Goal: Feedback & Contribution: Contribute content

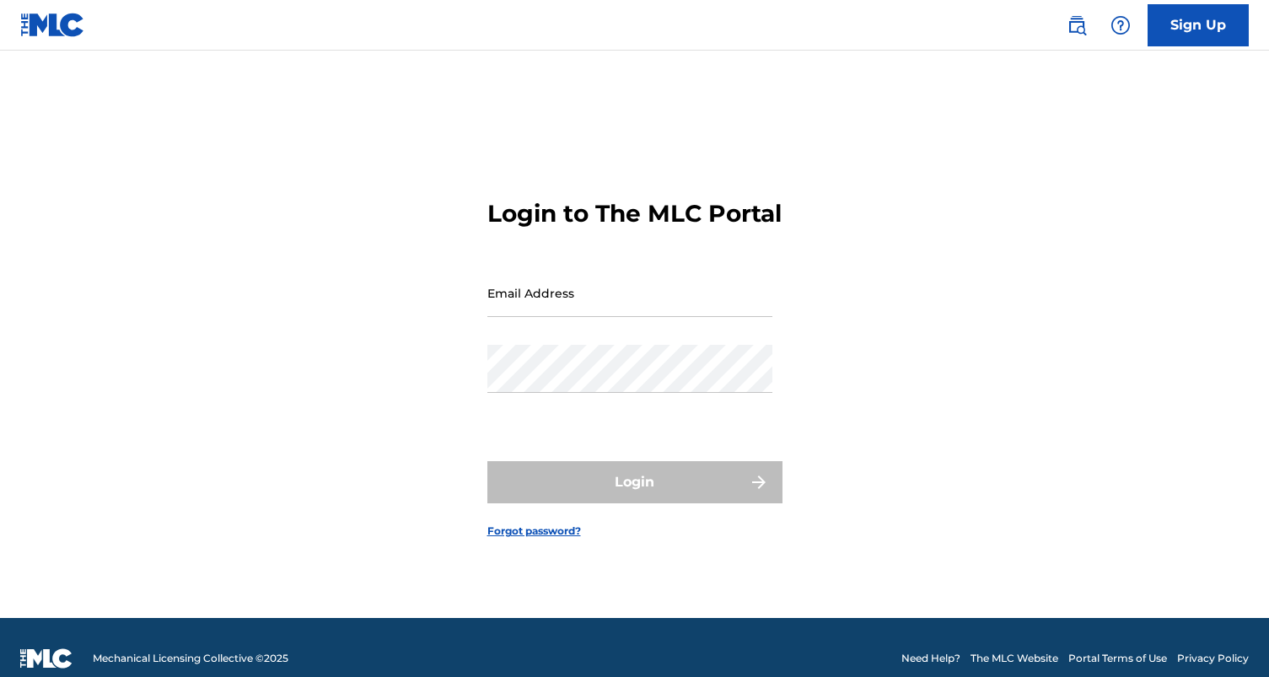
click at [521, 298] on input "Email Address" at bounding box center [629, 293] width 285 height 48
type input "[EMAIL_ADDRESS][DOMAIN_NAME]"
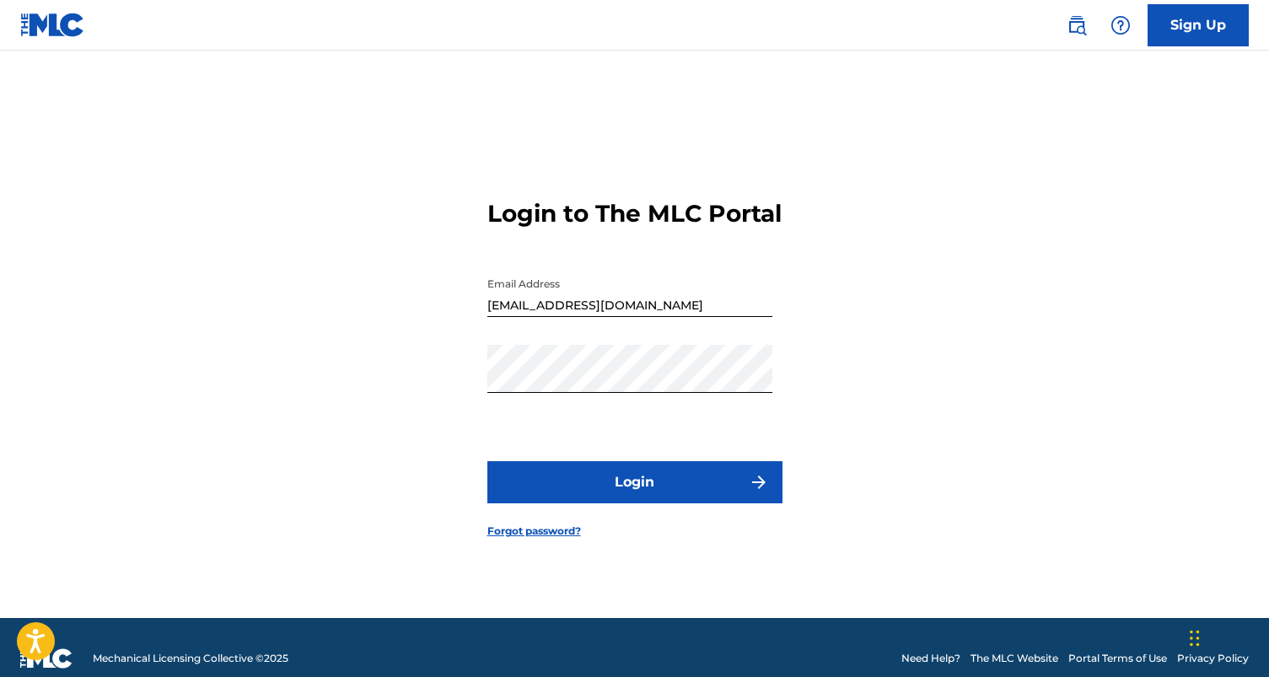
click at [659, 488] on button "Login" at bounding box center [634, 482] width 295 height 42
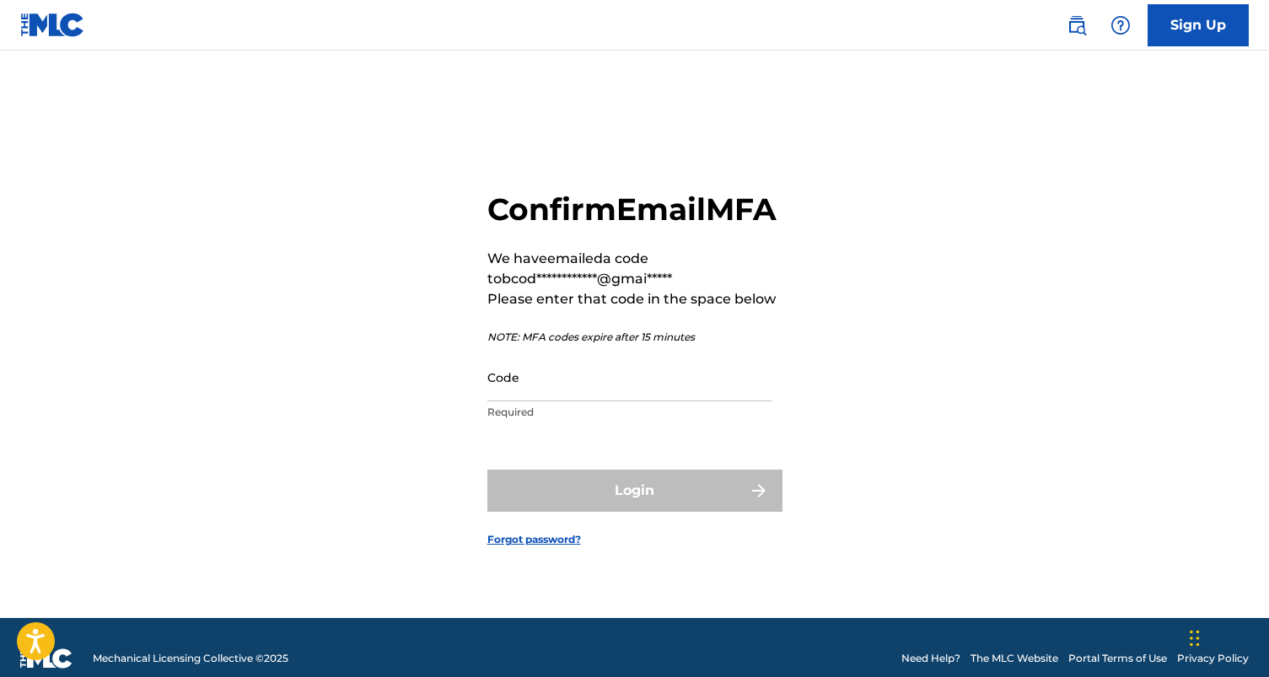
click at [562, 401] on input "Code" at bounding box center [629, 377] width 285 height 48
paste input "641413"
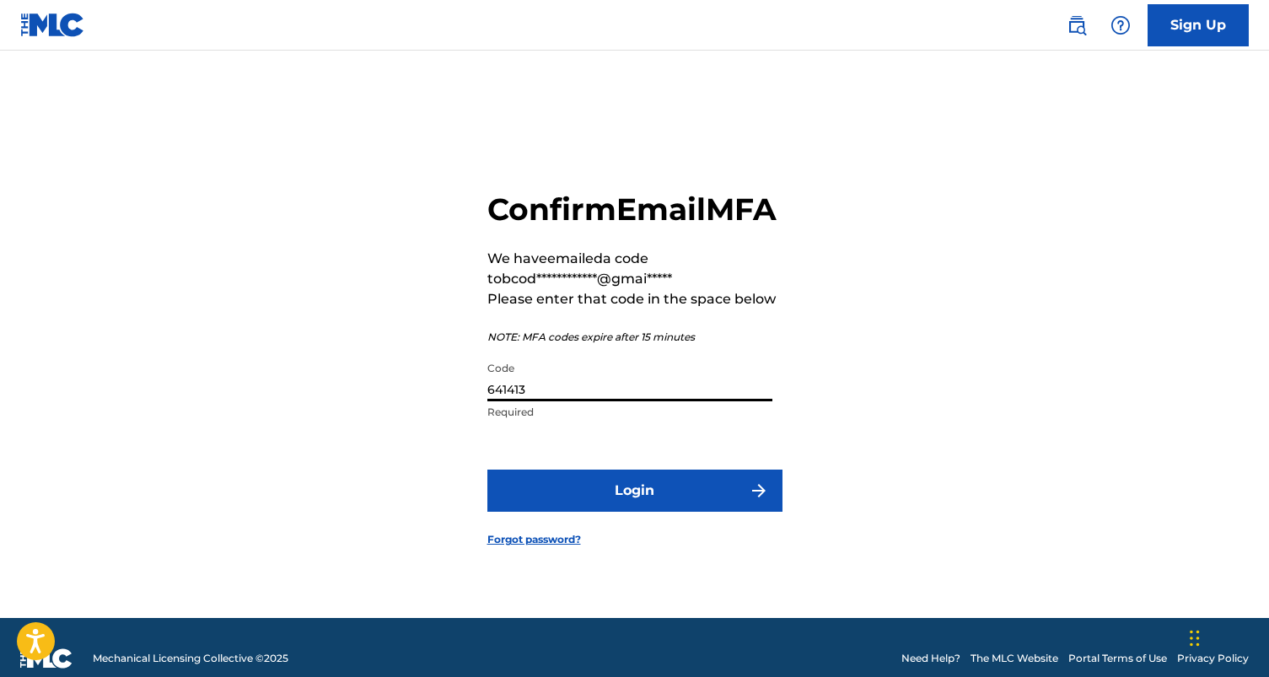
type input "641413"
click at [645, 506] on button "Login" at bounding box center [634, 491] width 295 height 42
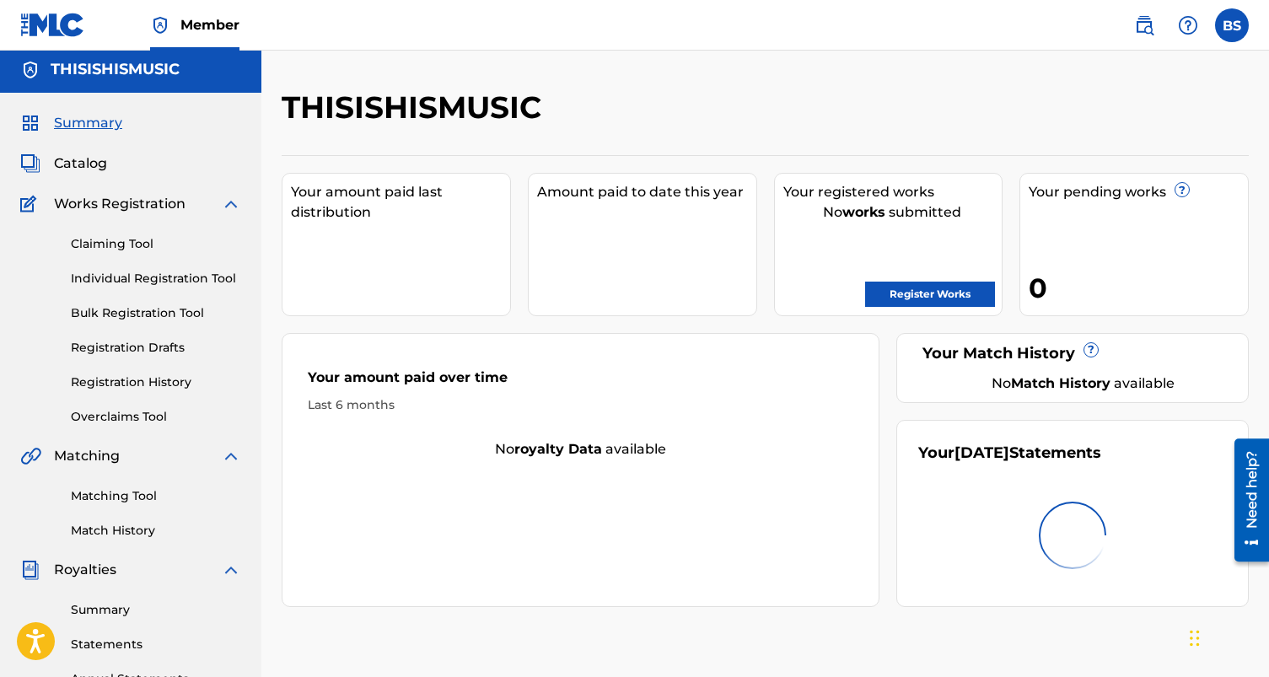
scroll to position [1, 0]
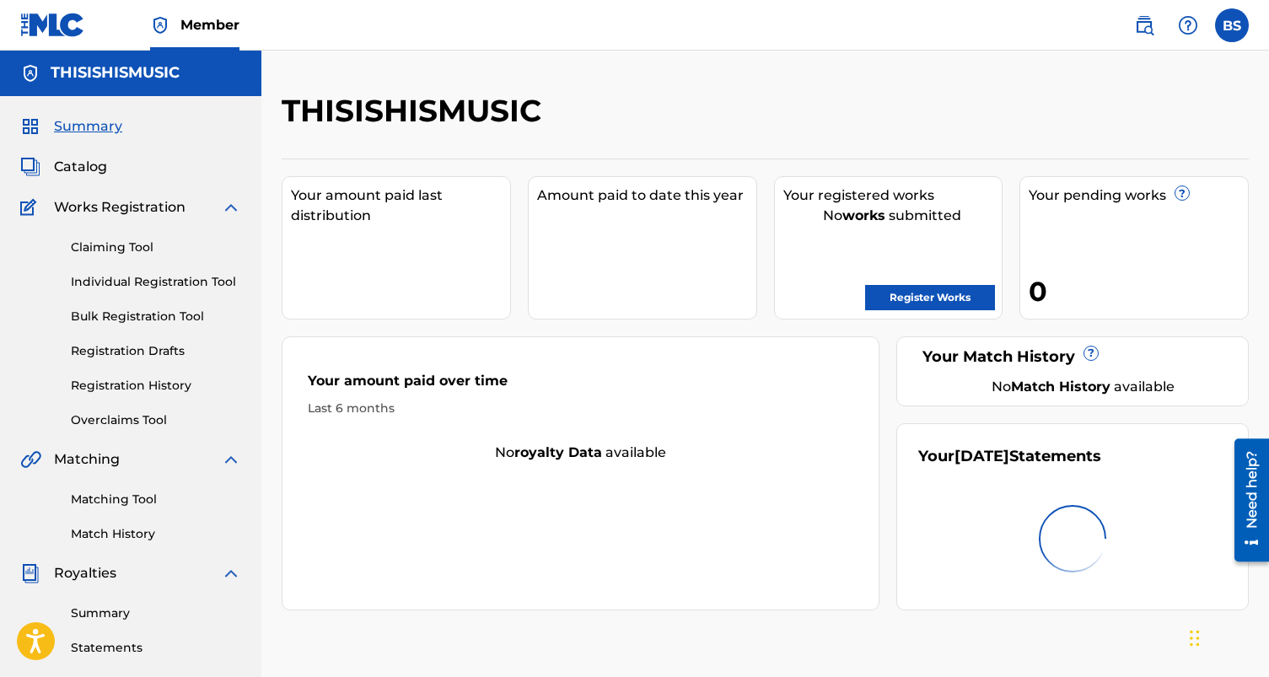
click at [870, 218] on strong "works" at bounding box center [863, 215] width 43 height 16
click at [851, 195] on div "Your registered works" at bounding box center [892, 196] width 219 height 20
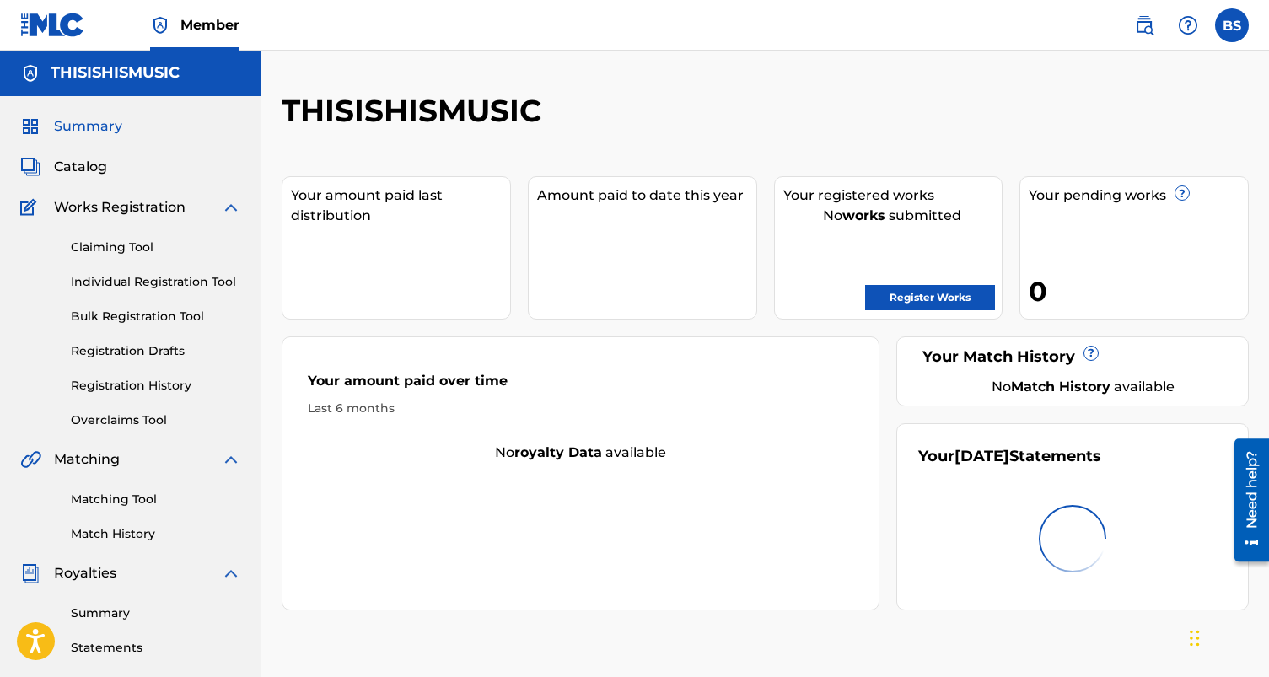
click at [143, 212] on span "Works Registration" at bounding box center [120, 207] width 132 height 20
click at [141, 249] on link "Claiming Tool" at bounding box center [156, 248] width 170 height 18
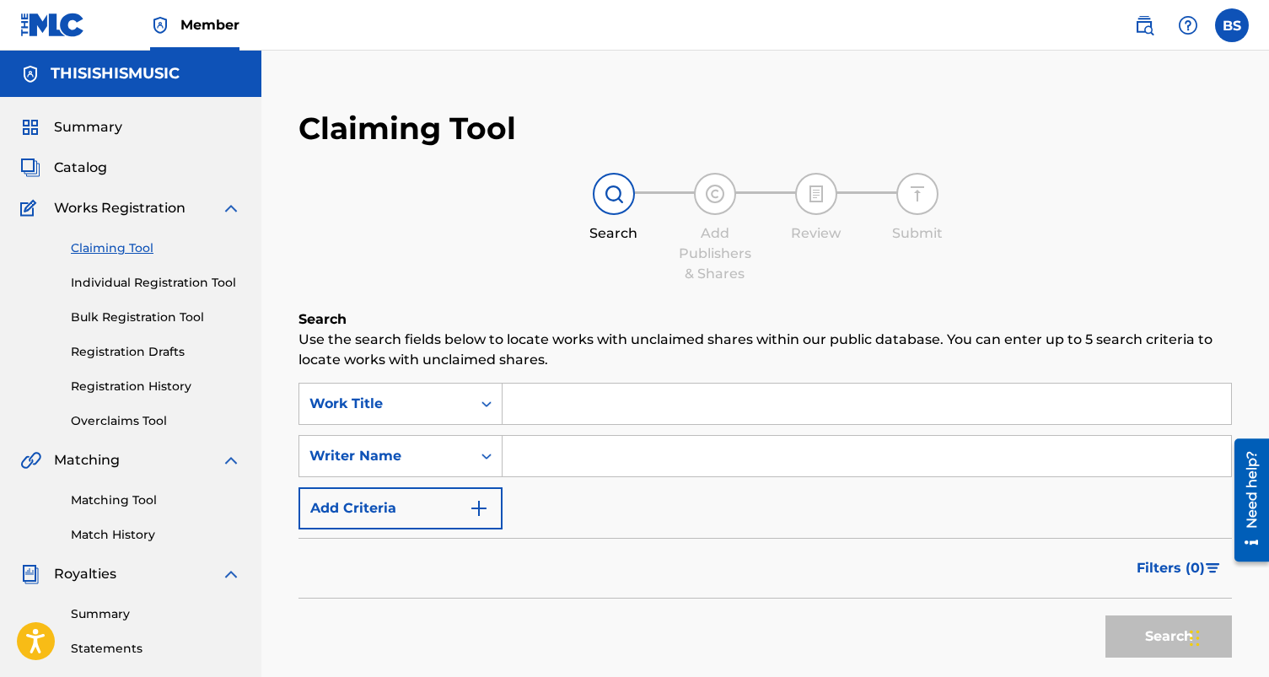
click at [132, 279] on link "Individual Registration Tool" at bounding box center [156, 283] width 170 height 18
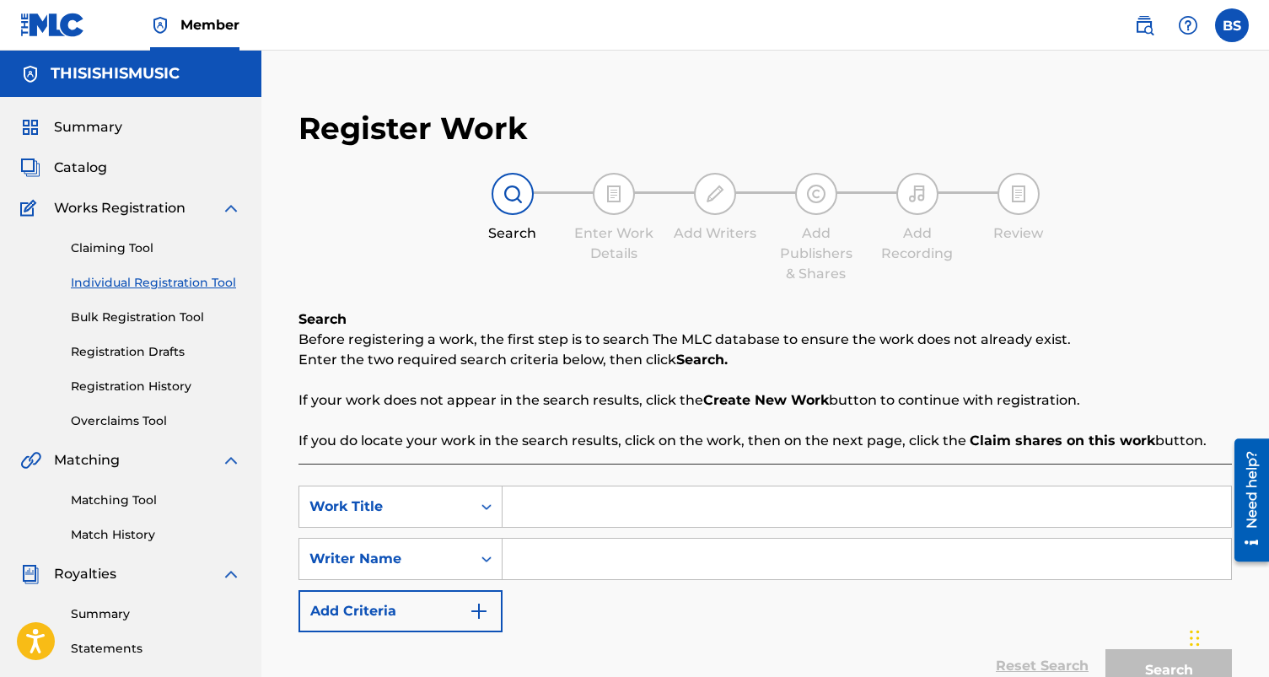
click at [147, 317] on link "Bulk Registration Tool" at bounding box center [156, 318] width 170 height 18
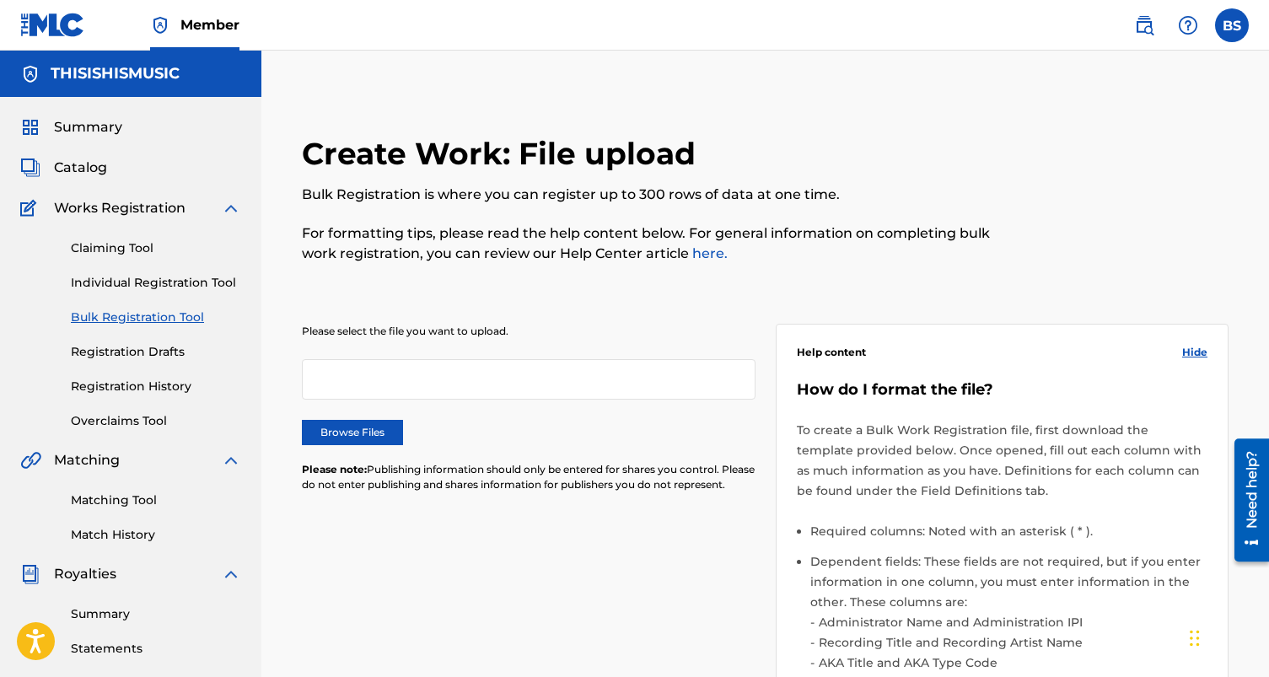
click at [157, 351] on link "Registration Drafts" at bounding box center [156, 352] width 170 height 18
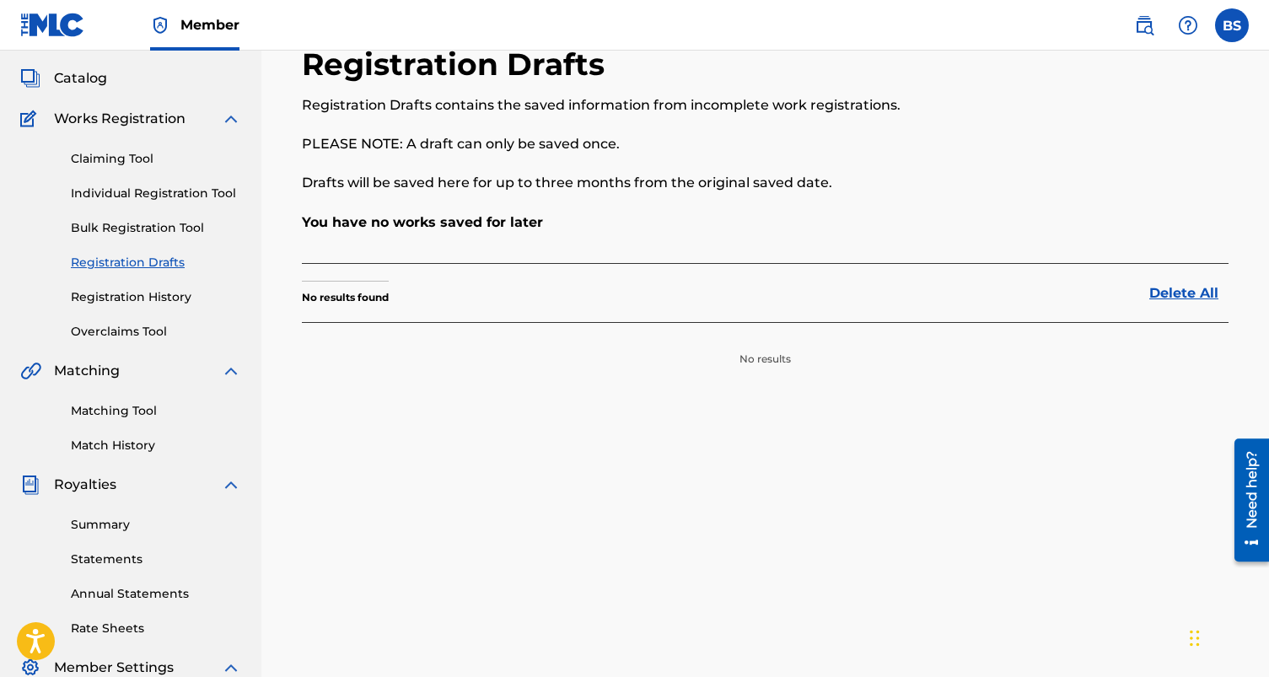
scroll to position [56, 0]
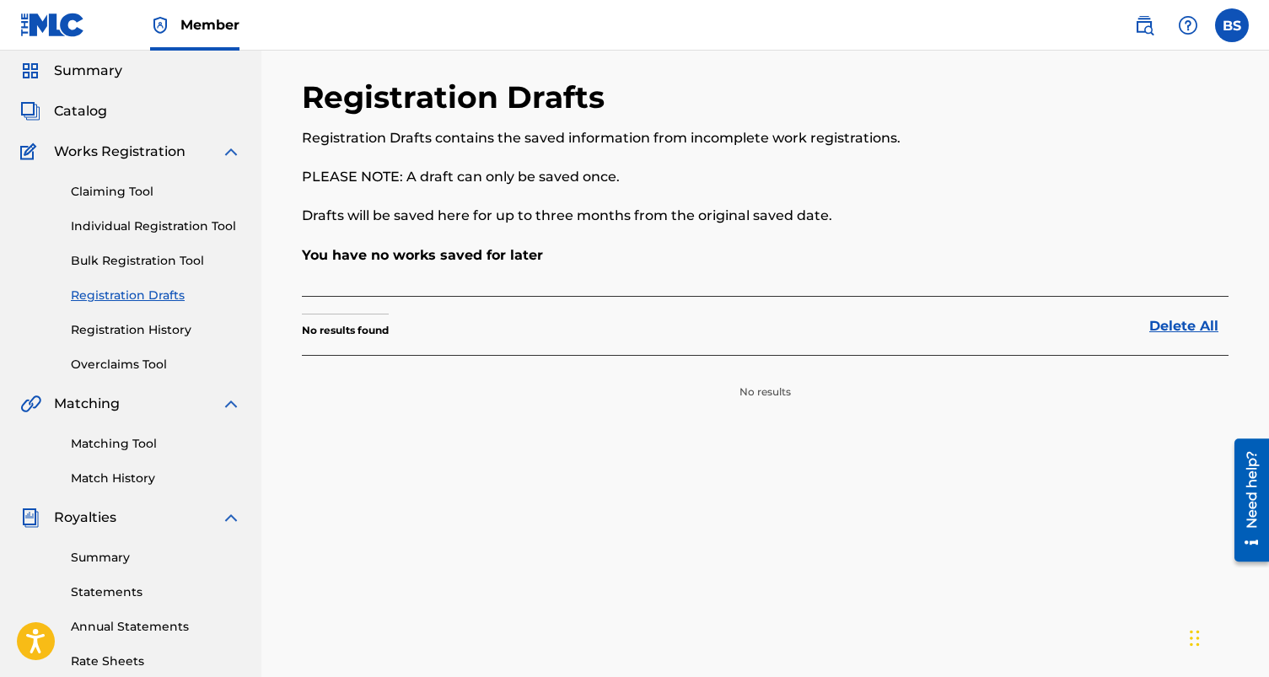
click at [130, 326] on link "Registration History" at bounding box center [156, 330] width 170 height 18
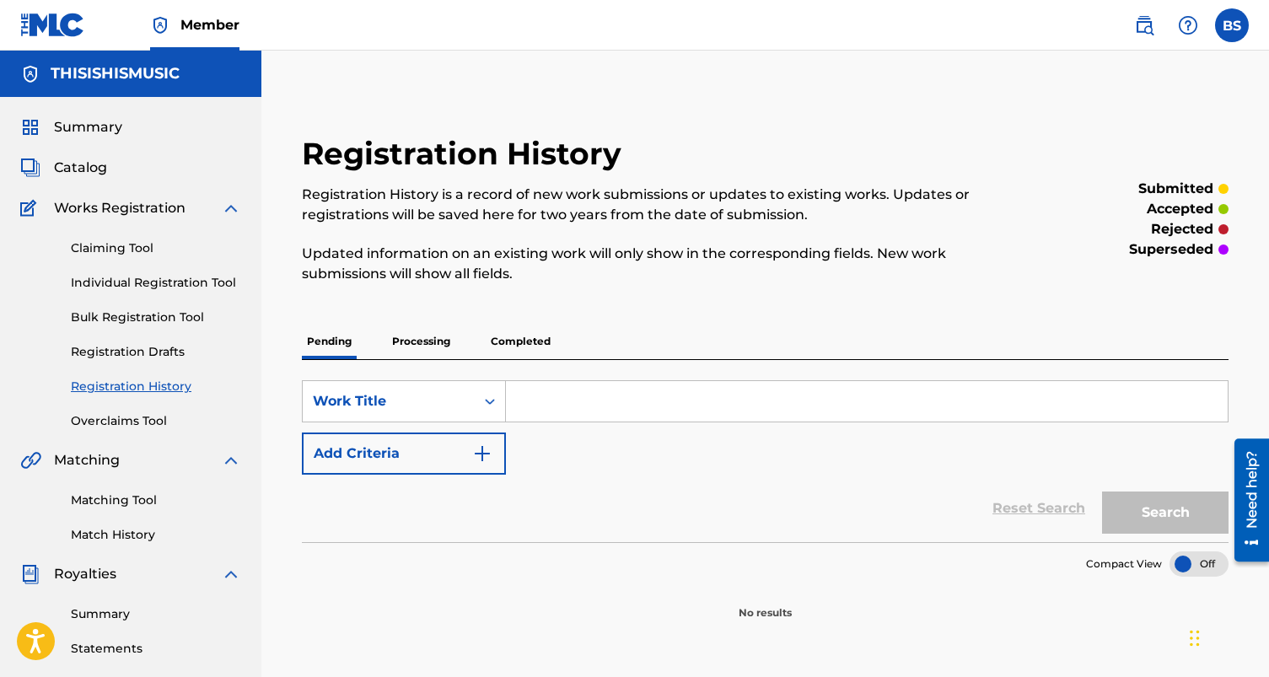
click at [429, 333] on p "Processing" at bounding box center [421, 341] width 68 height 35
click at [341, 360] on div "SearchWithCriteriac4a9d936-4ee3-4815-a083-116c9e7bad1c Work Title Add Criteria …" at bounding box center [765, 451] width 927 height 182
click at [341, 350] on p "Pending" at bounding box center [329, 341] width 55 height 35
click at [516, 343] on p "Completed" at bounding box center [521, 341] width 70 height 35
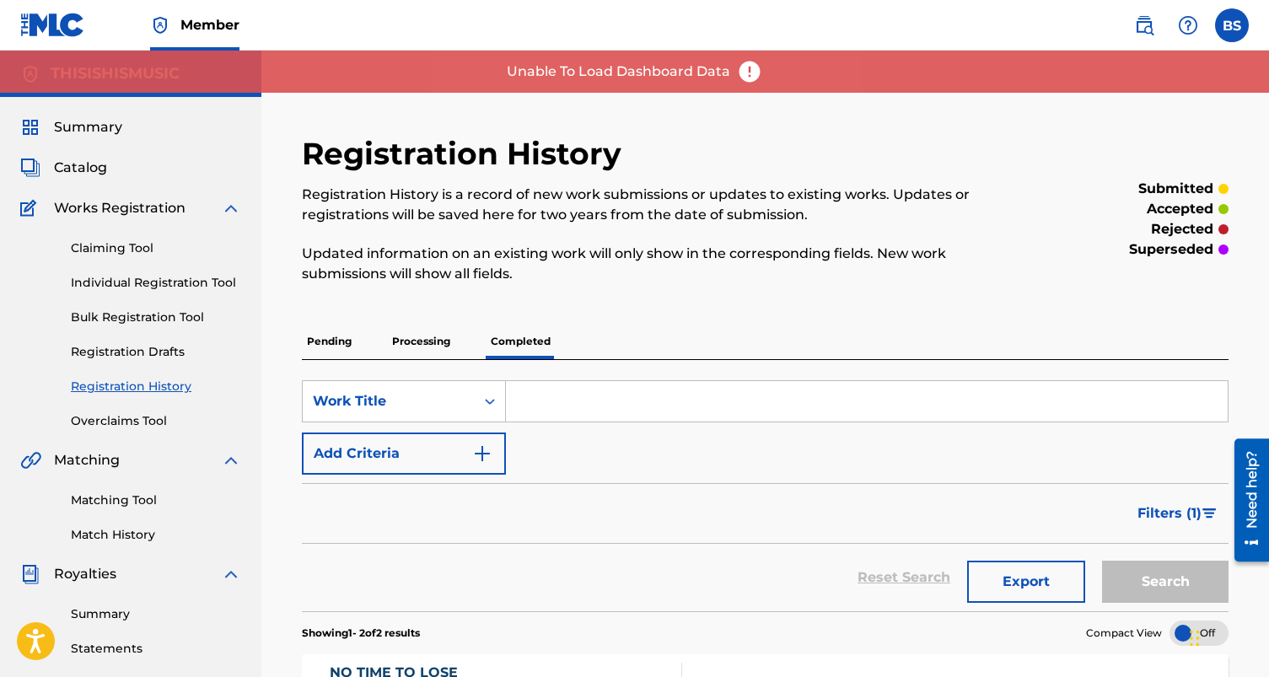
click at [626, 73] on p "Unable To Load Dashboard Data" at bounding box center [618, 72] width 223 height 20
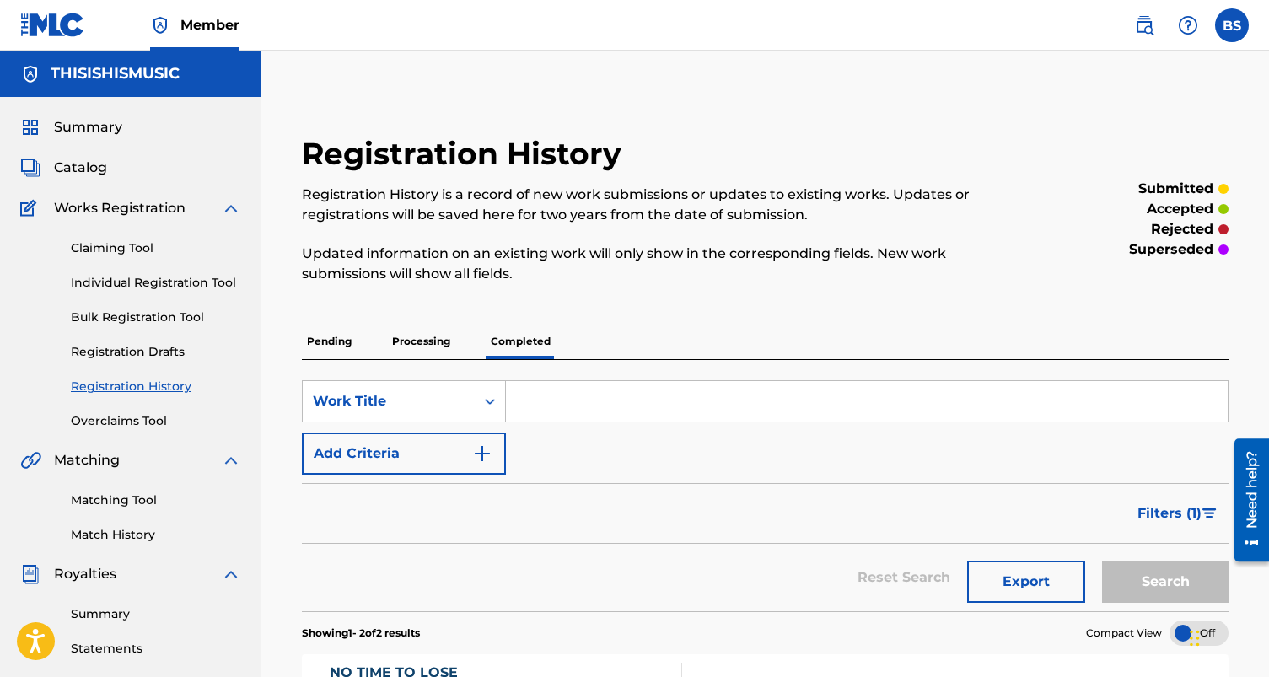
click at [648, 130] on div "Registration History Registration History is a record of new work submissions o…" at bounding box center [765, 596] width 1008 height 1006
click at [108, 124] on span "Summary" at bounding box center [88, 127] width 68 height 20
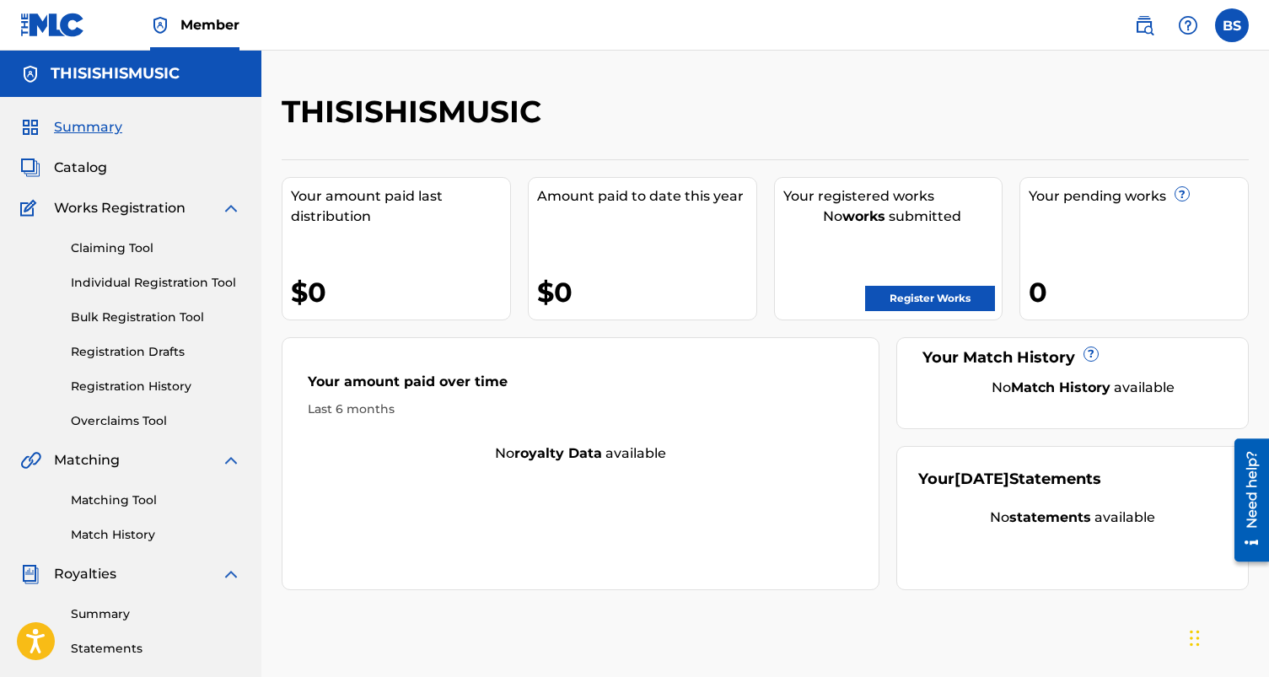
click at [132, 239] on link "Claiming Tool" at bounding box center [156, 248] width 170 height 18
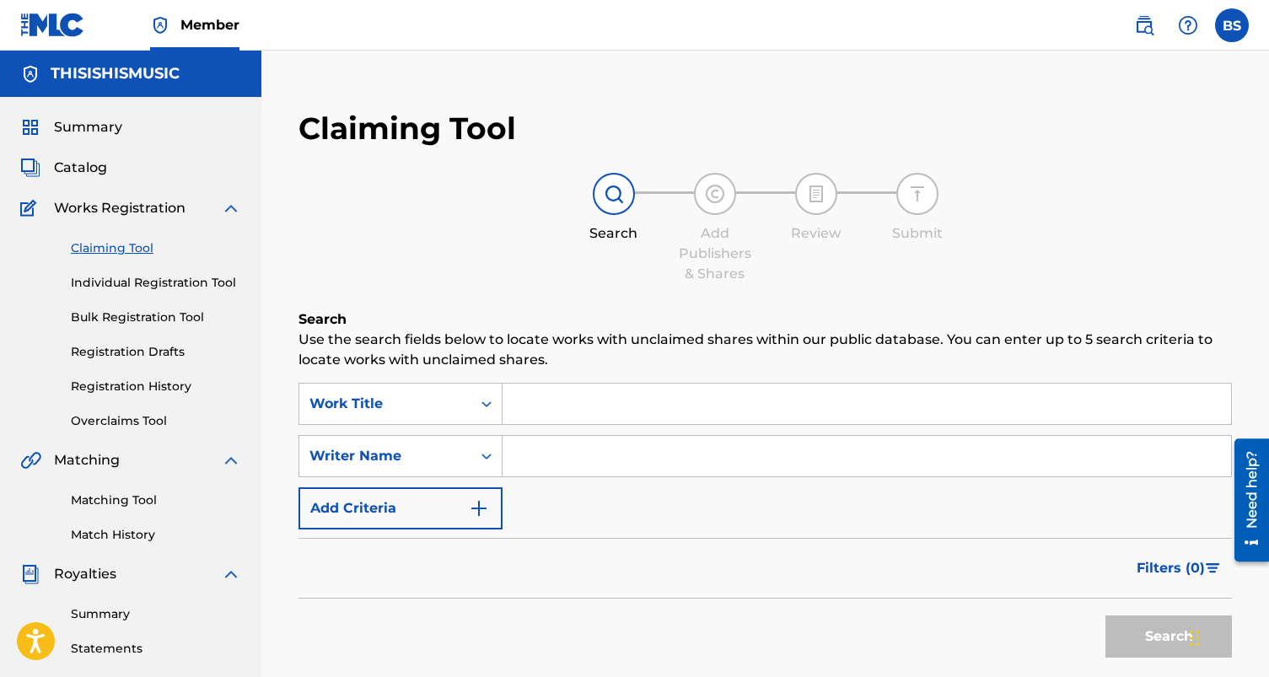
click at [135, 344] on link "Registration Drafts" at bounding box center [156, 352] width 170 height 18
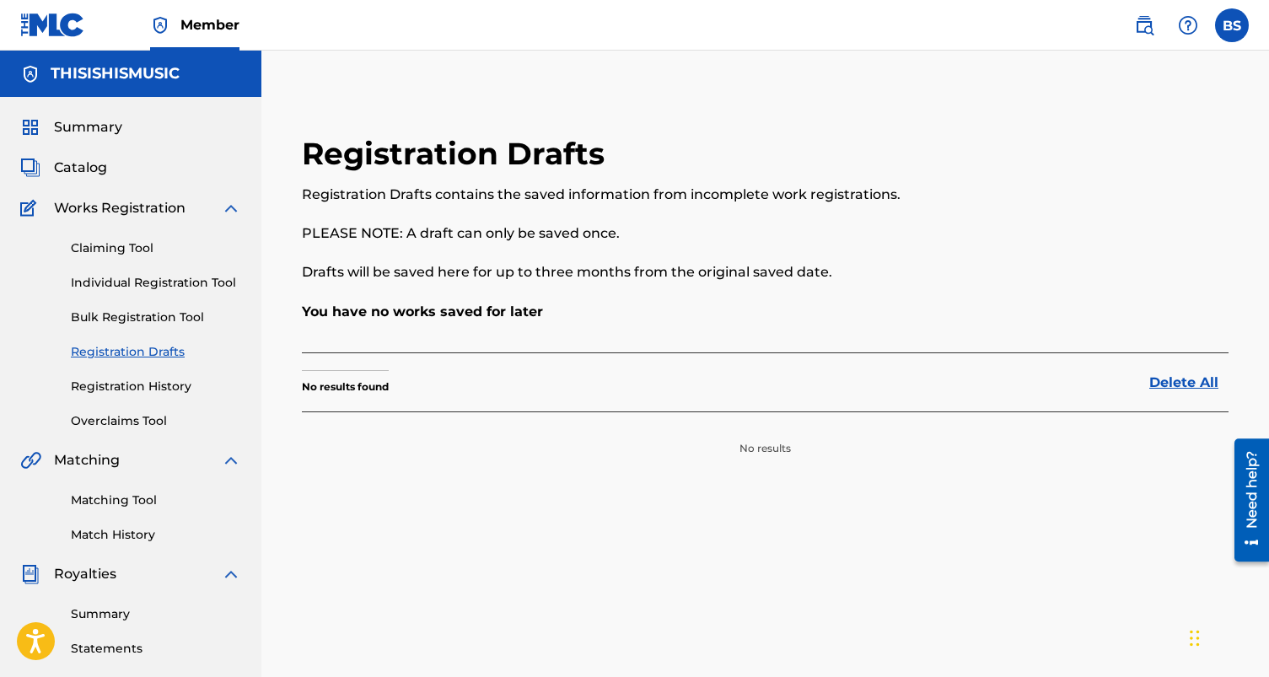
click at [125, 386] on link "Registration History" at bounding box center [156, 387] width 170 height 18
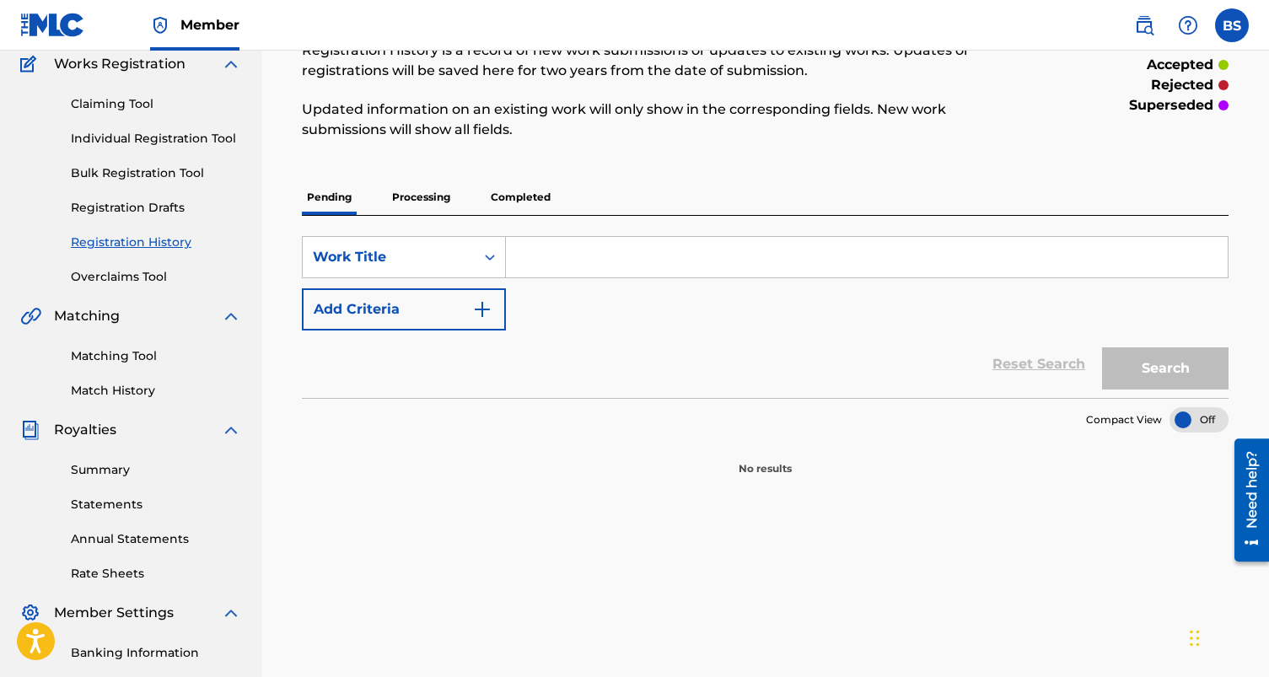
scroll to position [179, 0]
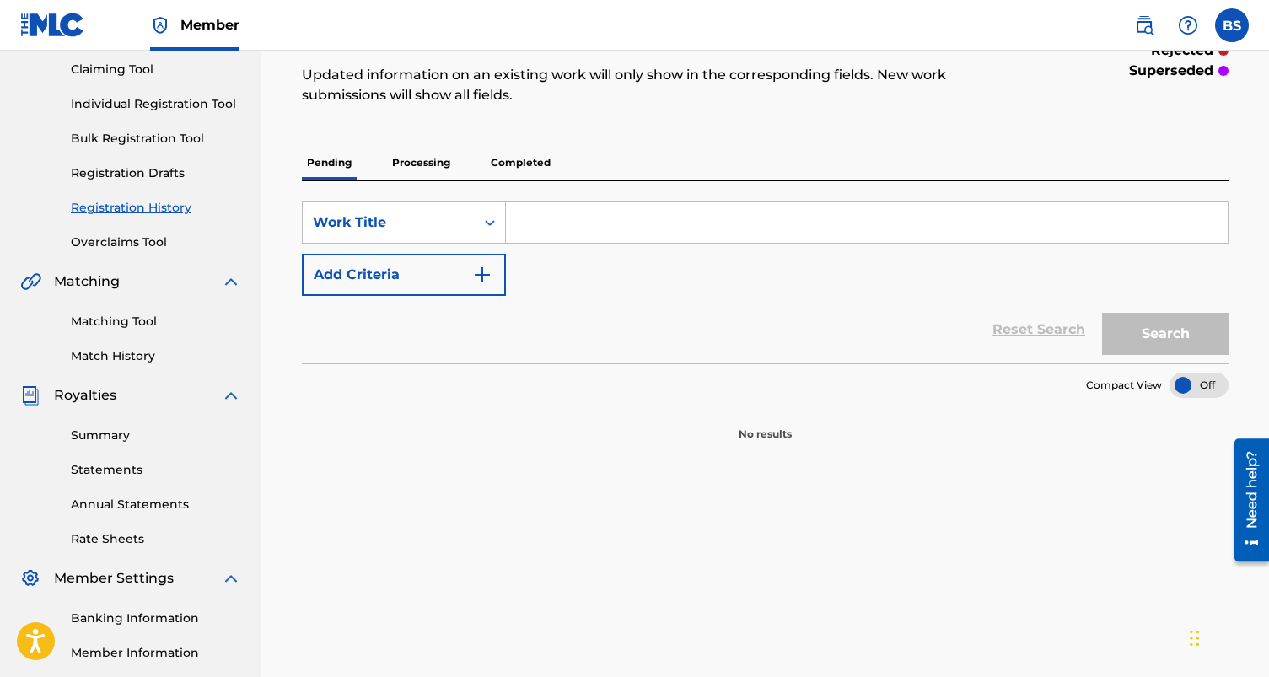
click at [519, 170] on p "Completed" at bounding box center [521, 162] width 70 height 35
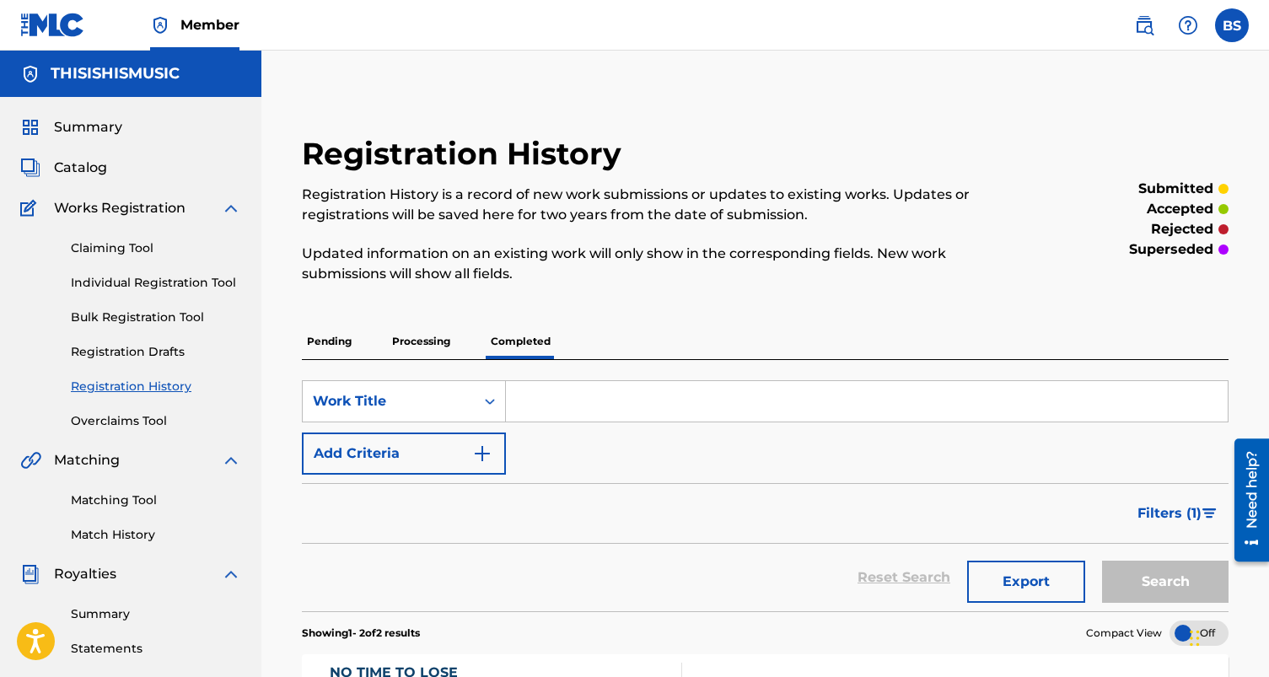
scroll to position [503, 0]
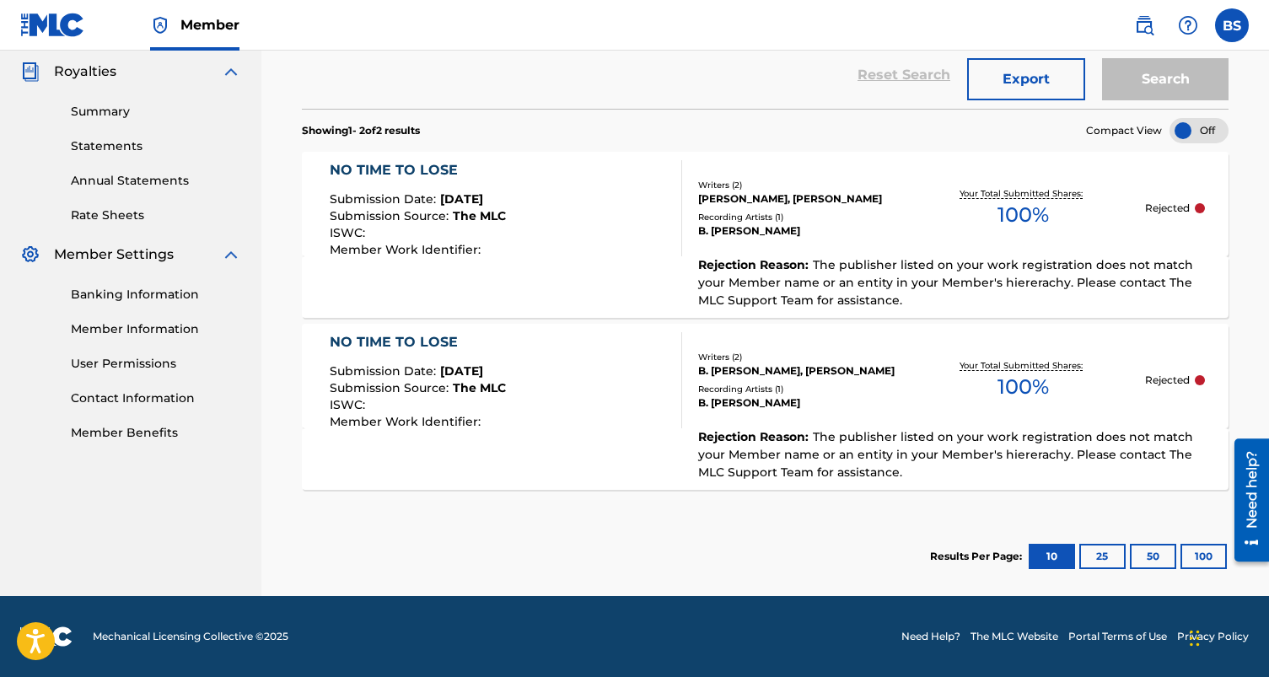
click at [1233, 29] on label at bounding box center [1232, 25] width 34 height 34
click at [1232, 25] on input "BS [PERSON_NAME] [EMAIL_ADDRESS][DOMAIN_NAME] Notification Preferences Profile …" at bounding box center [1232, 25] width 0 height 0
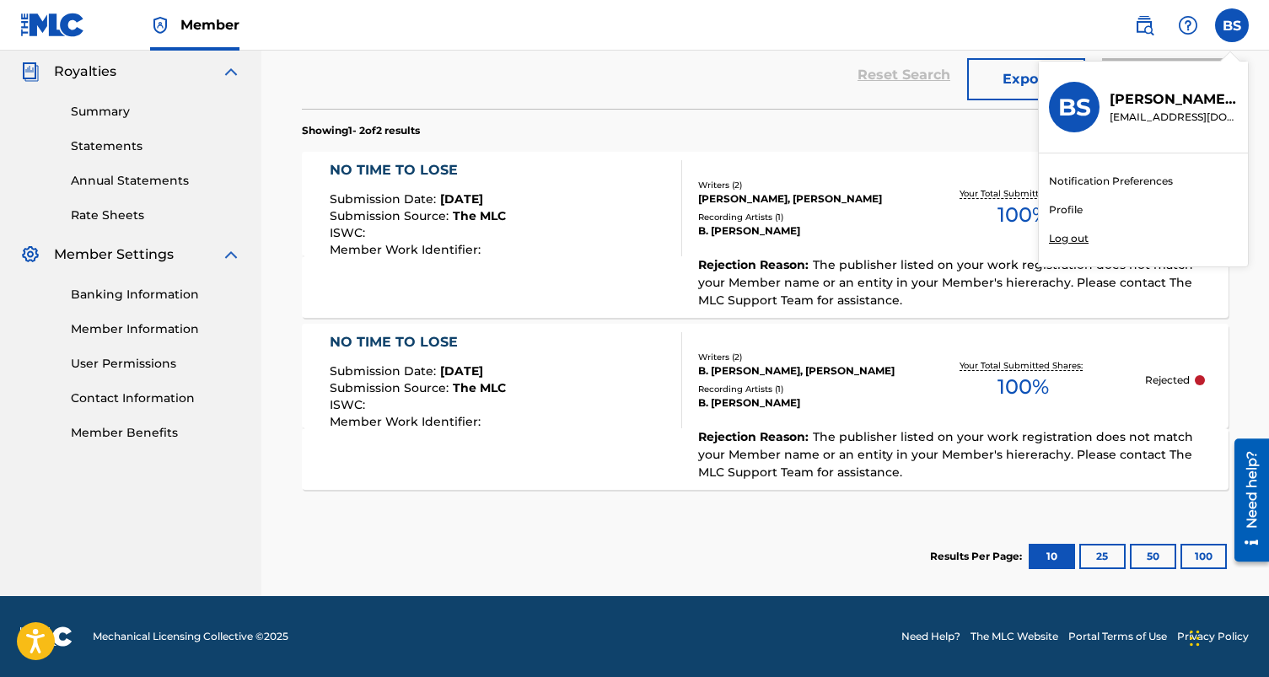
click at [1233, 29] on div "BS BS Bryan Shields bcodyshields.his@gmail.com Notification Preferences Profile…" at bounding box center [1232, 25] width 34 height 34
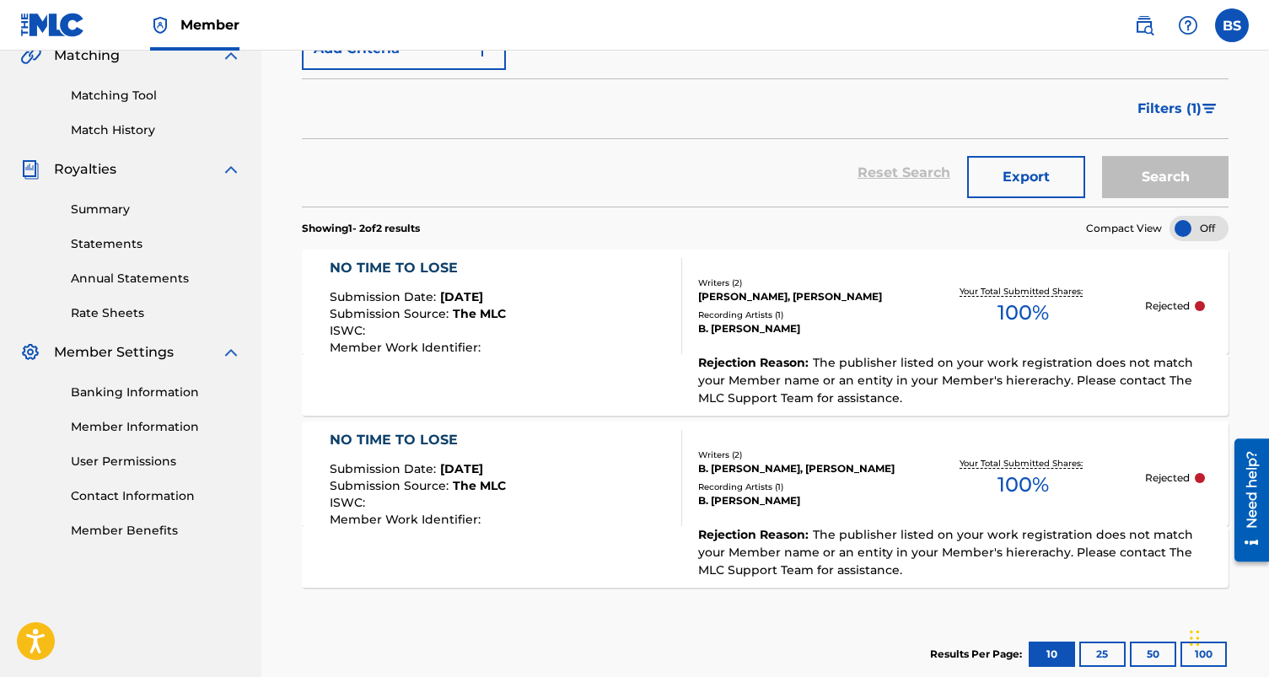
scroll to position [396, 0]
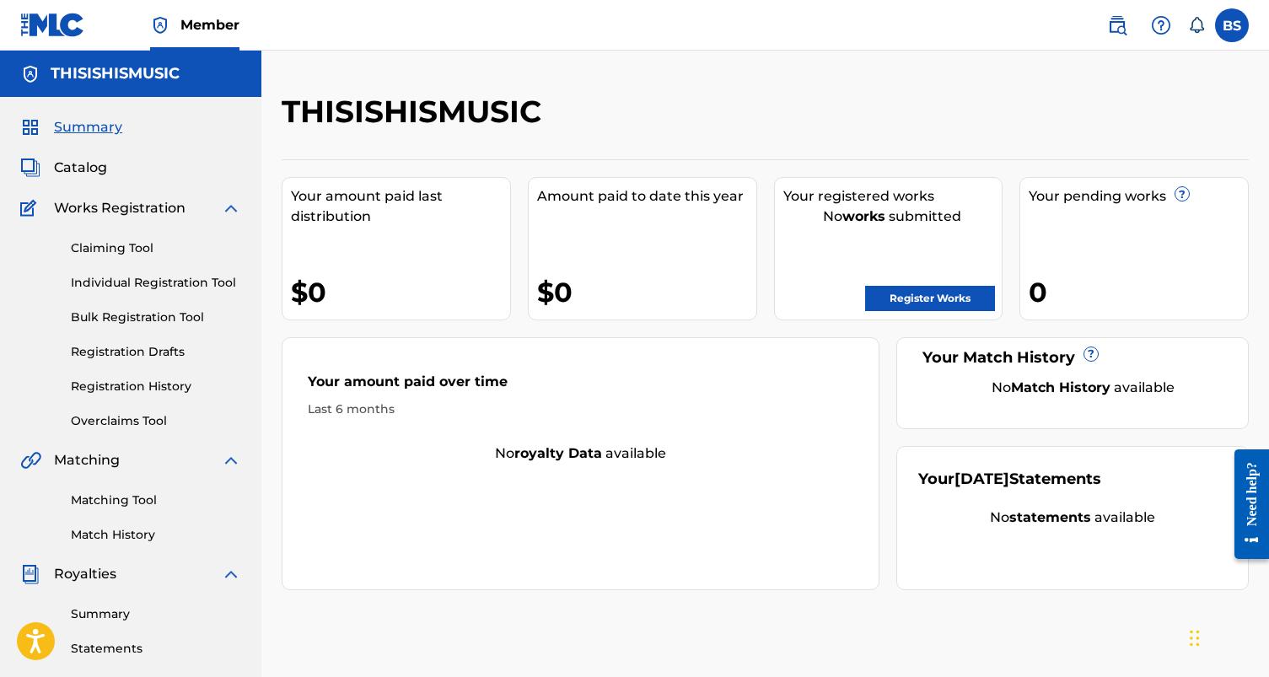
click at [1235, 24] on label at bounding box center [1232, 25] width 34 height 34
click at [1232, 25] on input "BS [PERSON_NAME] [EMAIL_ADDRESS][DOMAIN_NAME] Notification Preferences Profile …" at bounding box center [1232, 25] width 0 height 0
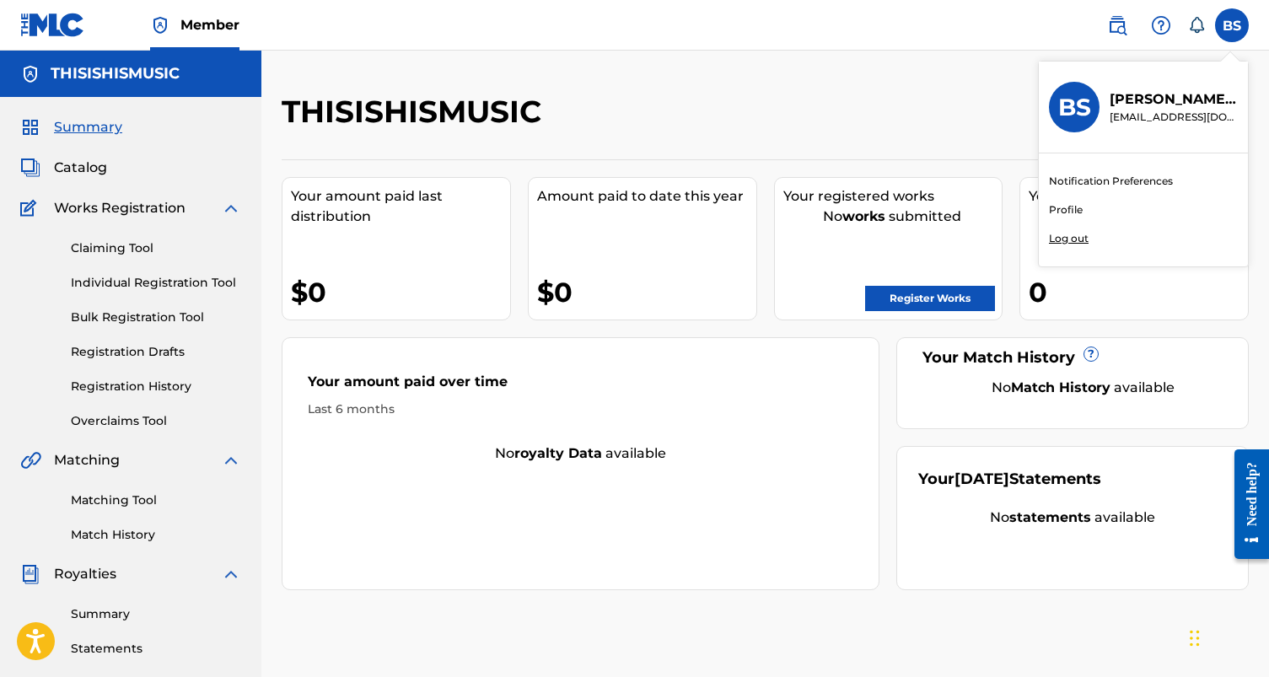
click at [709, 344] on div "Your amount paid over time Last 6 months No royalty data available" at bounding box center [581, 463] width 598 height 253
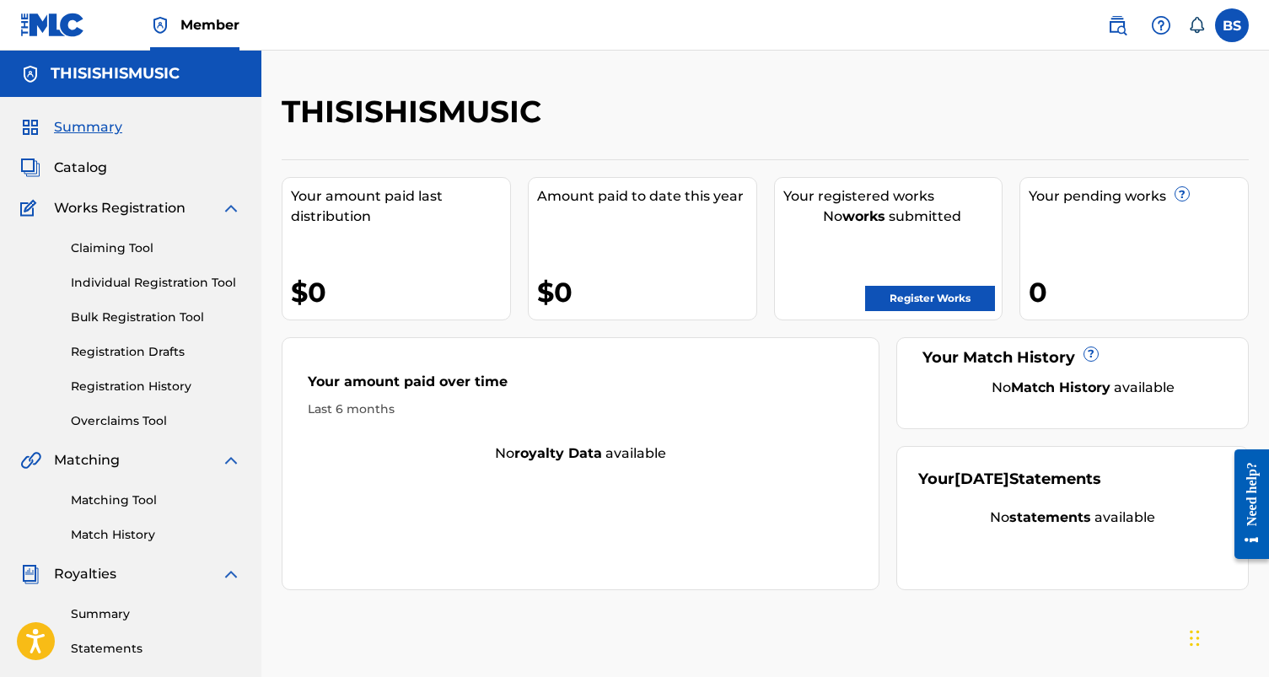
click at [105, 381] on link "Registration History" at bounding box center [156, 387] width 170 height 18
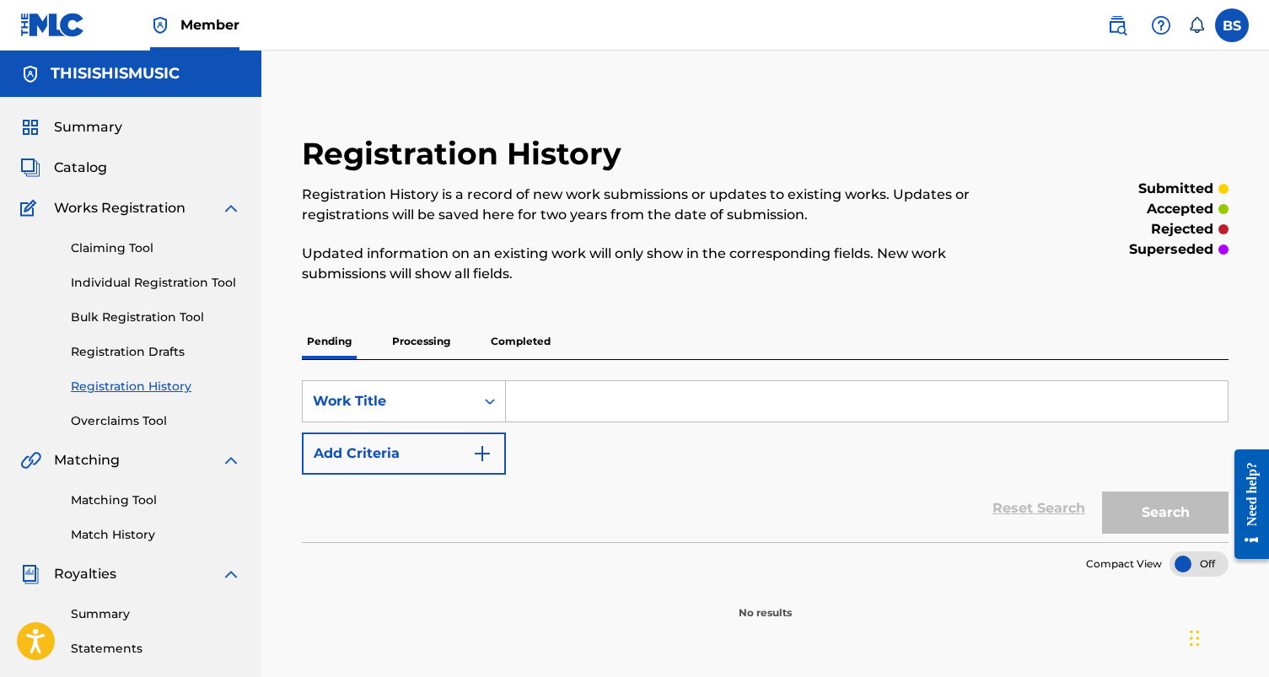
click at [505, 350] on p "Completed" at bounding box center [521, 341] width 70 height 35
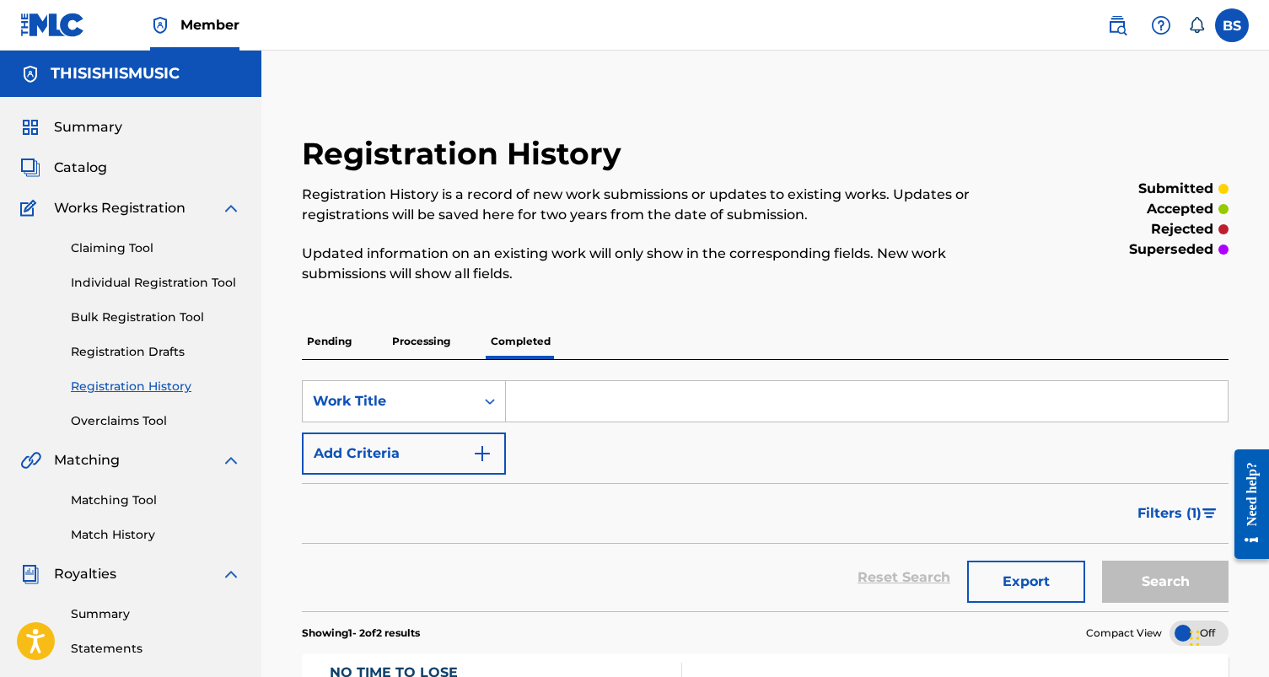
click at [115, 130] on span "Summary" at bounding box center [88, 127] width 68 height 20
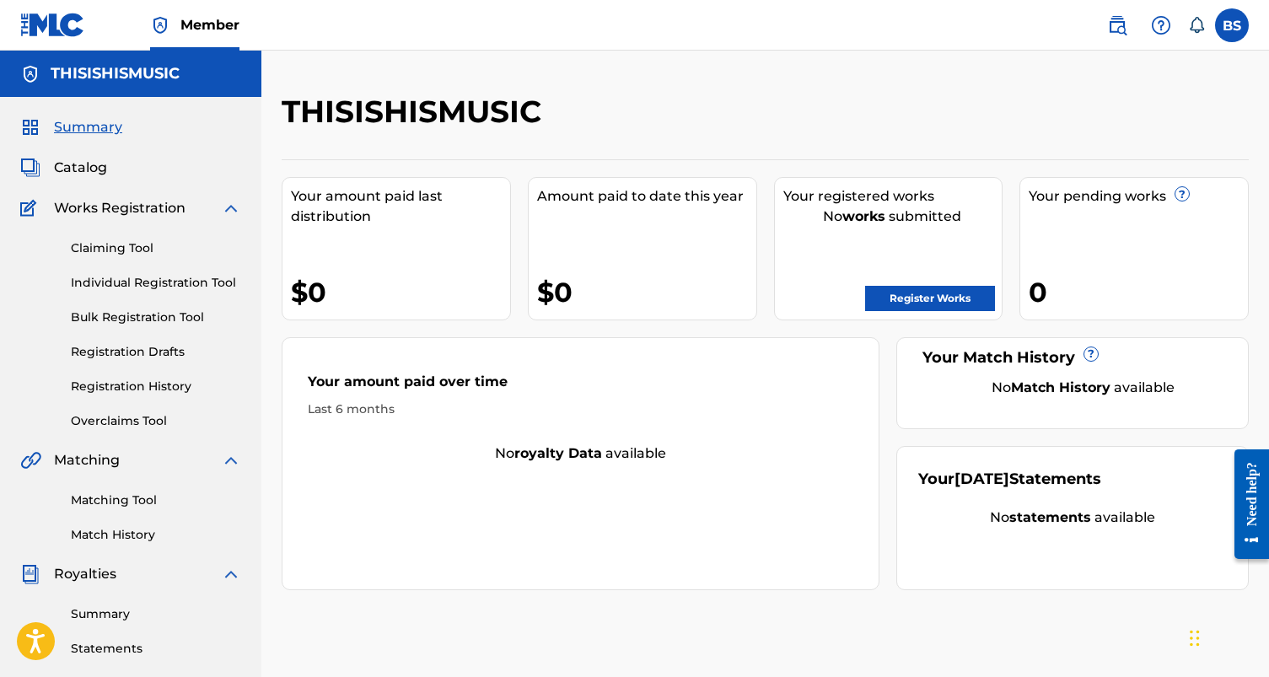
click at [900, 296] on link "Register Works" at bounding box center [930, 298] width 130 height 25
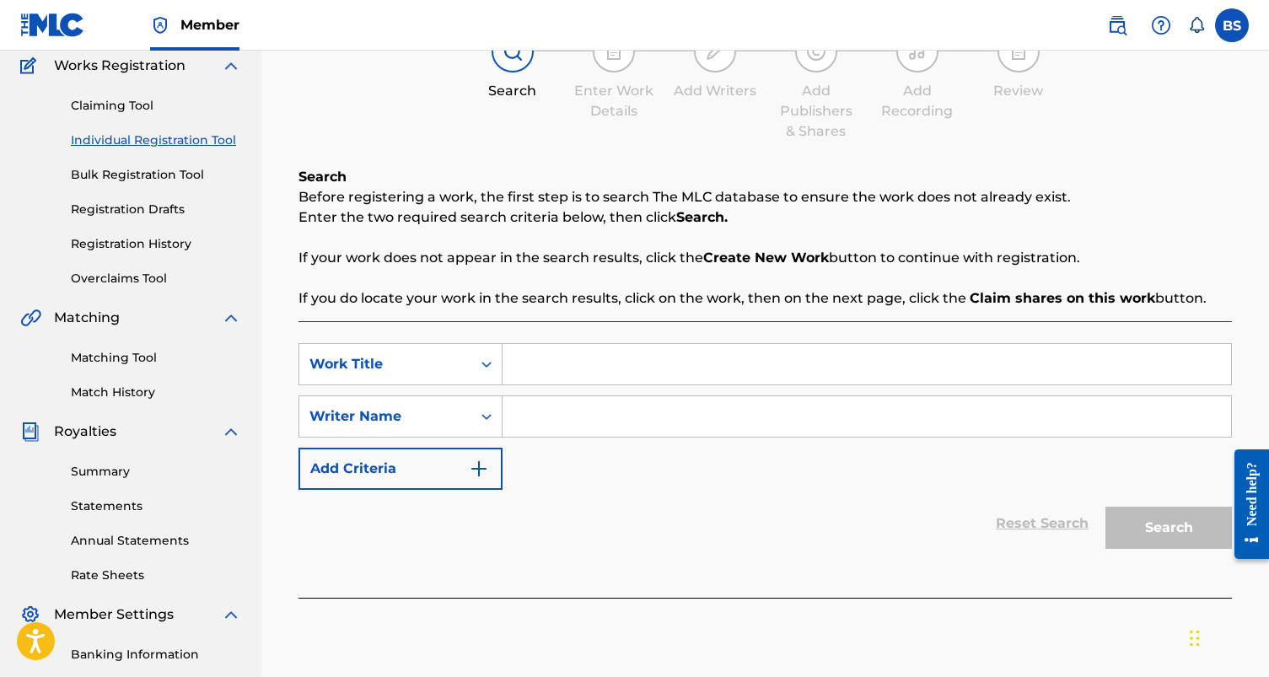
scroll to position [218, 0]
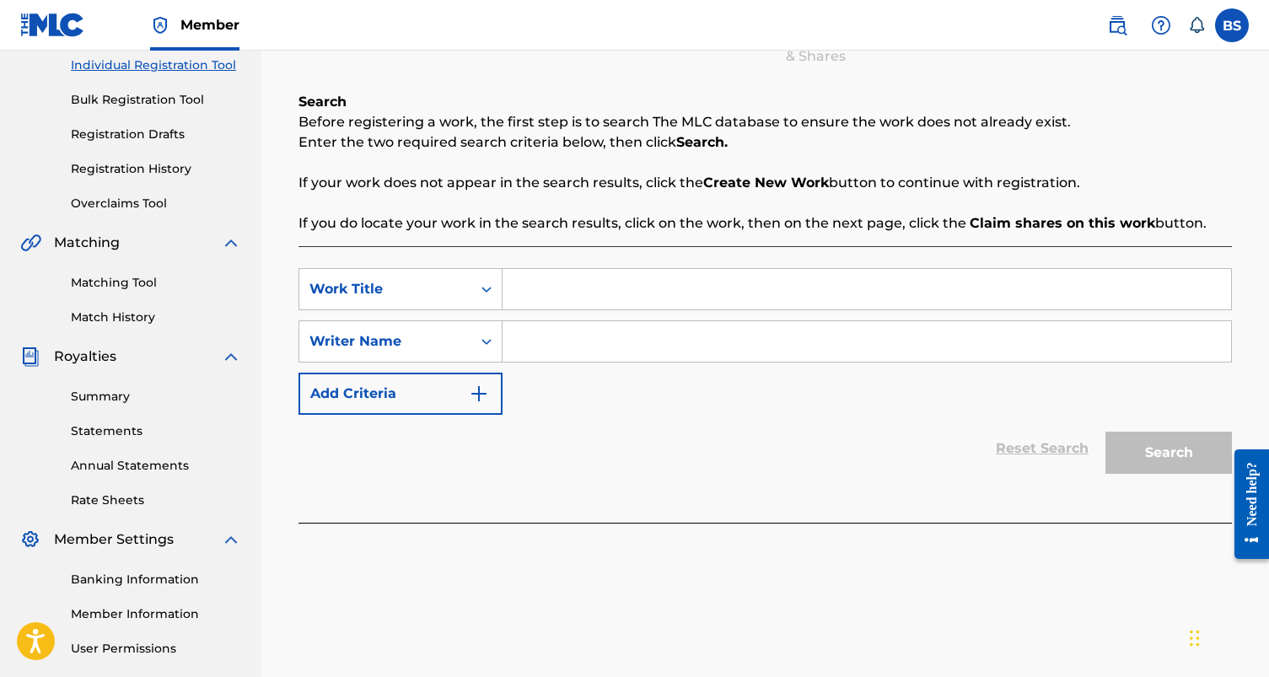
click at [600, 301] on input "Search Form" at bounding box center [867, 289] width 729 height 40
paste input "I Can See It"
type input "I Can See It"
click at [543, 341] on input "Search Form" at bounding box center [867, 341] width 729 height 40
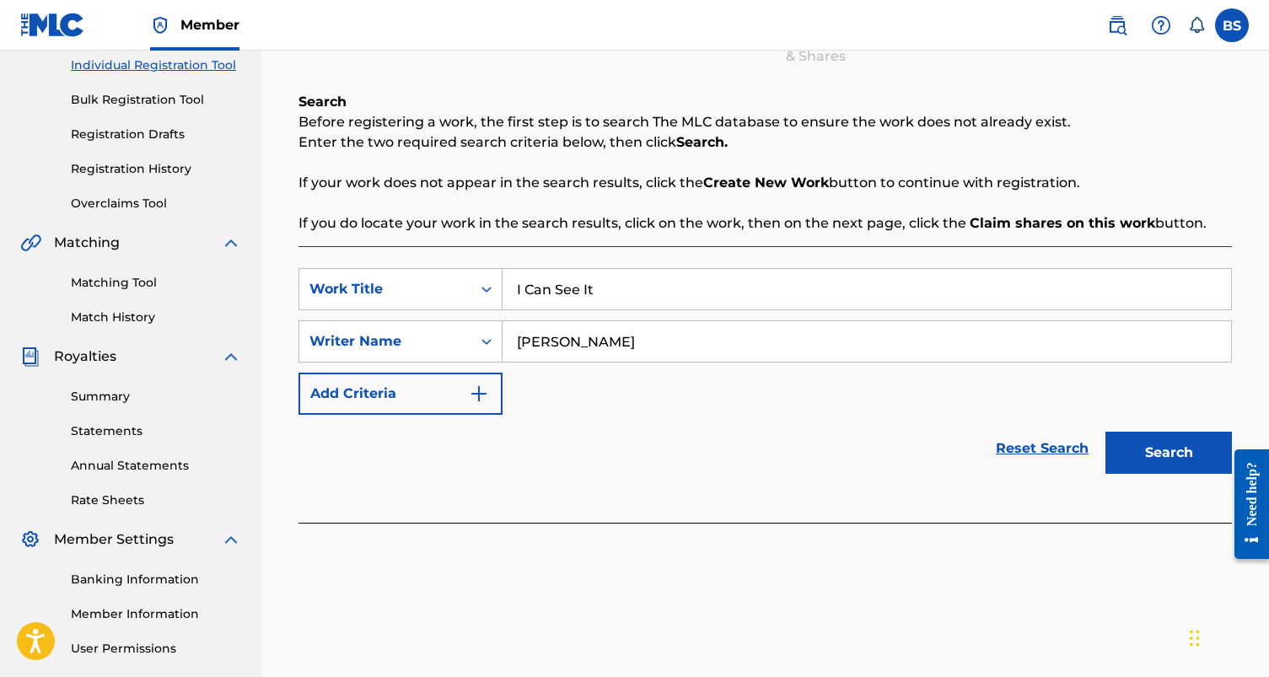
type input "[PERSON_NAME]"
click at [1129, 446] on button "Search" at bounding box center [1168, 453] width 126 height 42
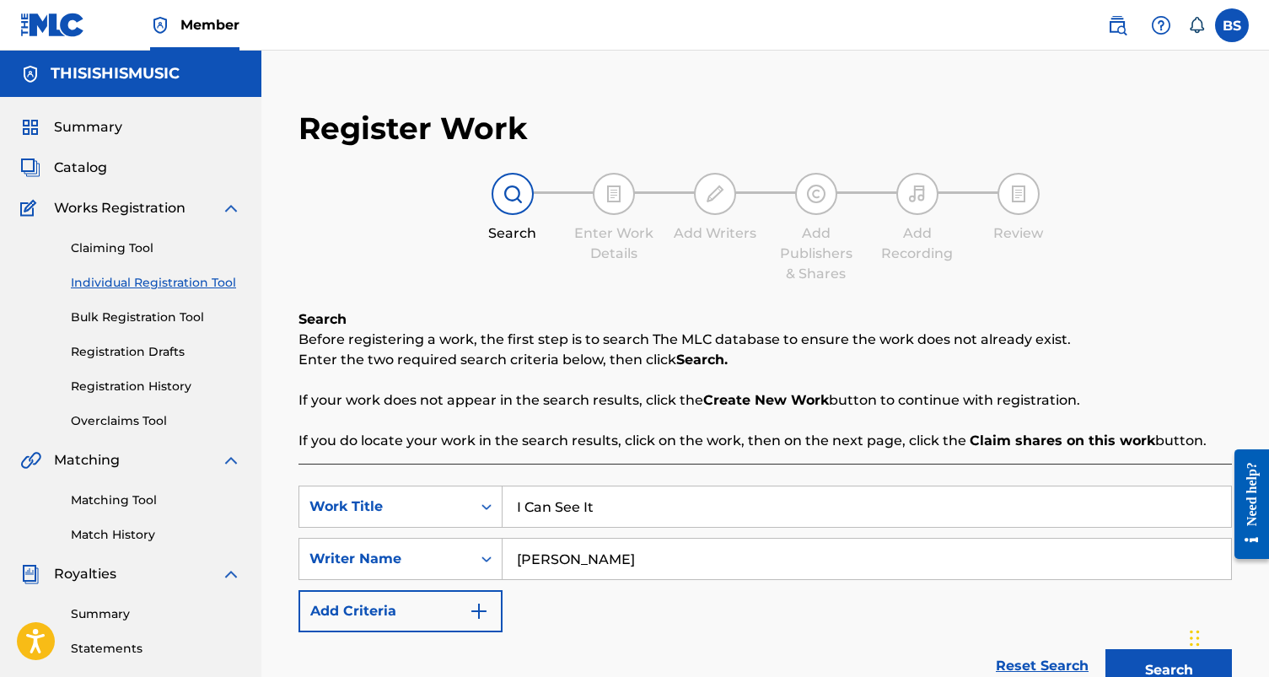
scroll to position [373, 0]
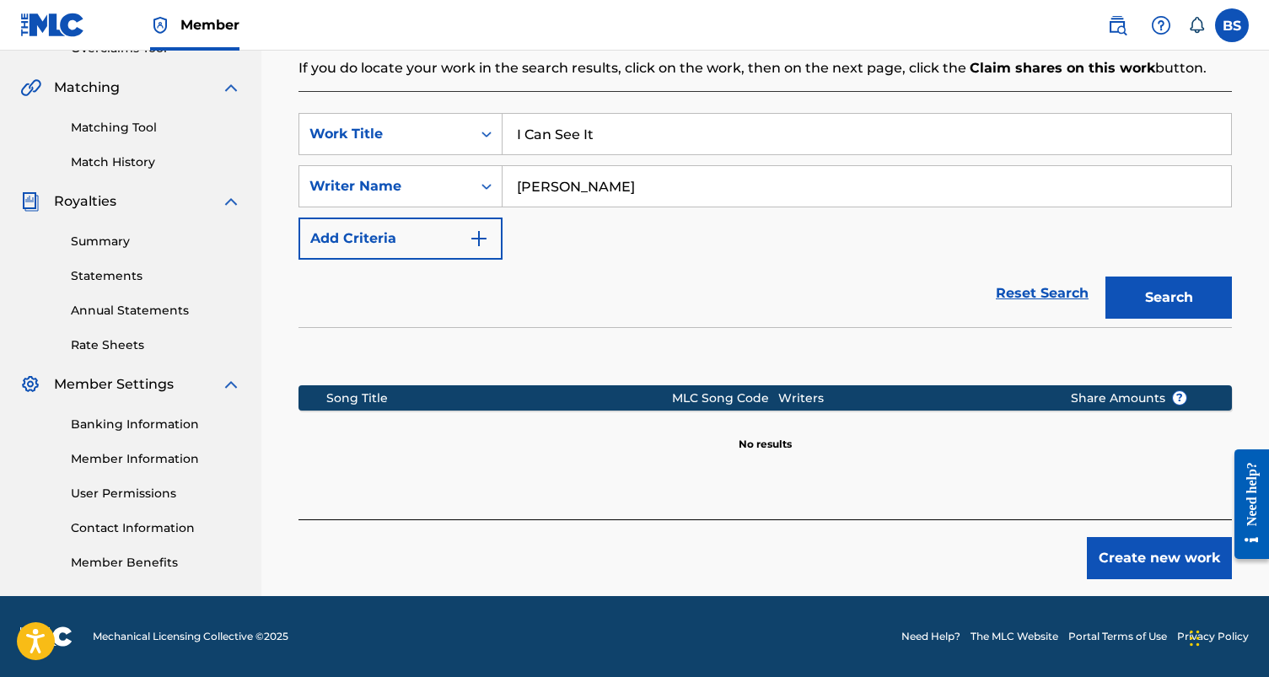
click at [1098, 553] on button "Create new work" at bounding box center [1159, 558] width 145 height 42
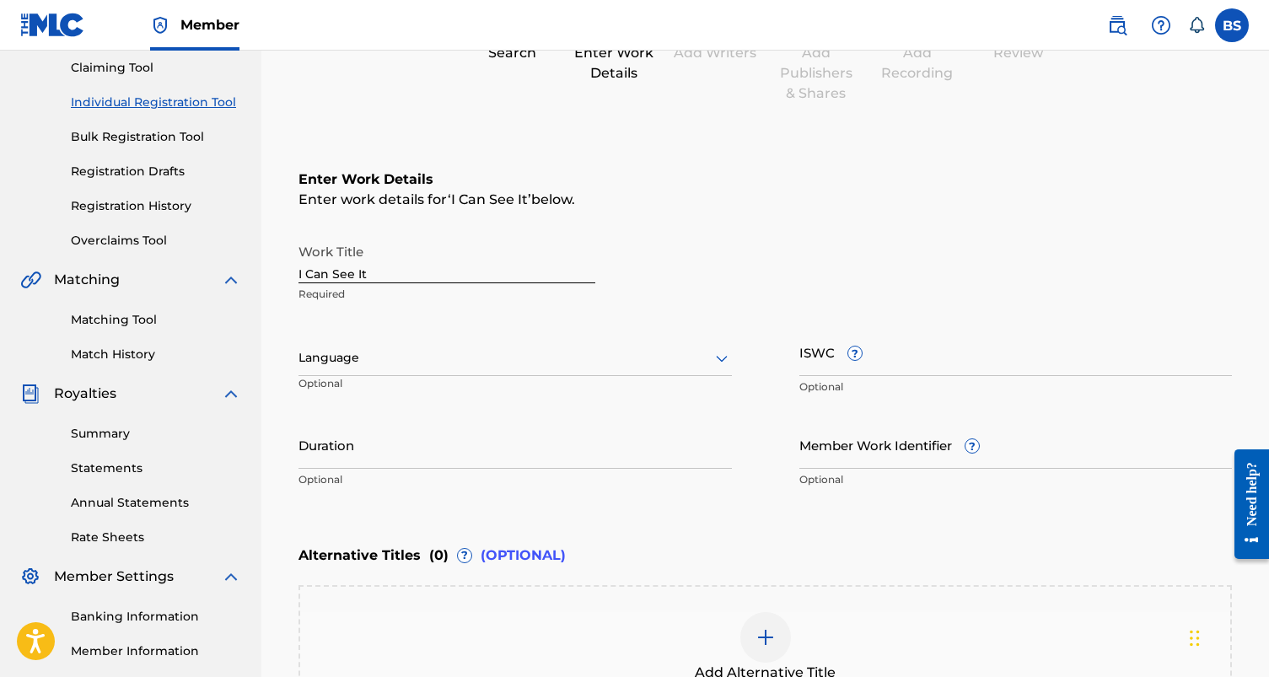
scroll to position [198, 0]
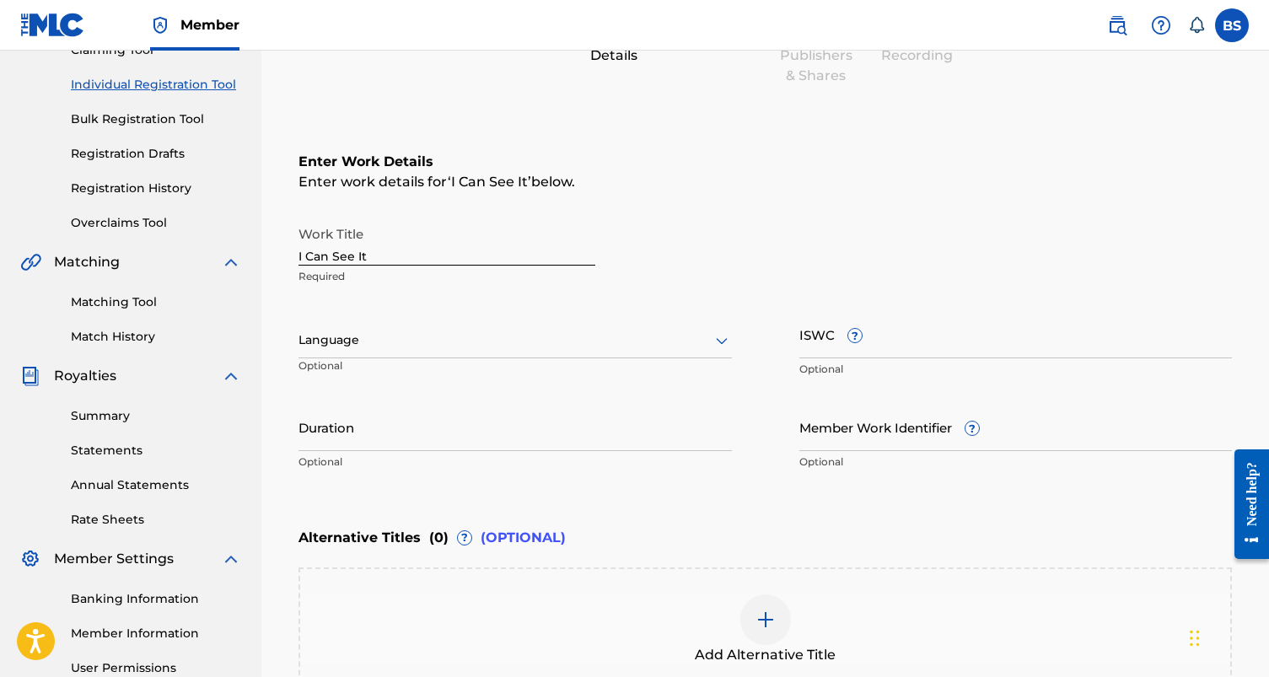
click at [432, 342] on div at bounding box center [514, 340] width 433 height 21
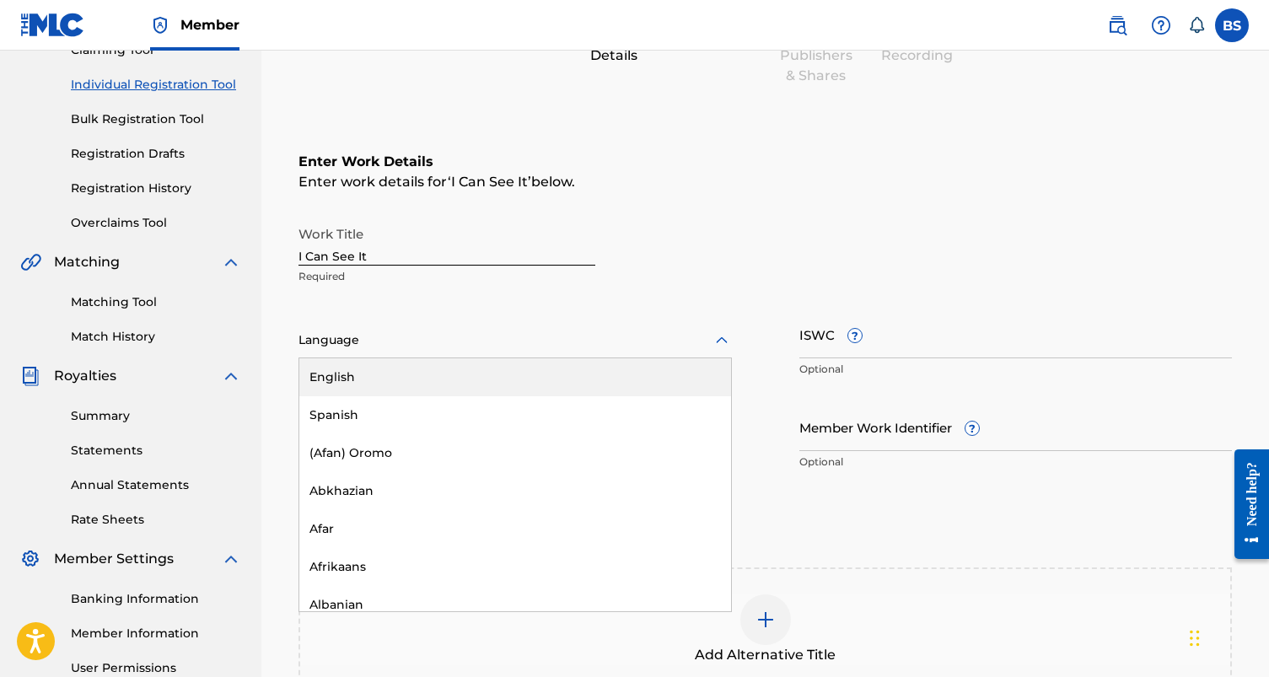
click at [389, 383] on div "English" at bounding box center [515, 377] width 432 height 38
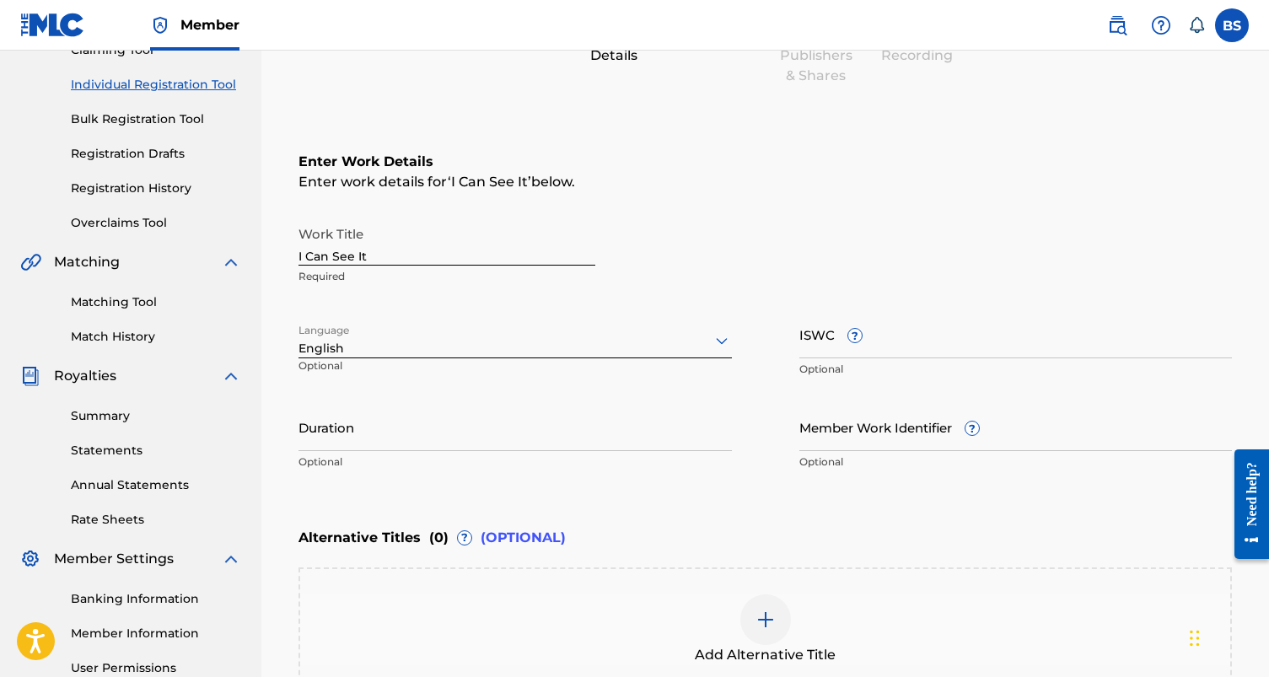
scroll to position [216, 0]
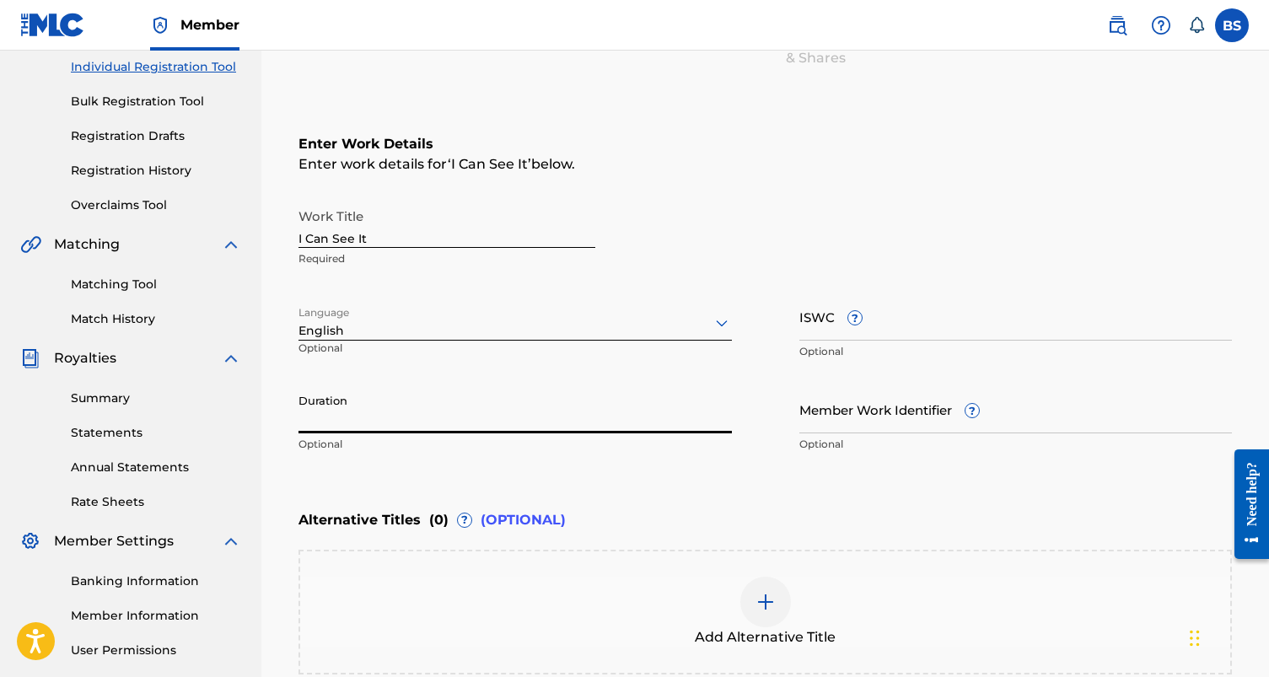
click at [415, 399] on input "Duration" at bounding box center [514, 409] width 433 height 48
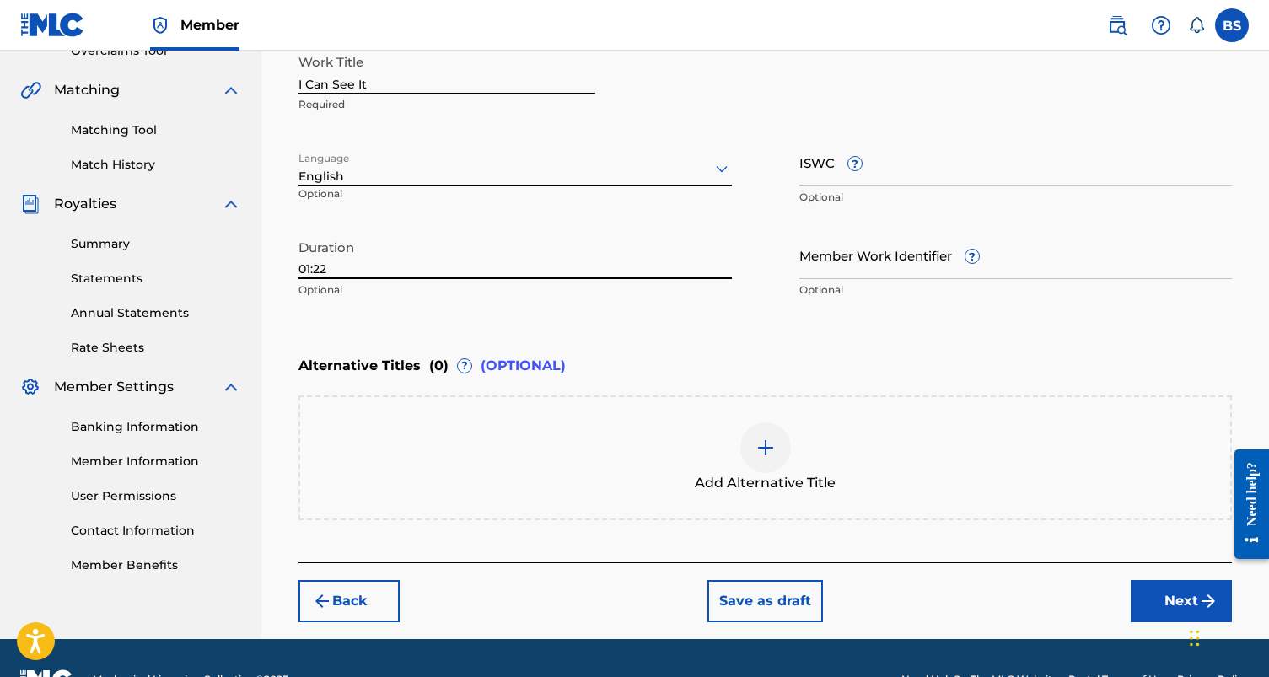
scroll to position [412, 0]
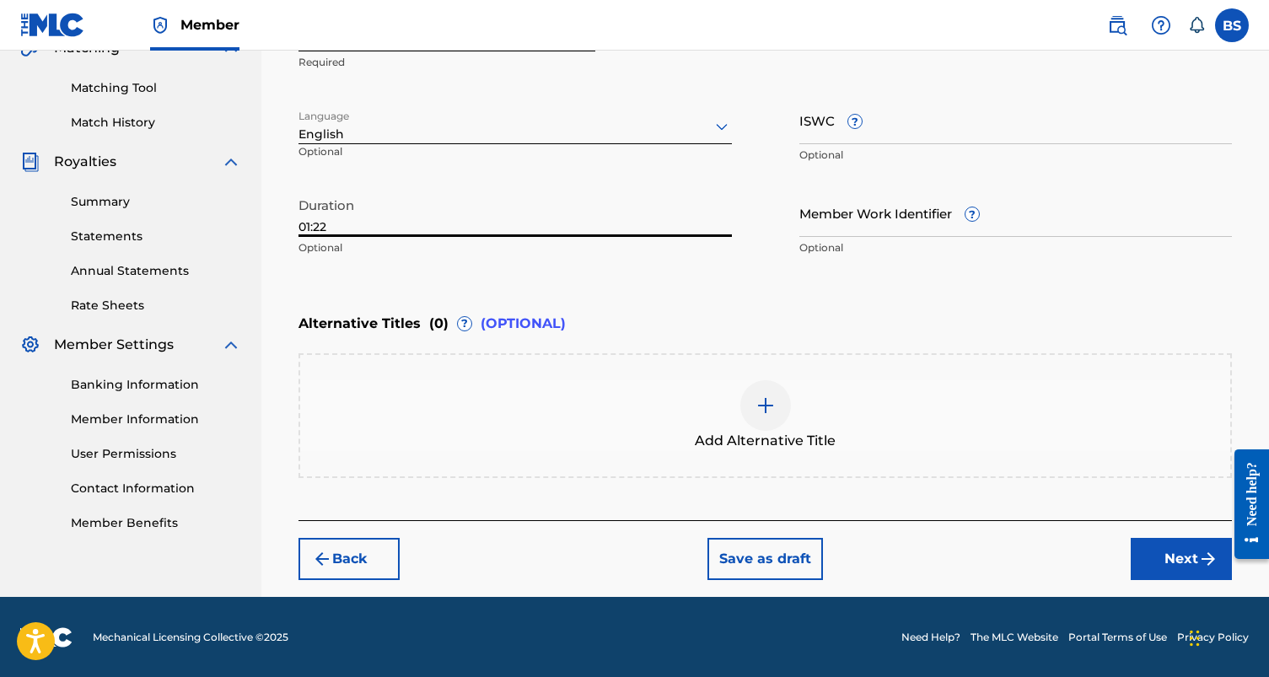
type input "01:22"
click at [1164, 555] on button "Next" at bounding box center [1181, 559] width 101 height 42
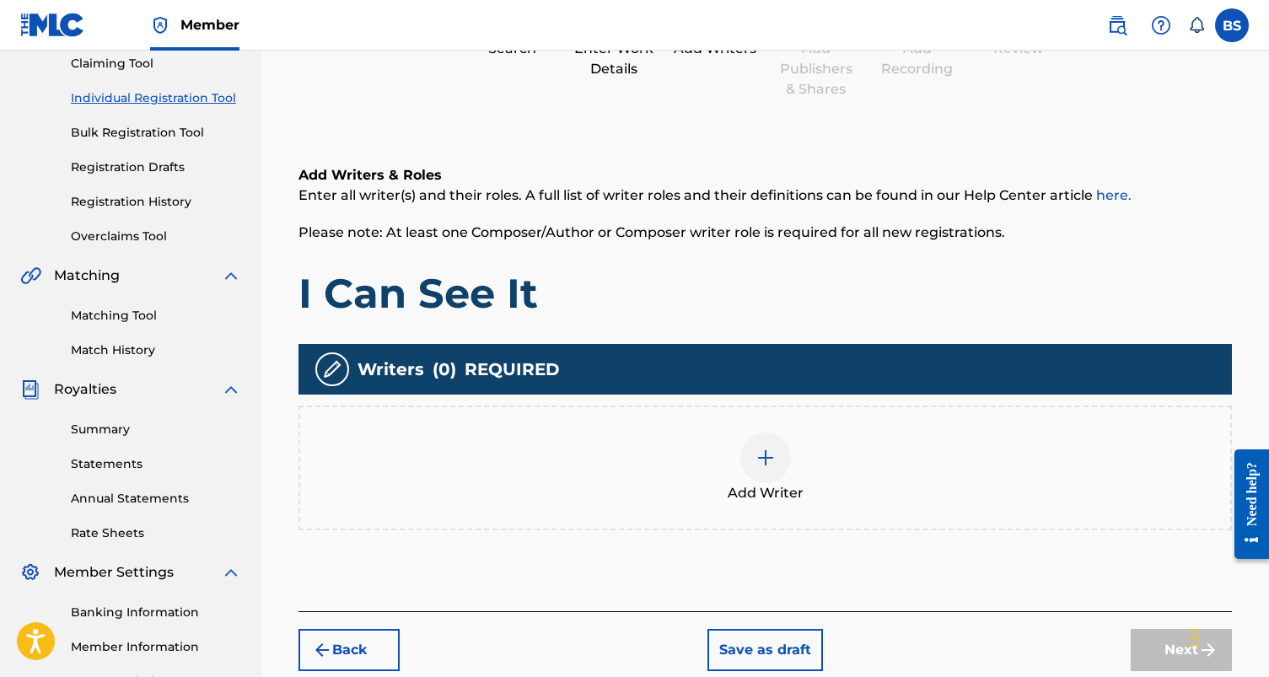
scroll to position [207, 0]
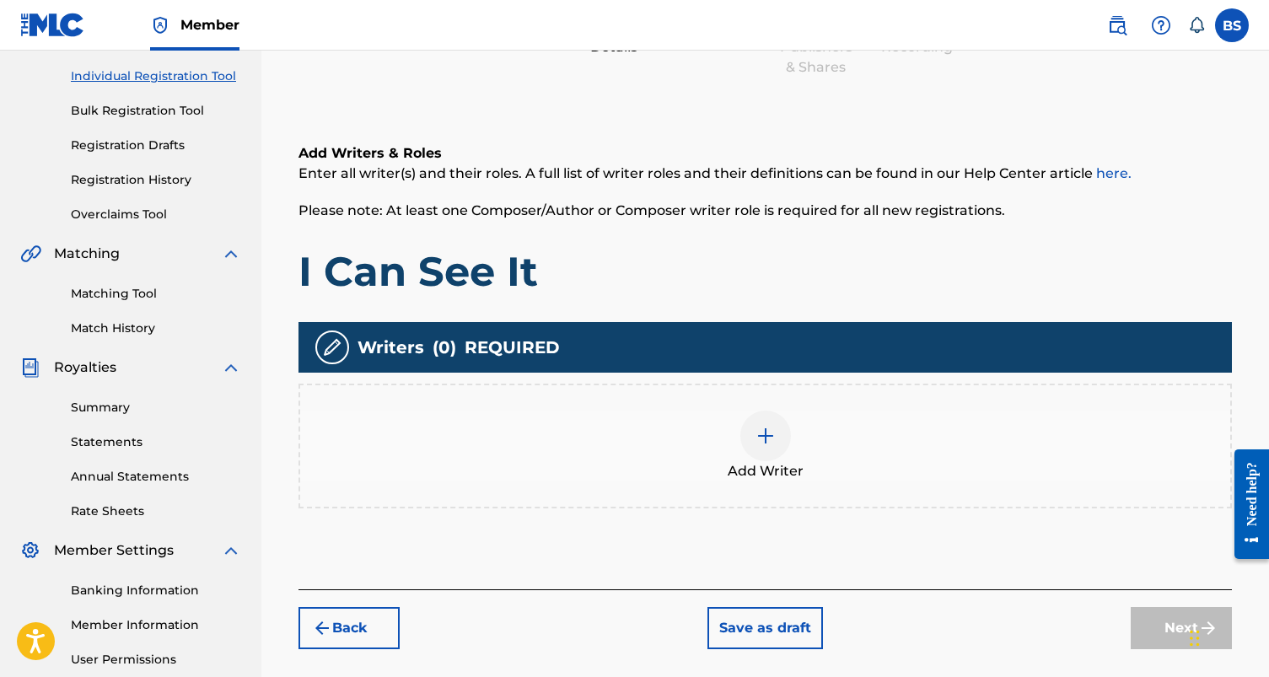
click at [760, 428] on img at bounding box center [766, 436] width 20 height 20
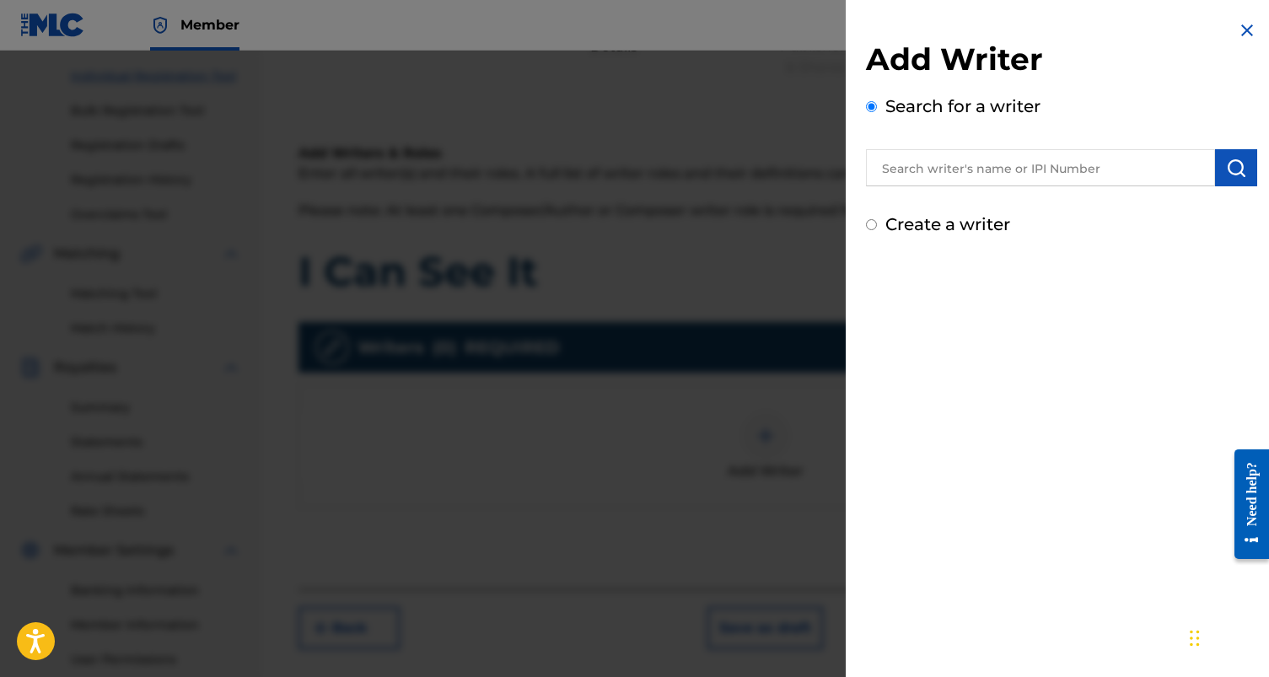
click at [935, 172] on input "text" at bounding box center [1040, 167] width 349 height 37
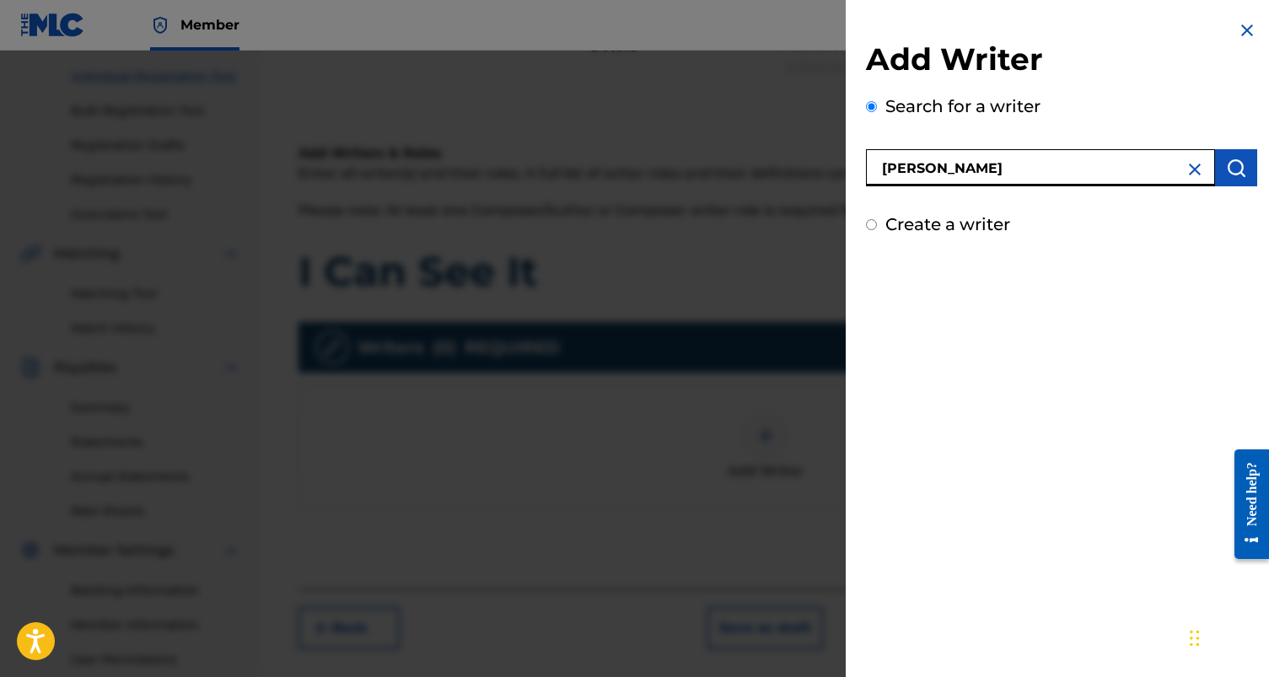
type input "[PERSON_NAME]"
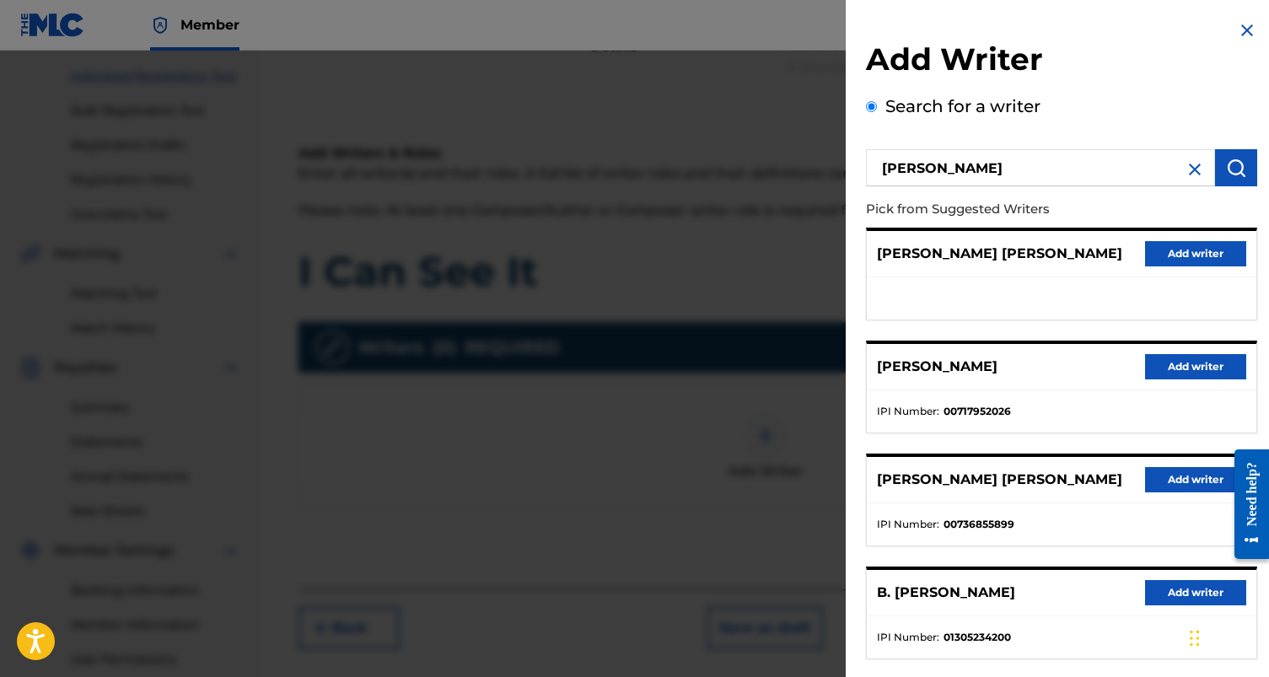
click at [1103, 112] on div "Search for a writer [PERSON_NAME] Pick from Suggested Writers [PERSON_NAME] [PE…" at bounding box center [1061, 464] width 391 height 740
click at [1240, 30] on img at bounding box center [1247, 30] width 20 height 20
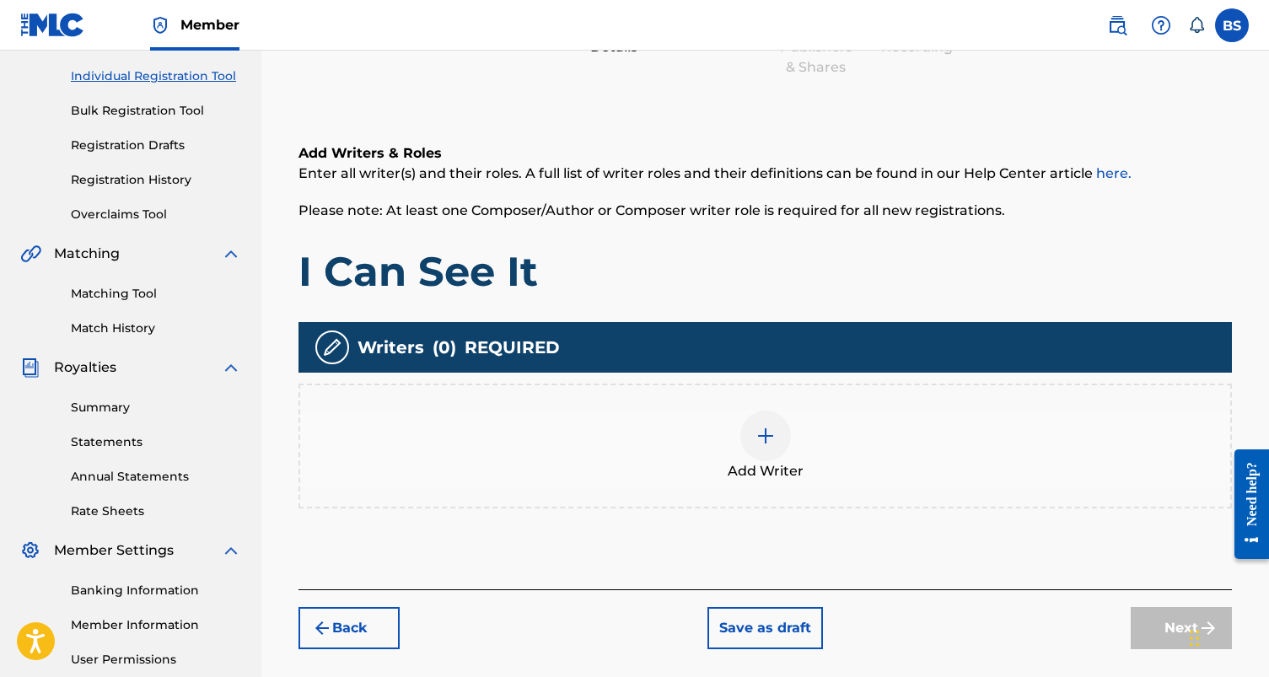
click at [1225, 40] on label at bounding box center [1232, 25] width 34 height 34
click at [1232, 25] on input "BS [PERSON_NAME] [EMAIL_ADDRESS][DOMAIN_NAME] Notification Preferences Profile …" at bounding box center [1232, 25] width 0 height 0
click at [760, 433] on img at bounding box center [766, 436] width 20 height 20
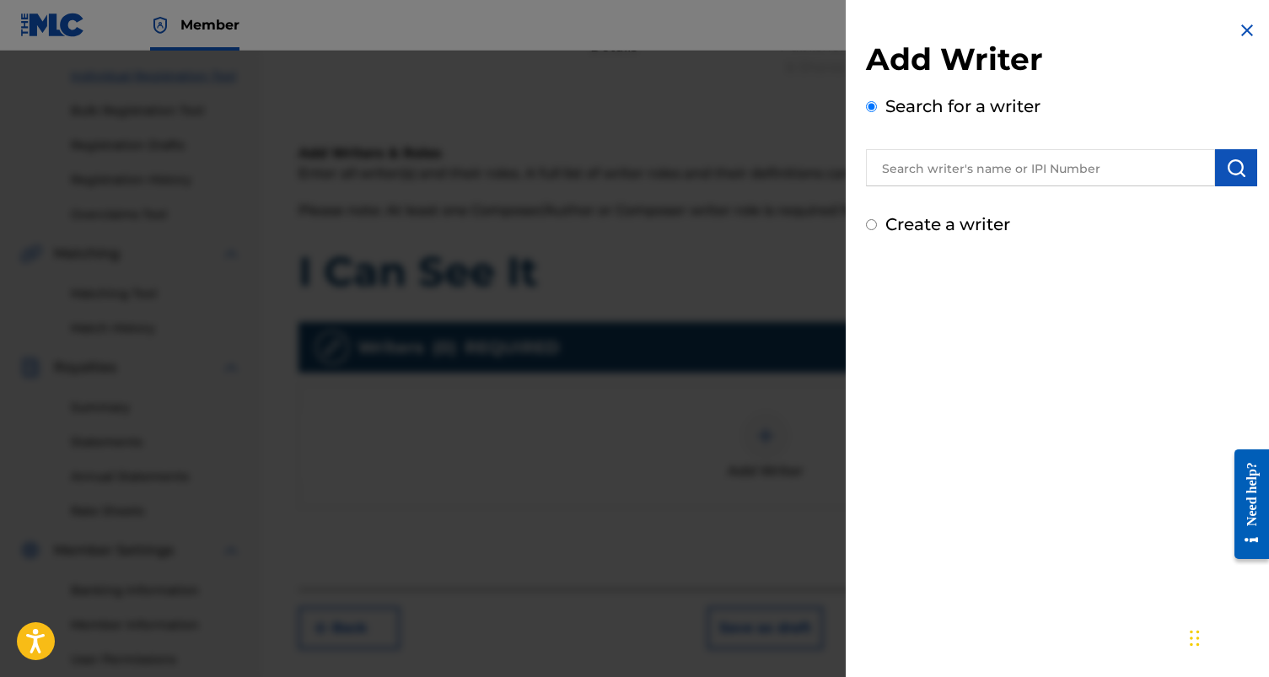
click at [957, 235] on div "Create a writer" at bounding box center [1061, 224] width 391 height 25
click at [951, 220] on label "Create a writer" at bounding box center [947, 224] width 125 height 20
radio input "true"
click at [877, 220] on input "Create a writer" at bounding box center [871, 224] width 11 height 11
radio input "false"
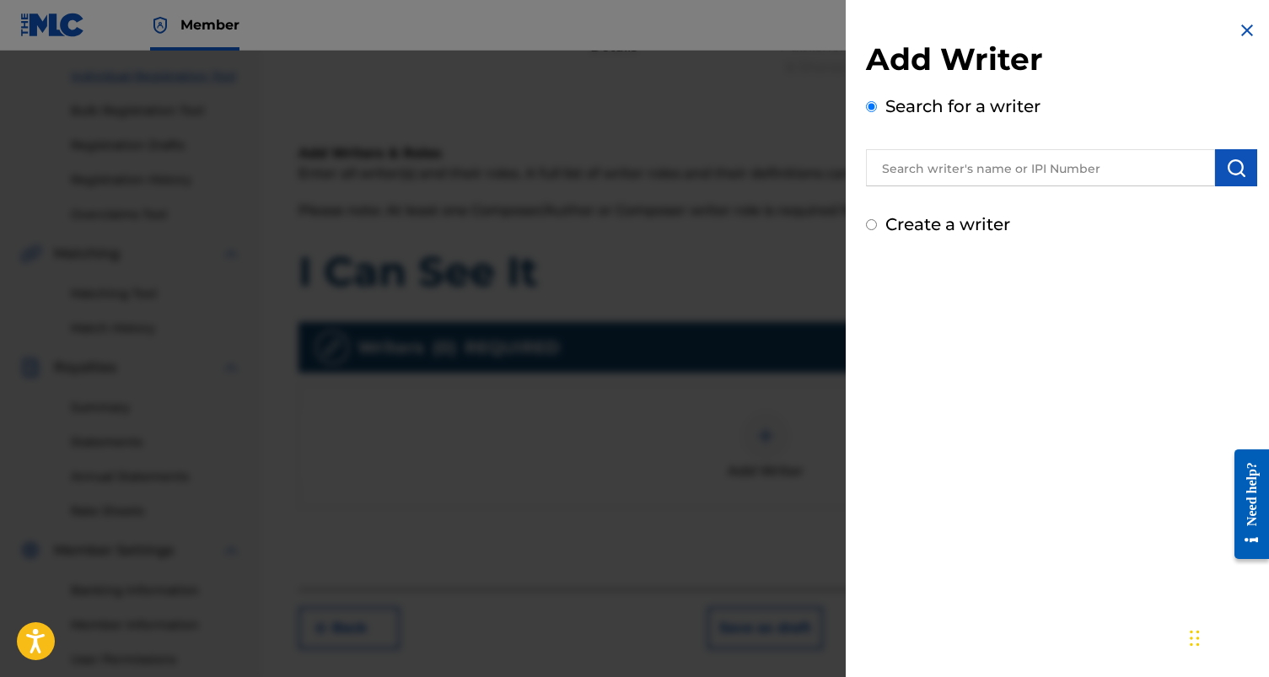
radio input "true"
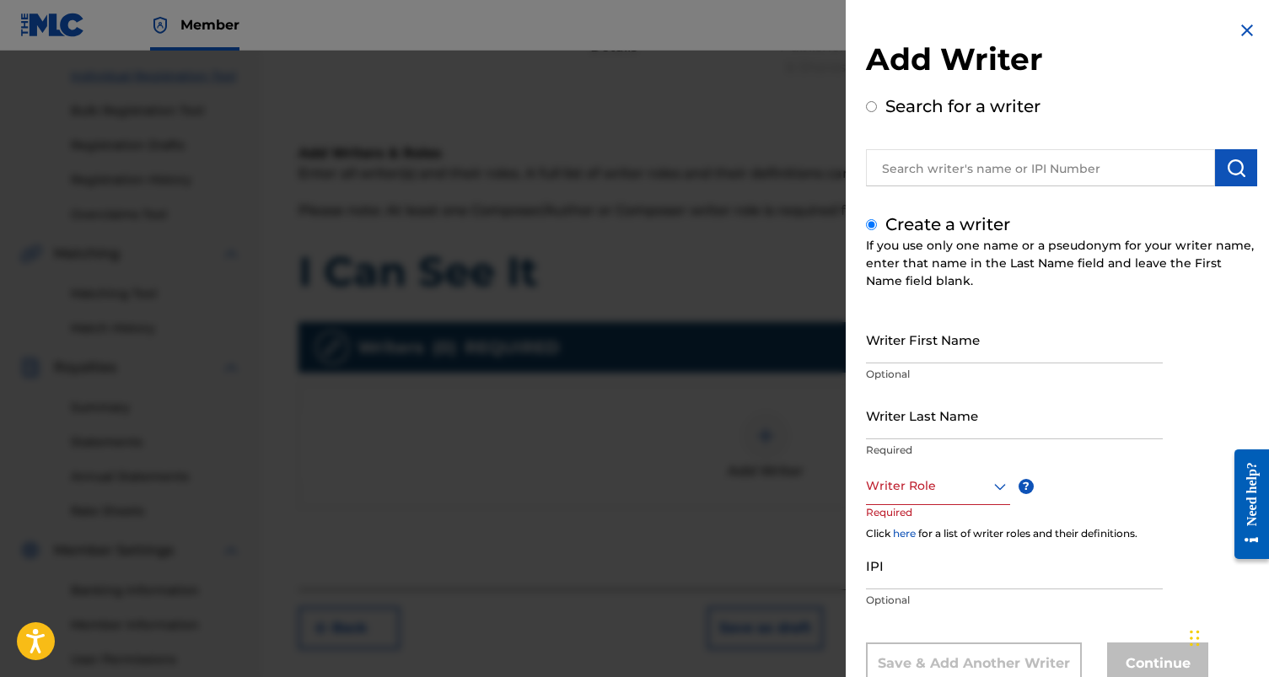
click at [951, 336] on input "Writer First Name" at bounding box center [1014, 339] width 297 height 48
type input "[PERSON_NAME]"
click at [952, 421] on input "Writer Last Name" at bounding box center [1014, 415] width 297 height 48
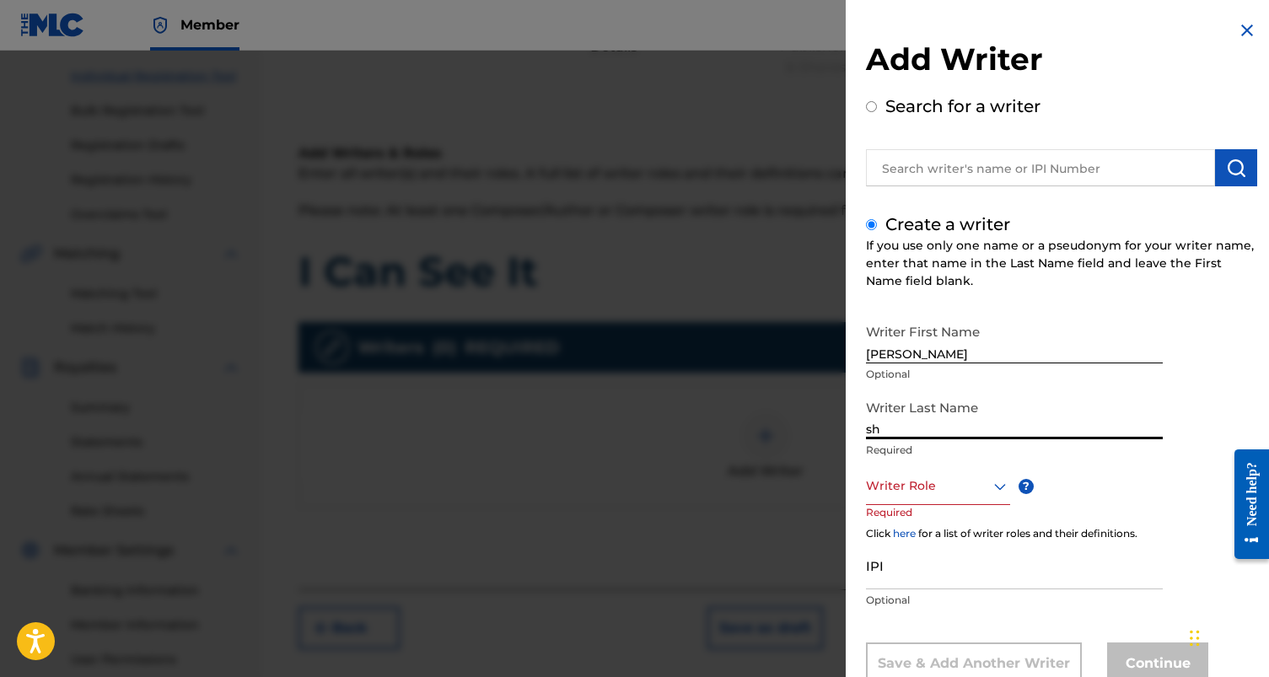
type input "s"
type input "[PERSON_NAME]"
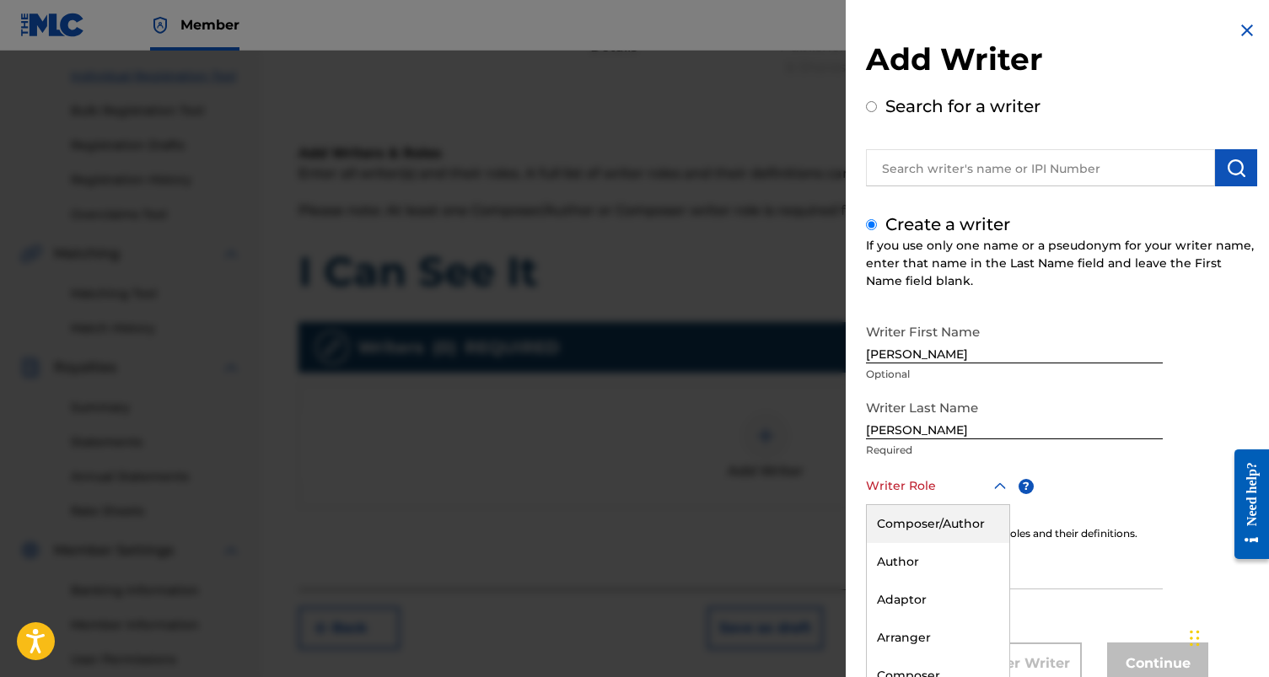
click at [962, 486] on div "Composer/Author, 1 of 8. 8 results available. Use Up and Down to choose options…" at bounding box center [938, 486] width 144 height 38
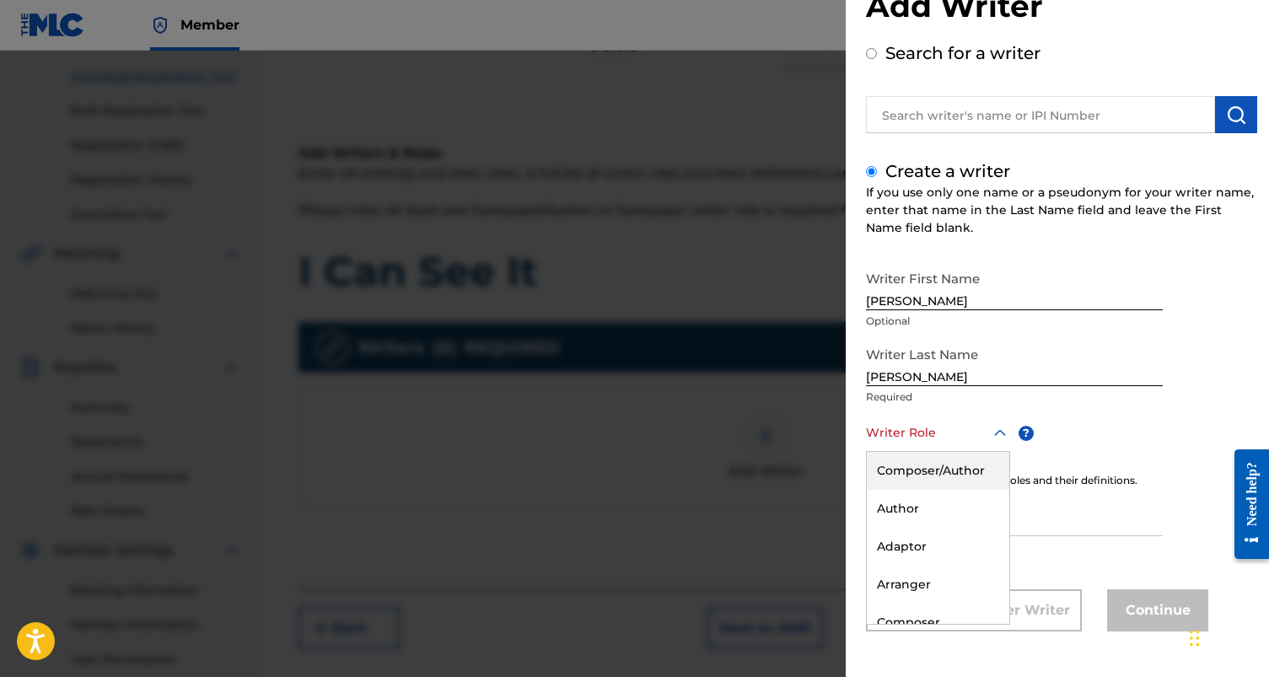
click at [932, 474] on div "Composer/Author" at bounding box center [938, 471] width 143 height 38
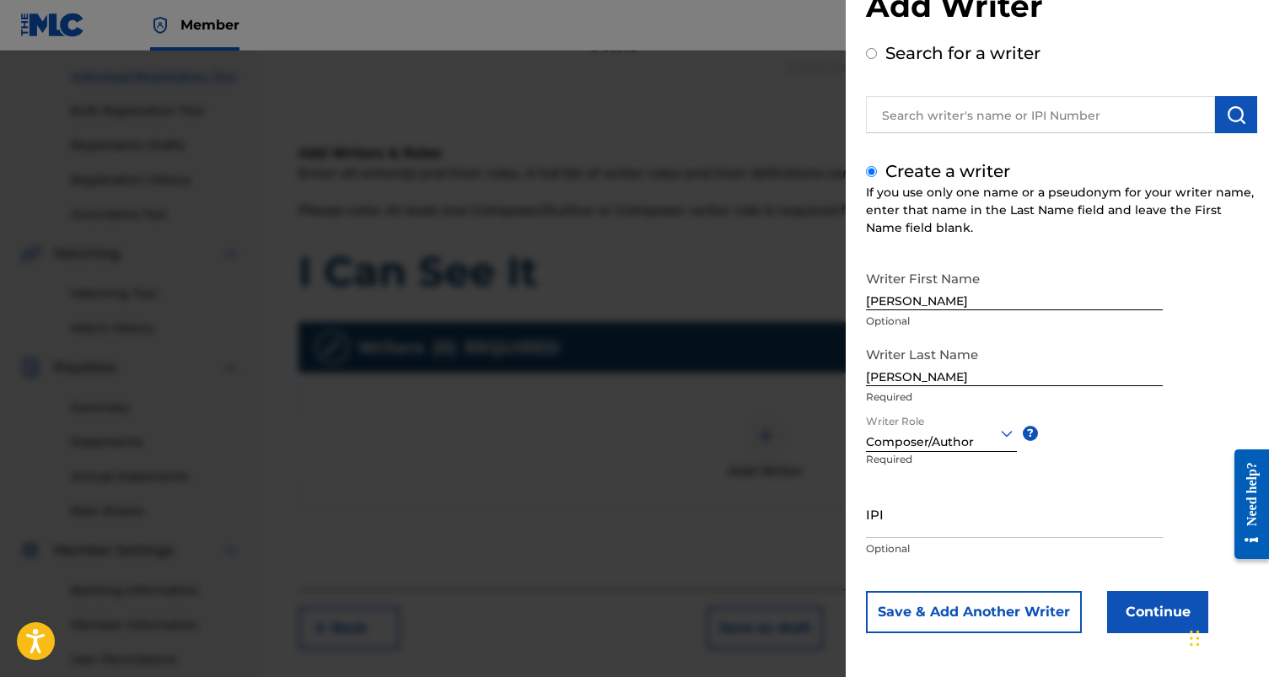
click at [920, 521] on input "IPI" at bounding box center [1014, 514] width 297 height 48
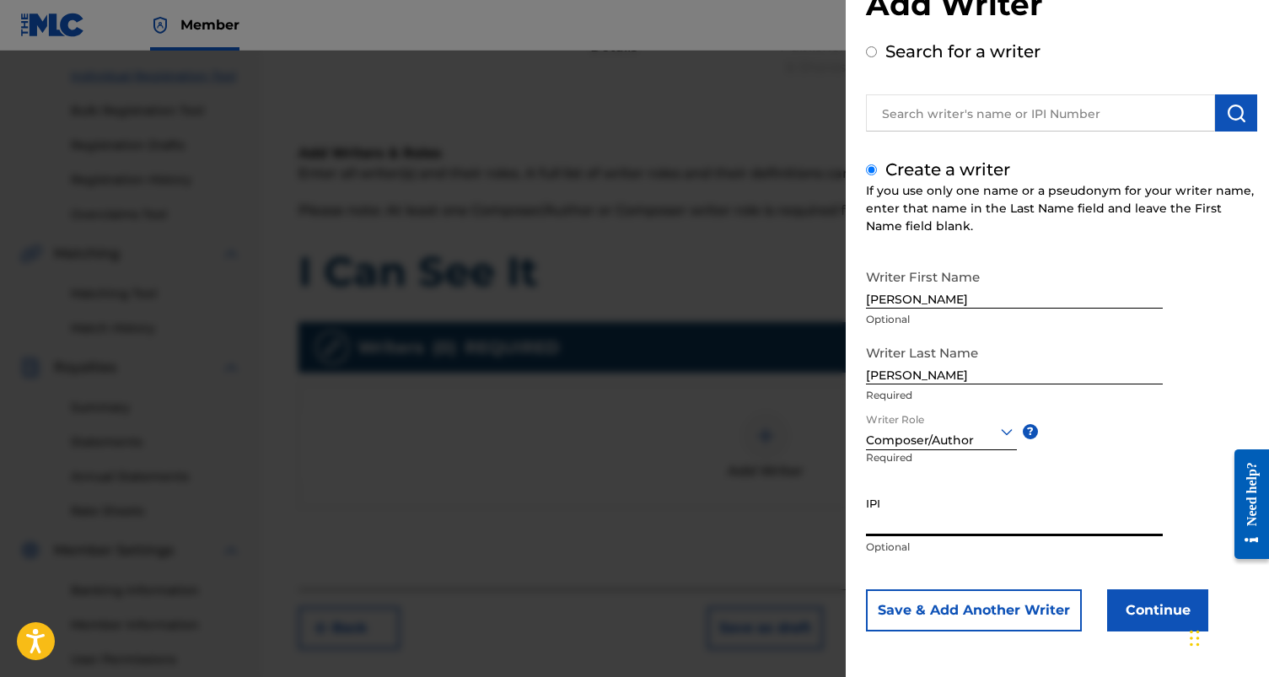
paste input "1305234200"
type input "1305234200"
click at [1153, 607] on button "Continue" at bounding box center [1157, 610] width 101 height 42
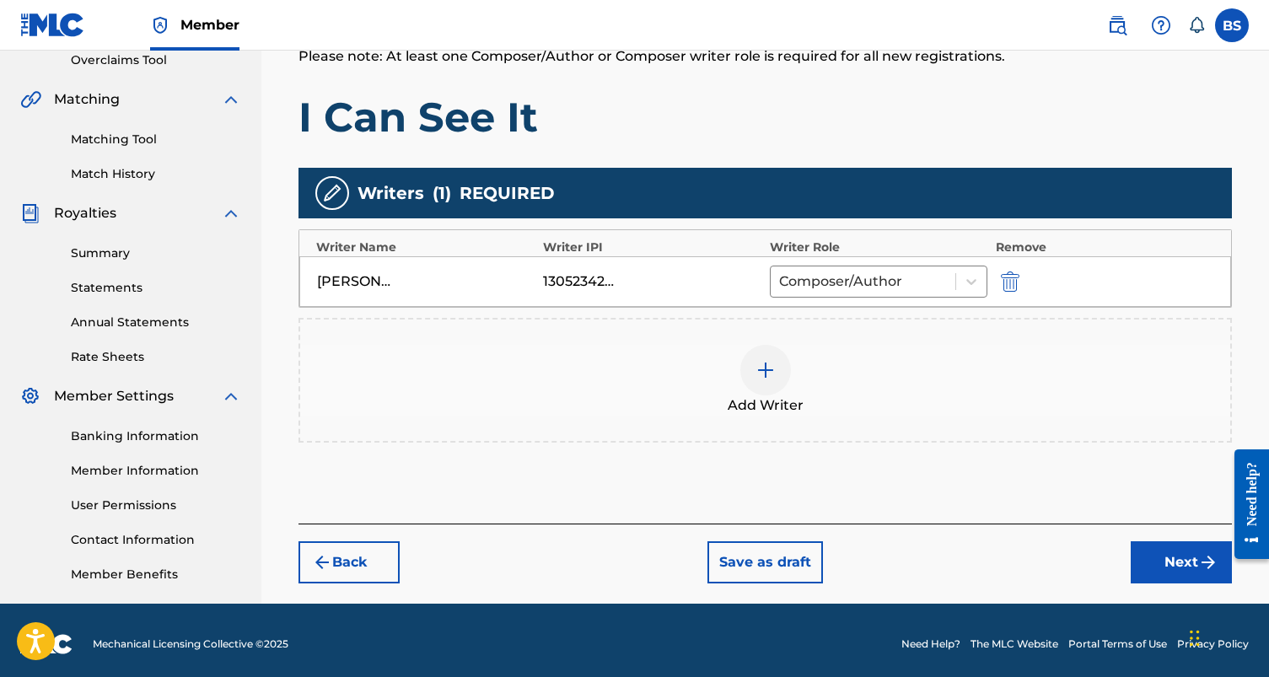
scroll to position [368, 0]
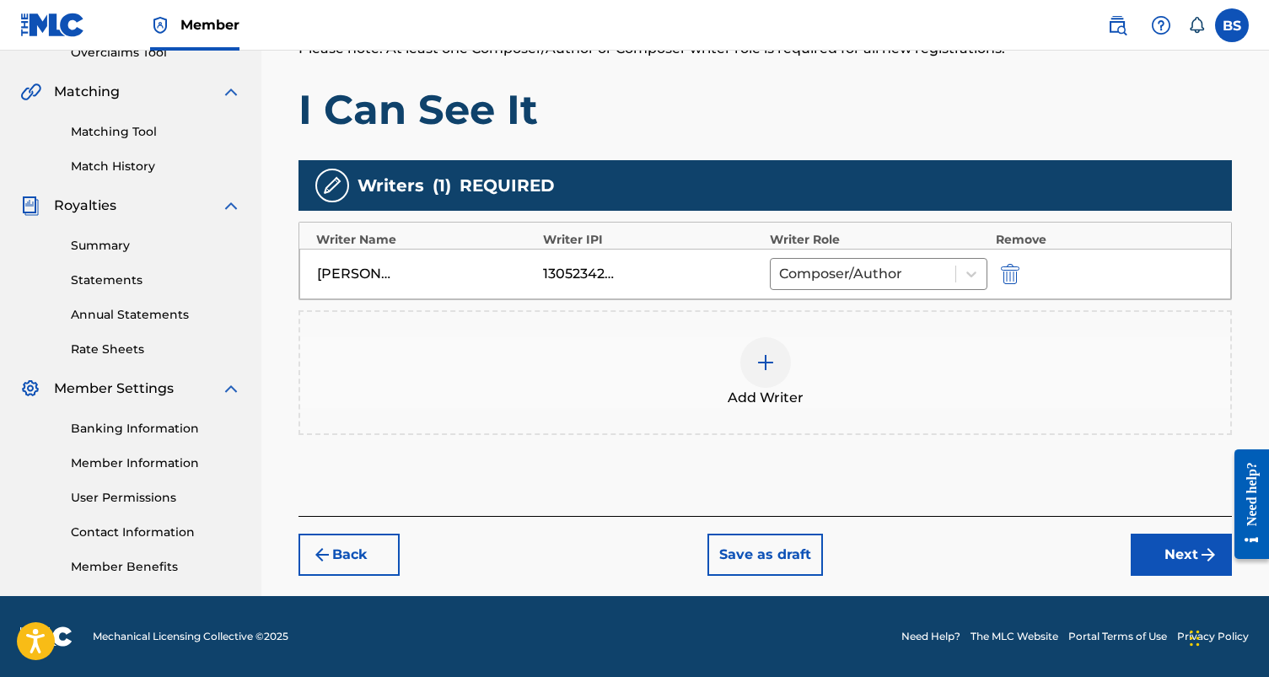
click at [1153, 551] on button "Next" at bounding box center [1181, 555] width 101 height 42
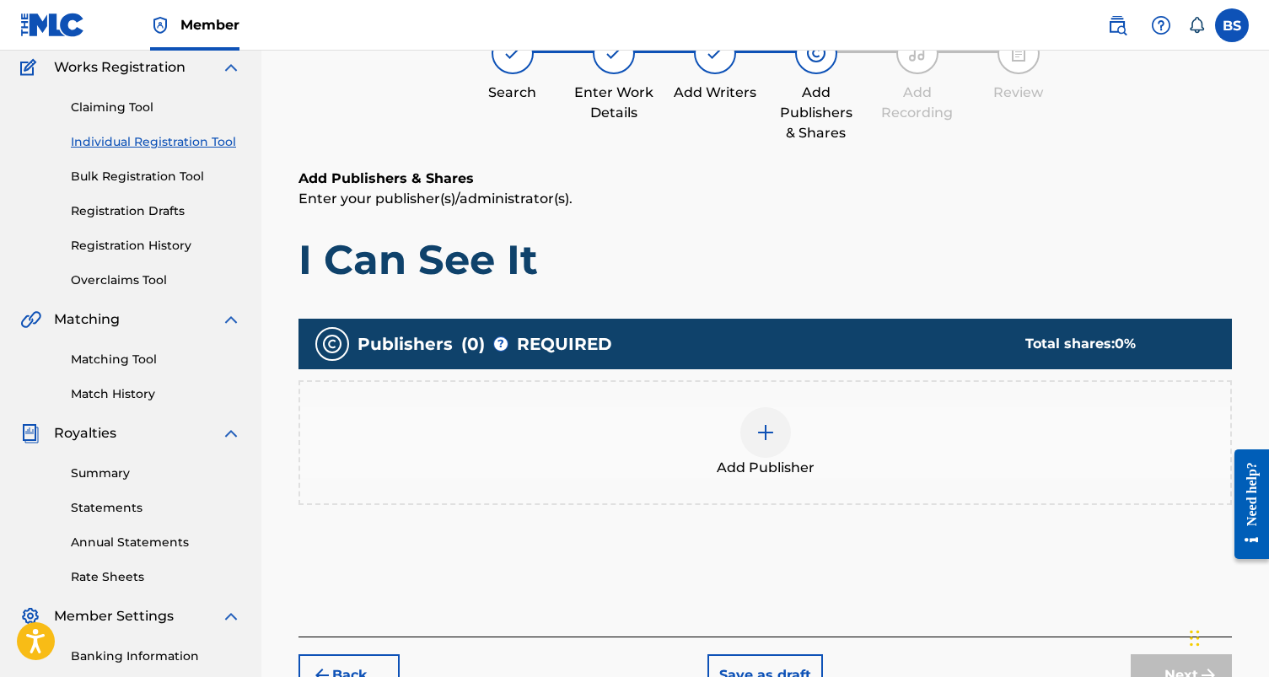
scroll to position [167, 0]
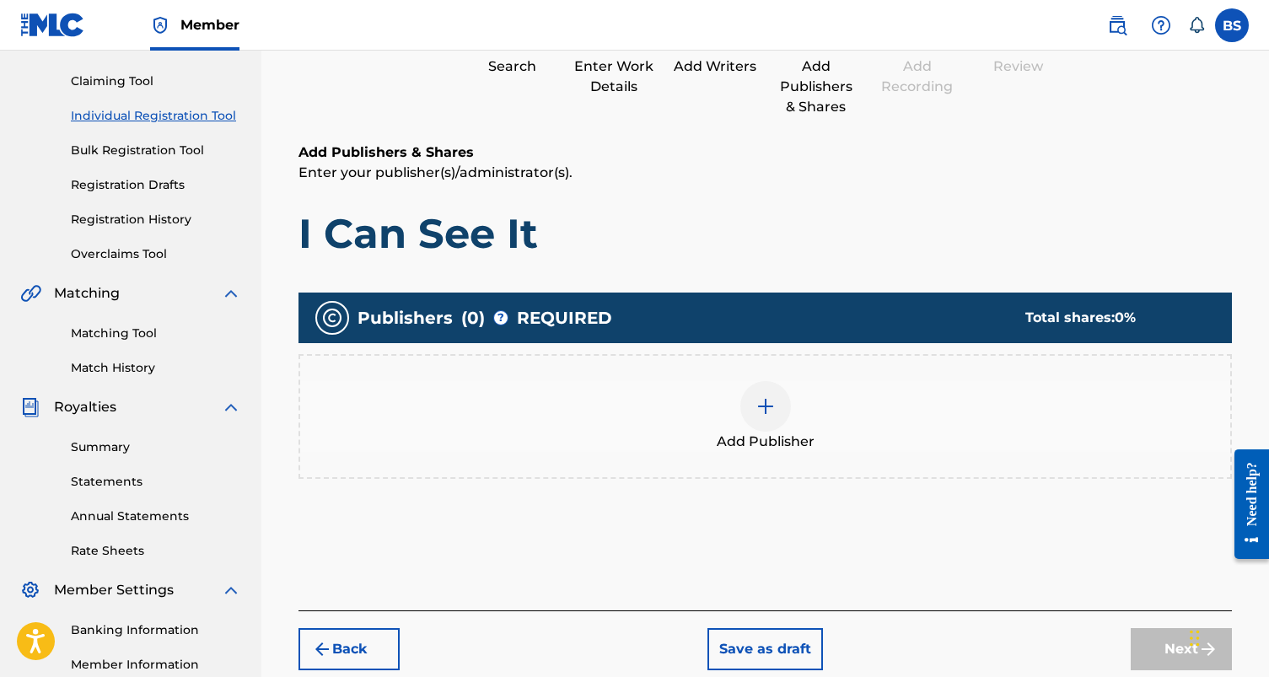
click at [759, 415] on img at bounding box center [766, 406] width 20 height 20
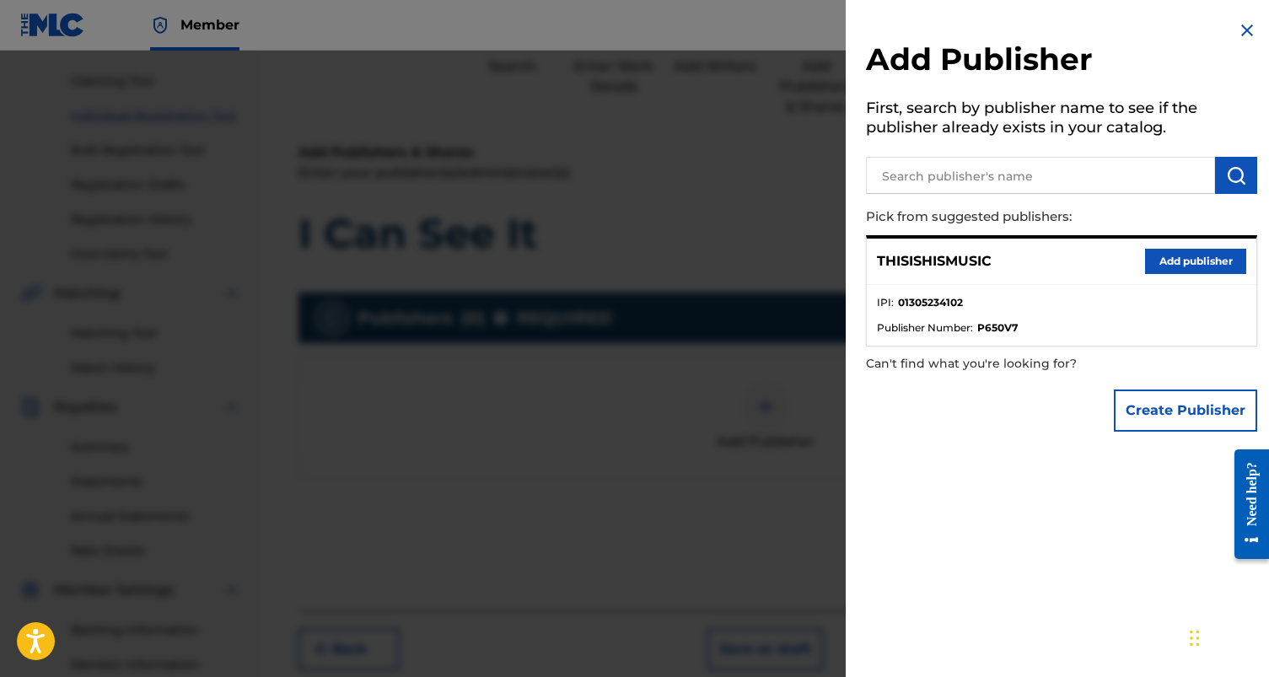
click at [1176, 266] on button "Add publisher" at bounding box center [1195, 261] width 101 height 25
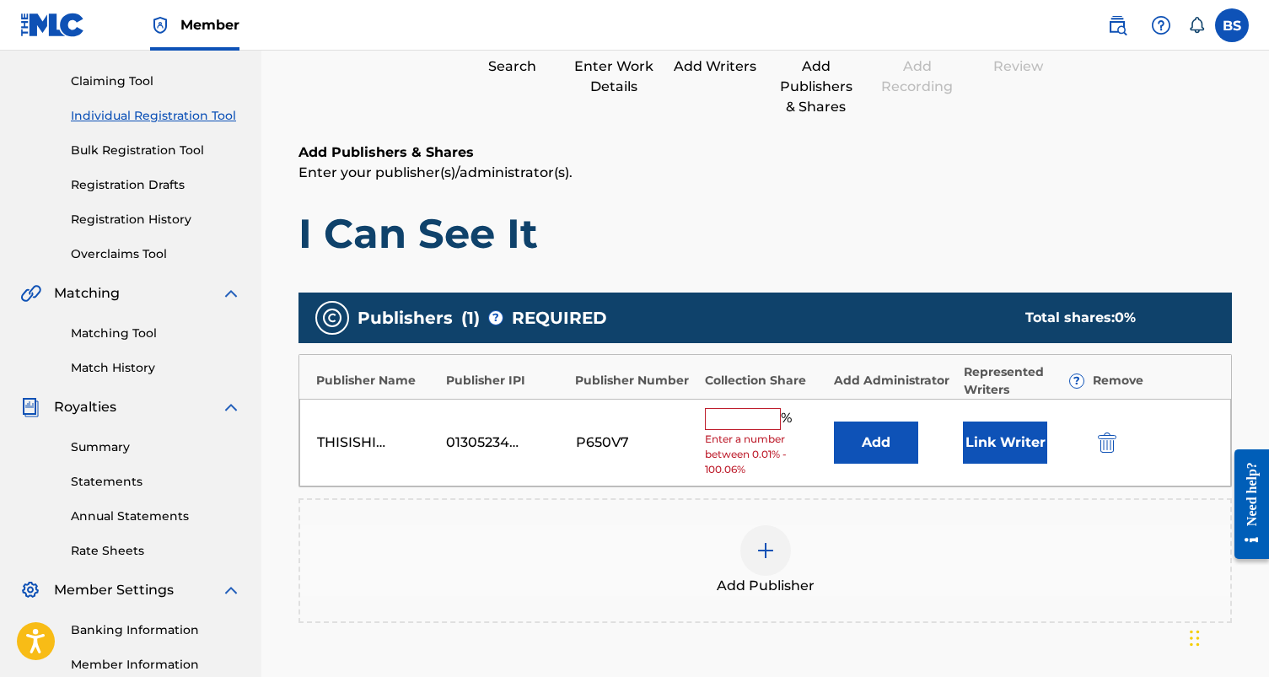
click at [751, 412] on input "text" at bounding box center [743, 419] width 76 height 22
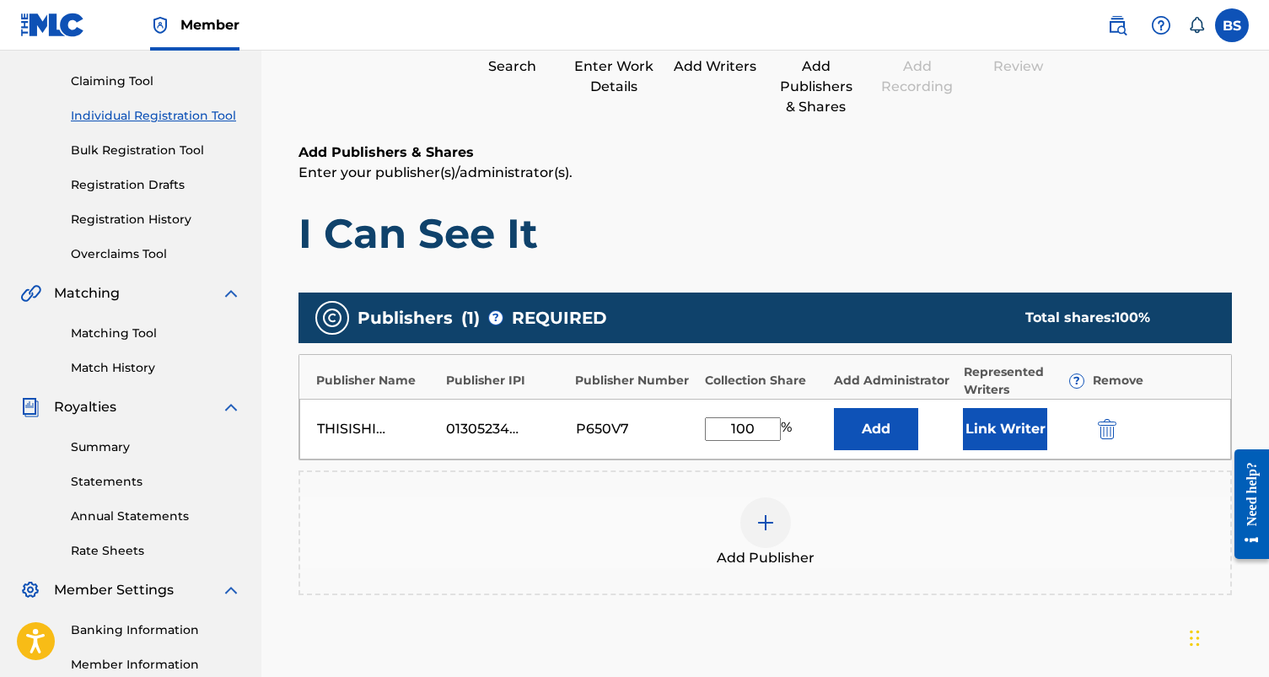
type input "100"
click at [684, 257] on h1 "I Can See It" at bounding box center [764, 233] width 933 height 51
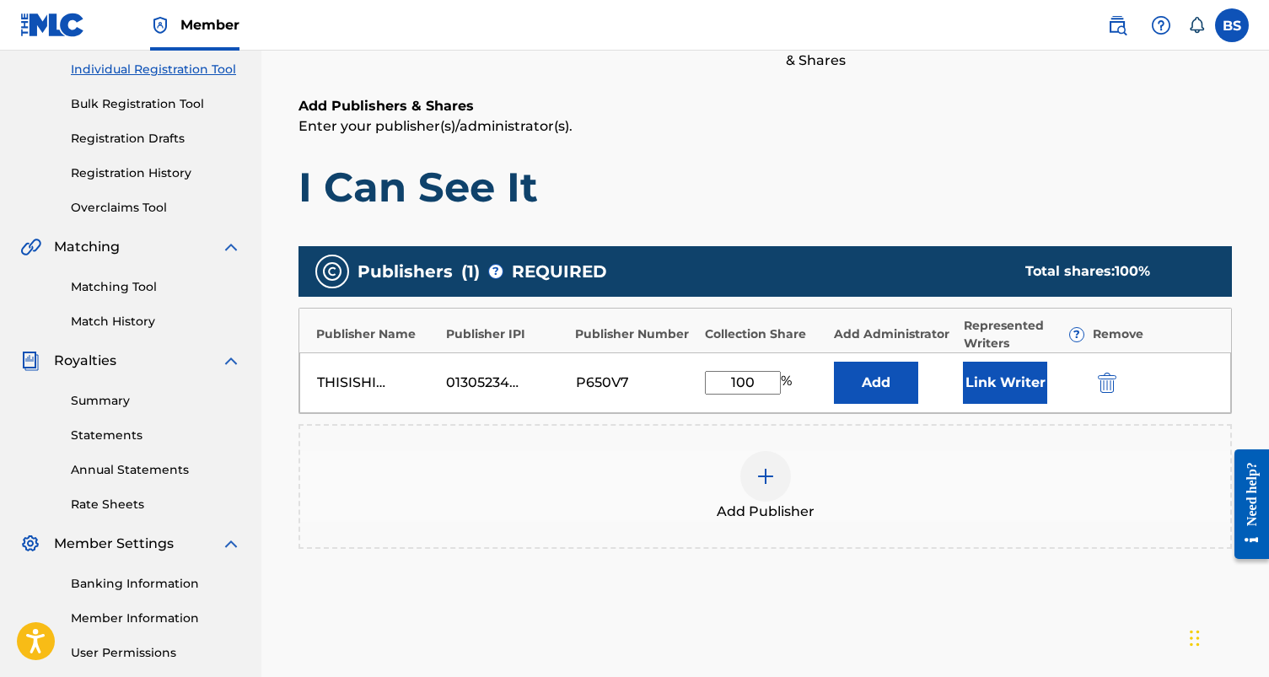
scroll to position [219, 0]
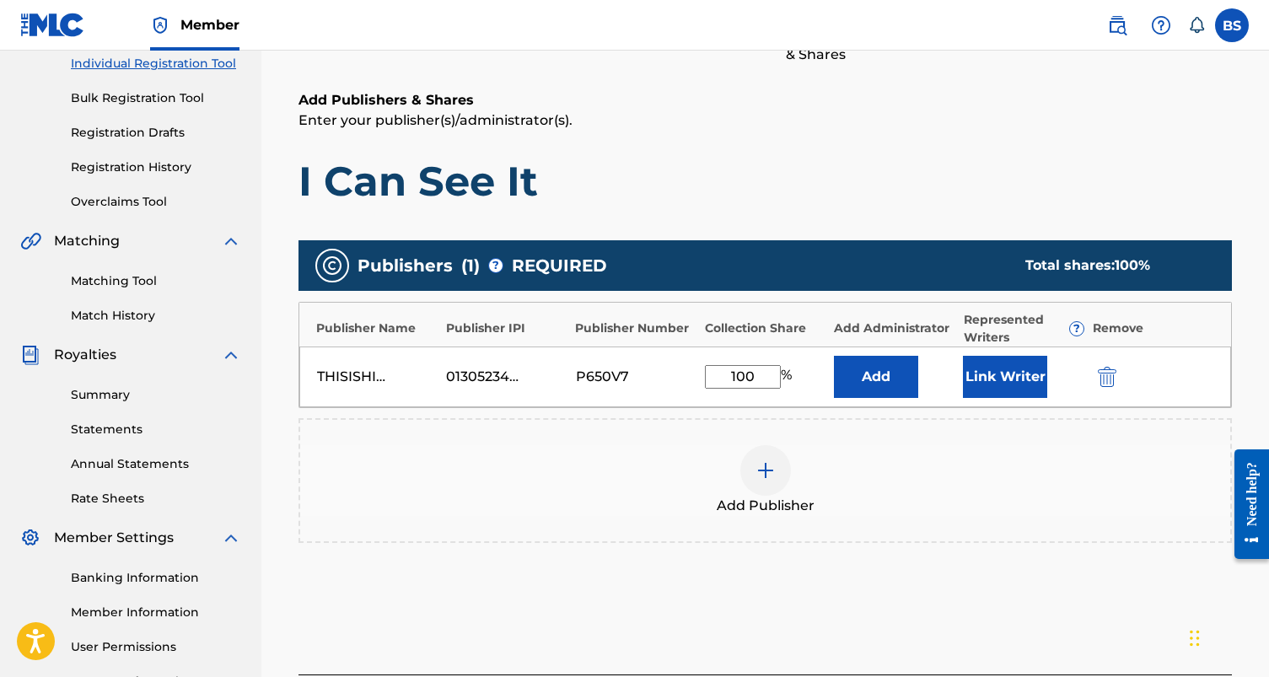
click at [882, 367] on button "Add" at bounding box center [876, 377] width 84 height 42
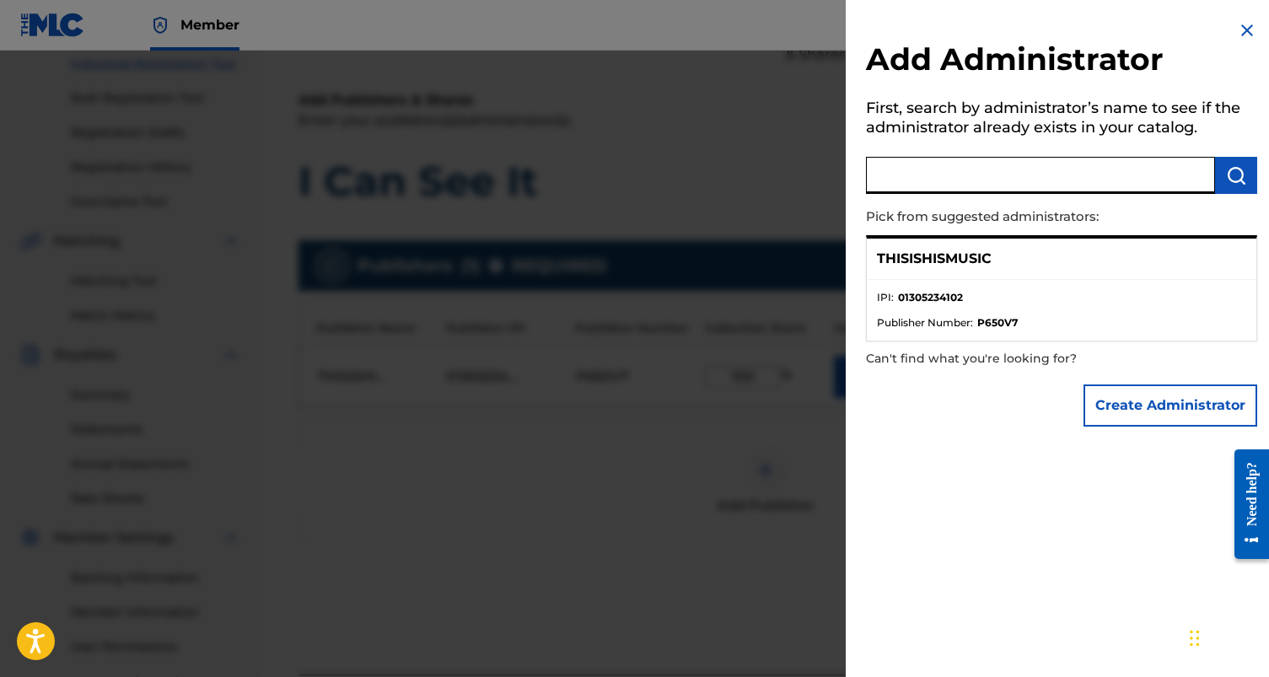
click at [946, 188] on input "text" at bounding box center [1040, 175] width 349 height 37
click at [632, 409] on div at bounding box center [634, 389] width 1269 height 677
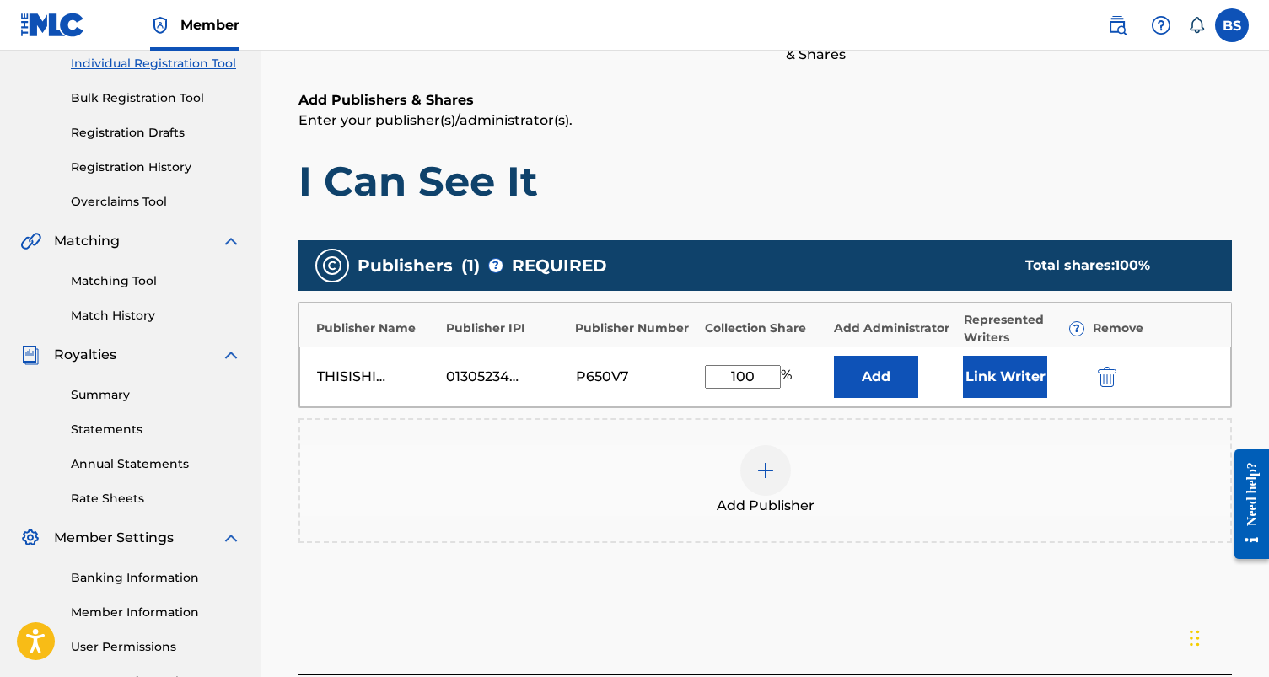
click at [1002, 380] on button "Link Writer" at bounding box center [1005, 377] width 84 height 42
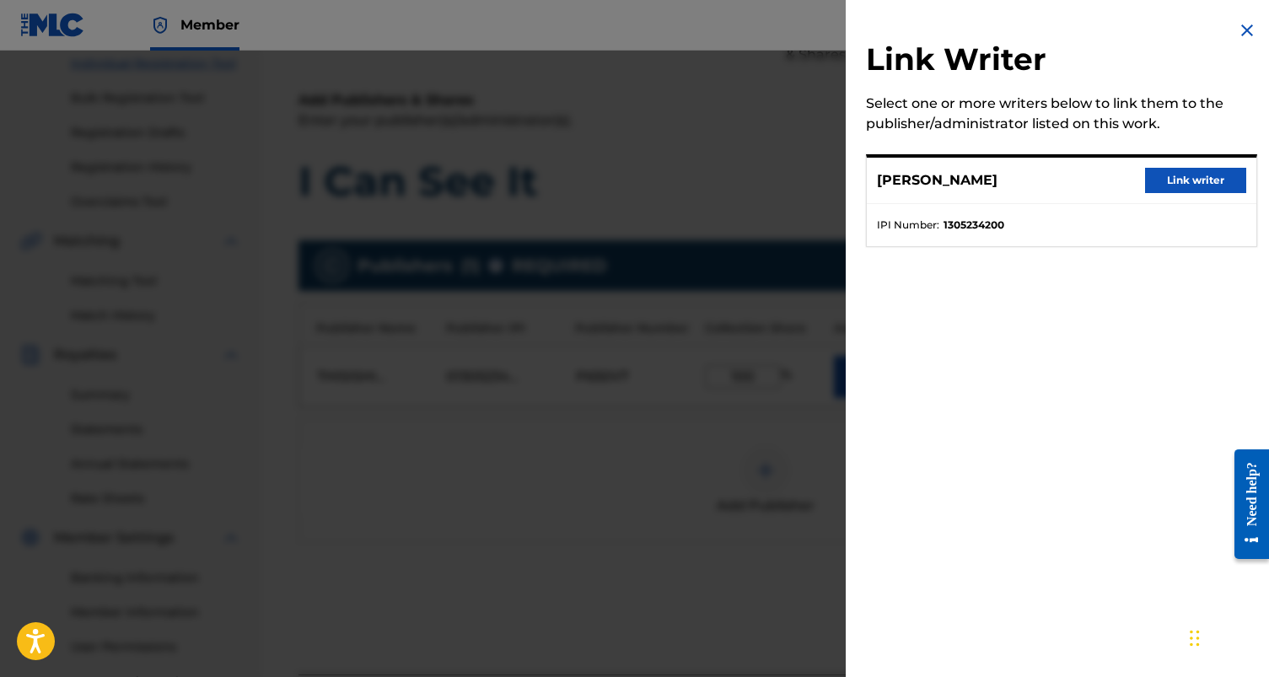
click at [1175, 179] on button "Link writer" at bounding box center [1195, 180] width 101 height 25
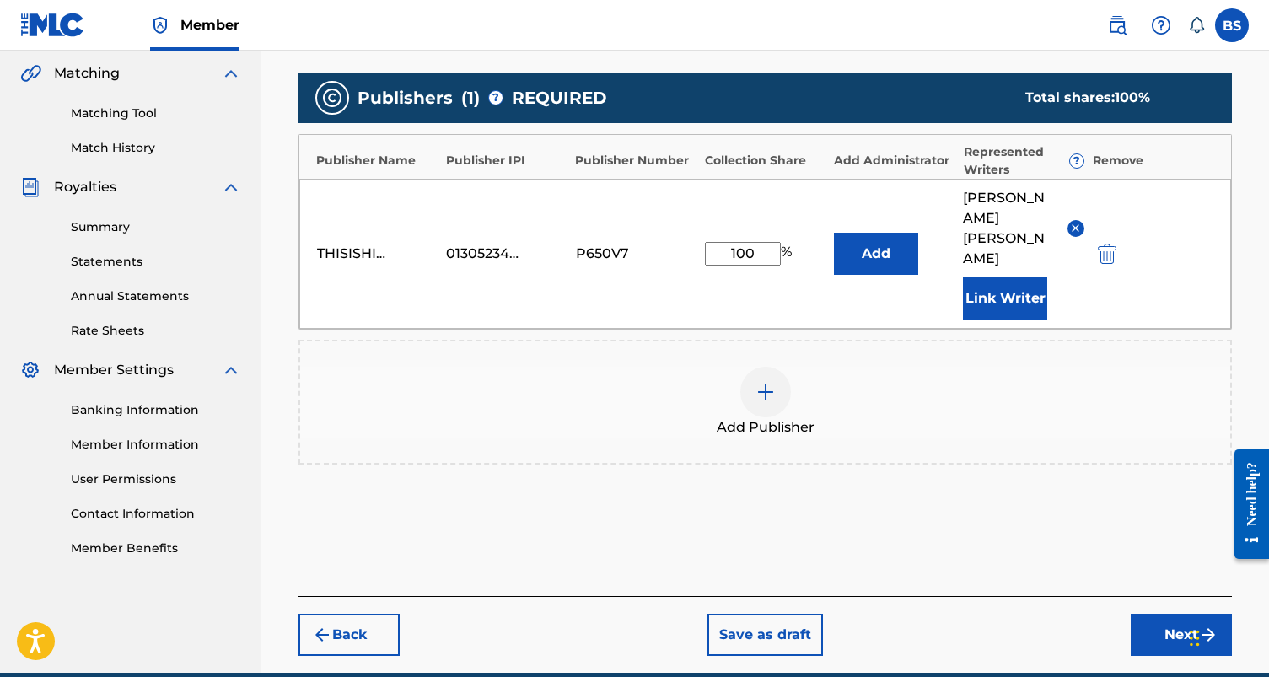
scroll to position [423, 0]
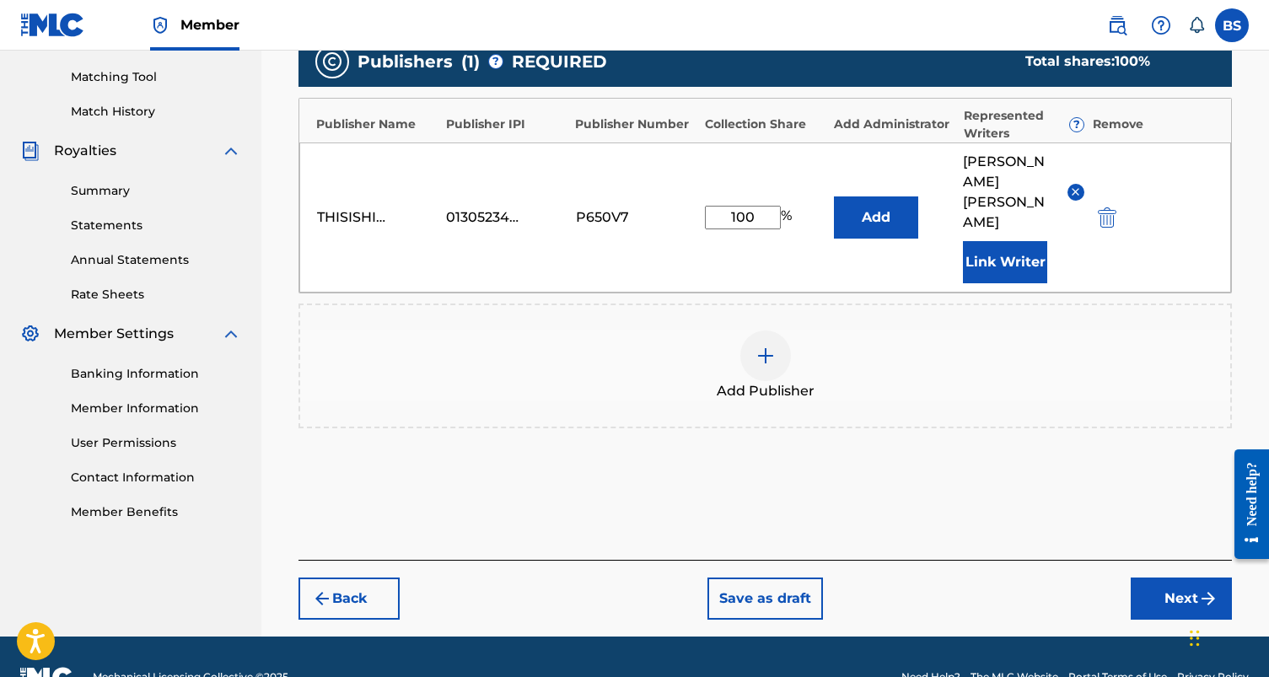
click at [1159, 578] on button "Next" at bounding box center [1181, 599] width 101 height 42
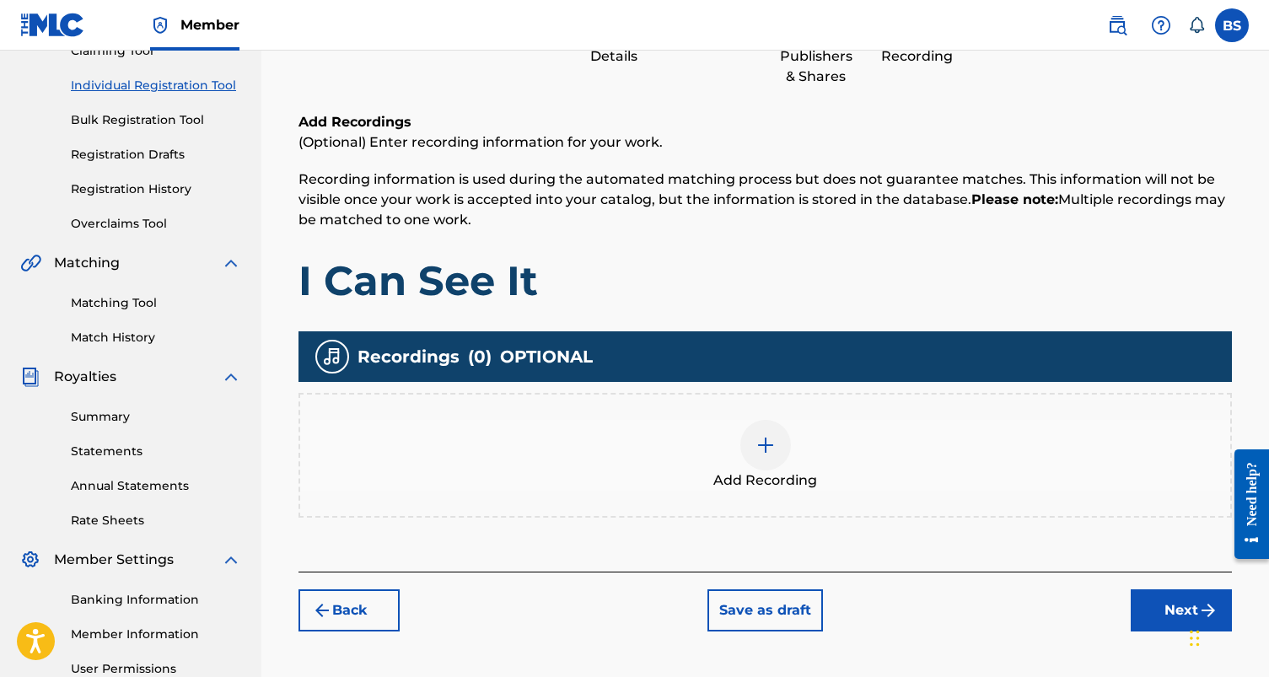
scroll to position [332, 0]
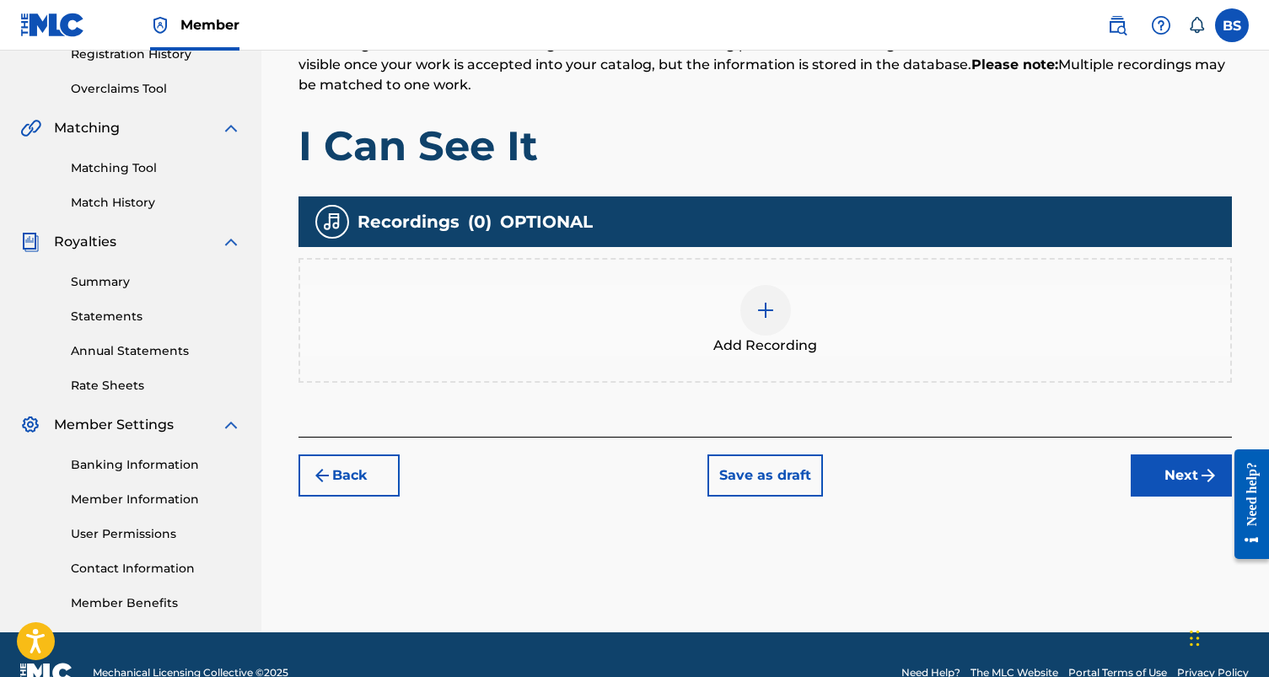
click at [770, 322] on div at bounding box center [765, 310] width 51 height 51
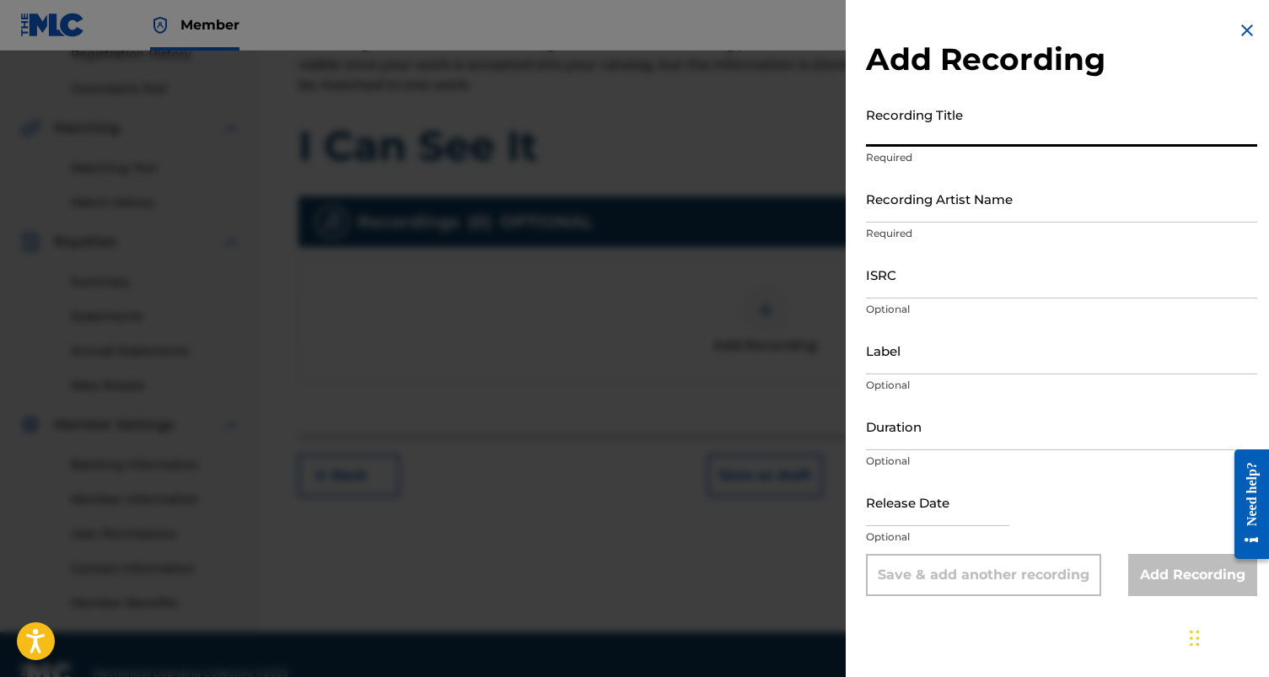
click at [952, 131] on input "Recording Title" at bounding box center [1061, 123] width 391 height 48
paste input "I Can See It"
type input "I Can See It"
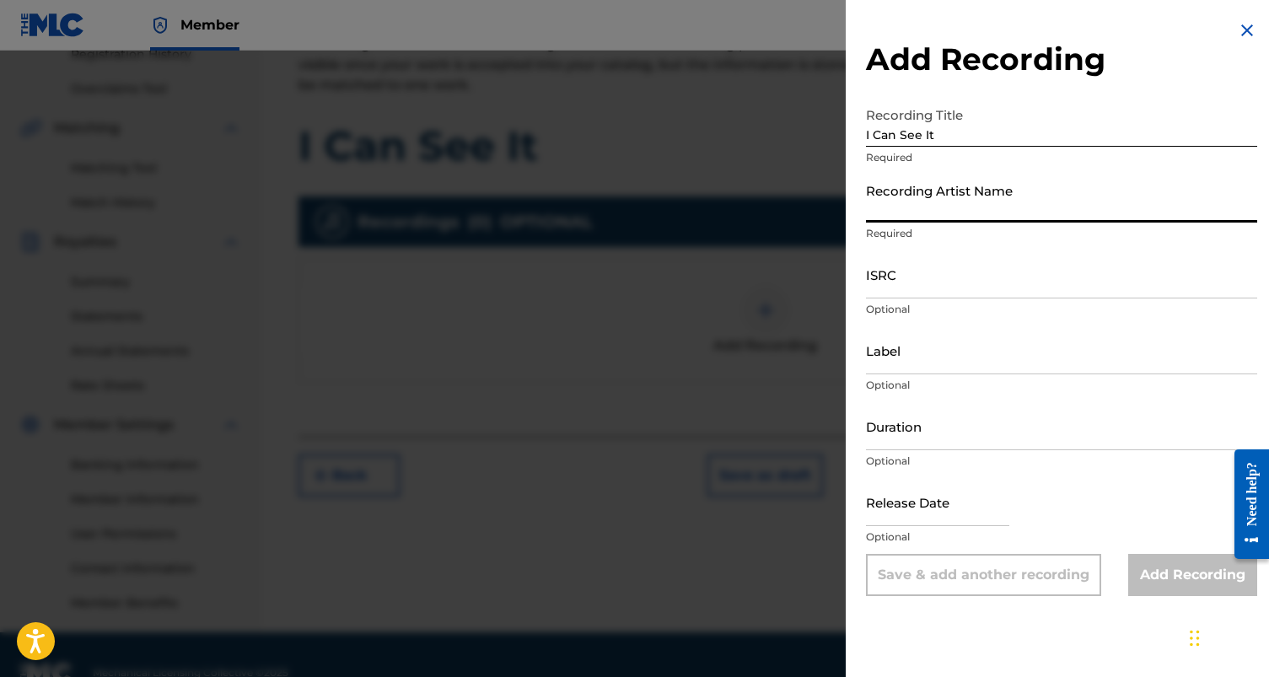
click at [963, 209] on input "Recording Artist Name" at bounding box center [1061, 199] width 391 height 48
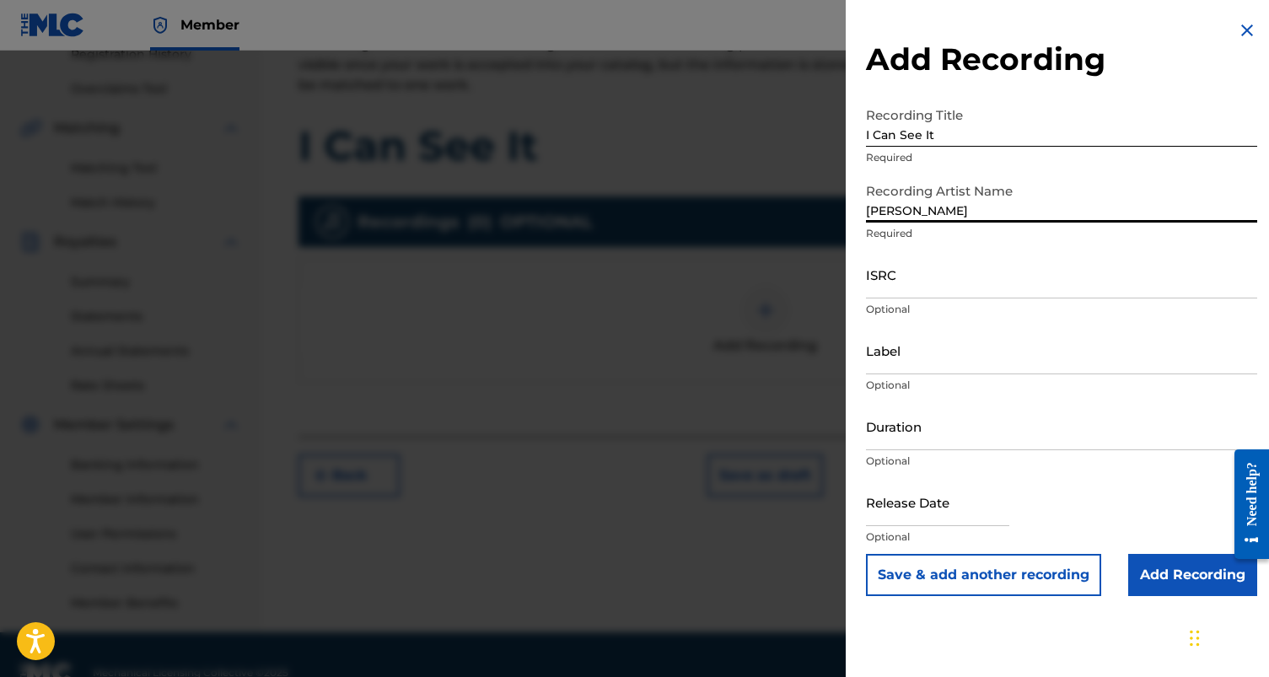
type input "[PERSON_NAME]"
click at [890, 283] on input "ISRC" at bounding box center [1061, 274] width 391 height 48
paste input "QZWFT2572640"
type input "QZWFT2572640"
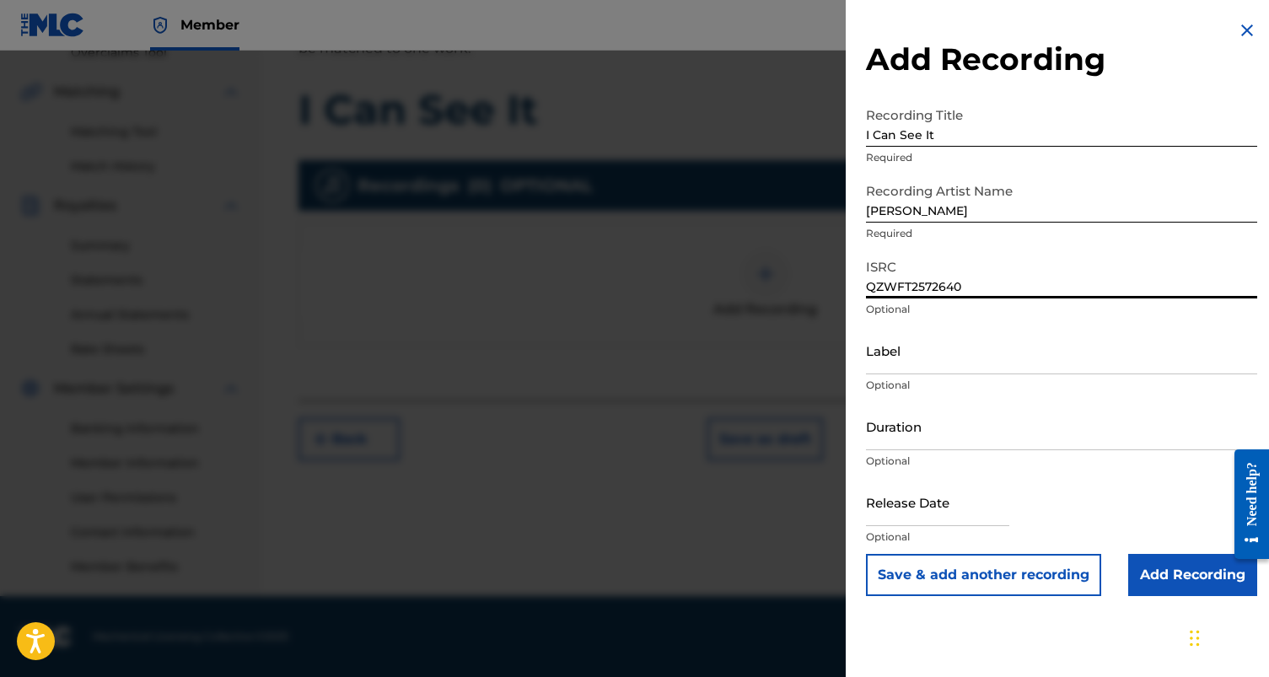
click at [933, 436] on input "Duration" at bounding box center [1061, 426] width 391 height 48
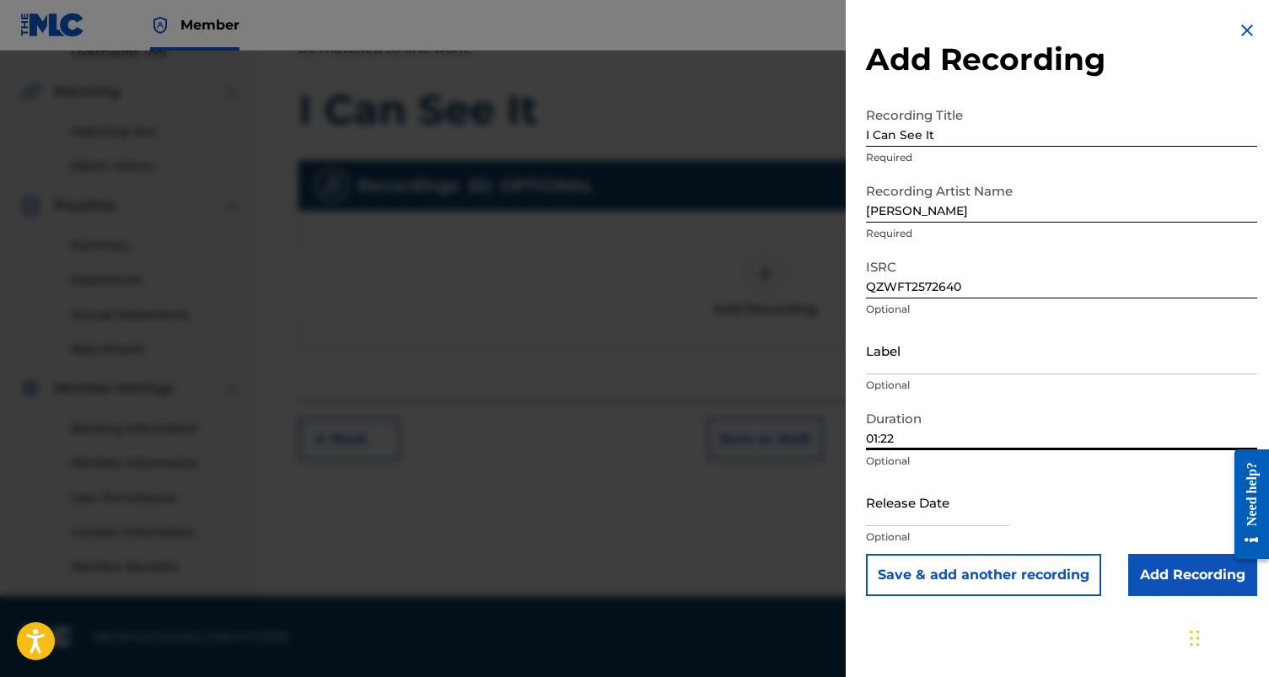
type input "01:22"
click at [938, 509] on input "text" at bounding box center [937, 502] width 143 height 48
select select "7"
select select "2025"
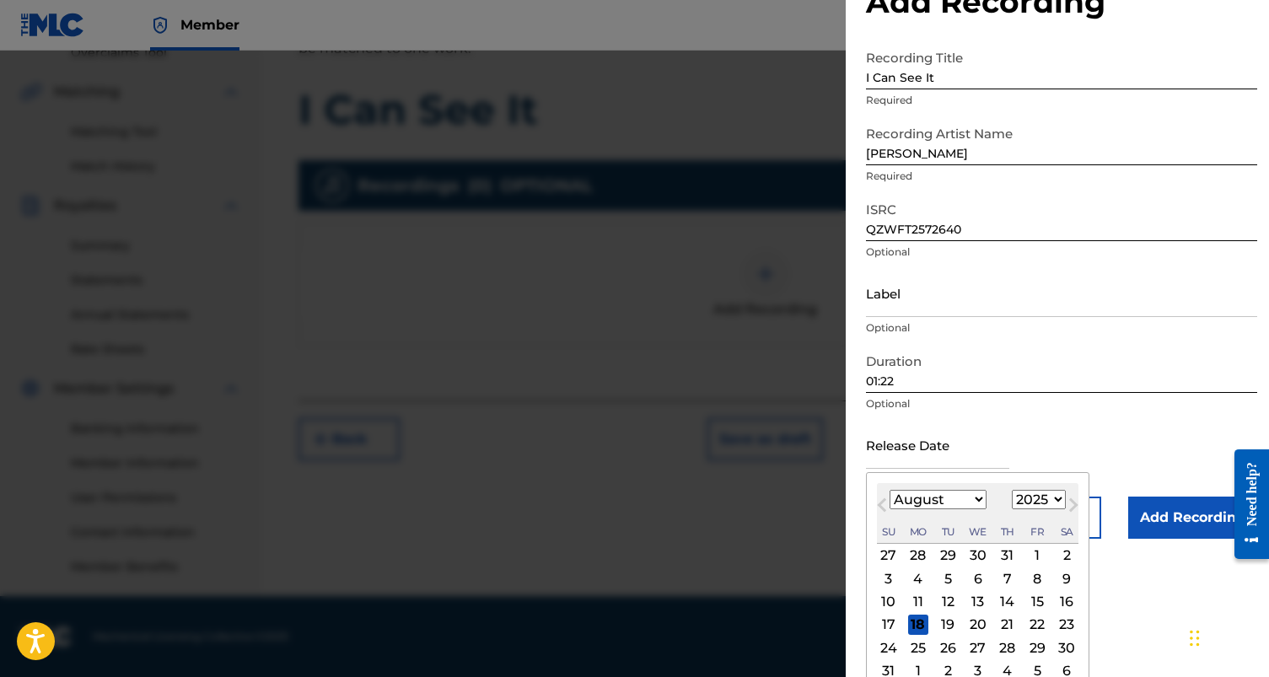
scroll to position [90, 0]
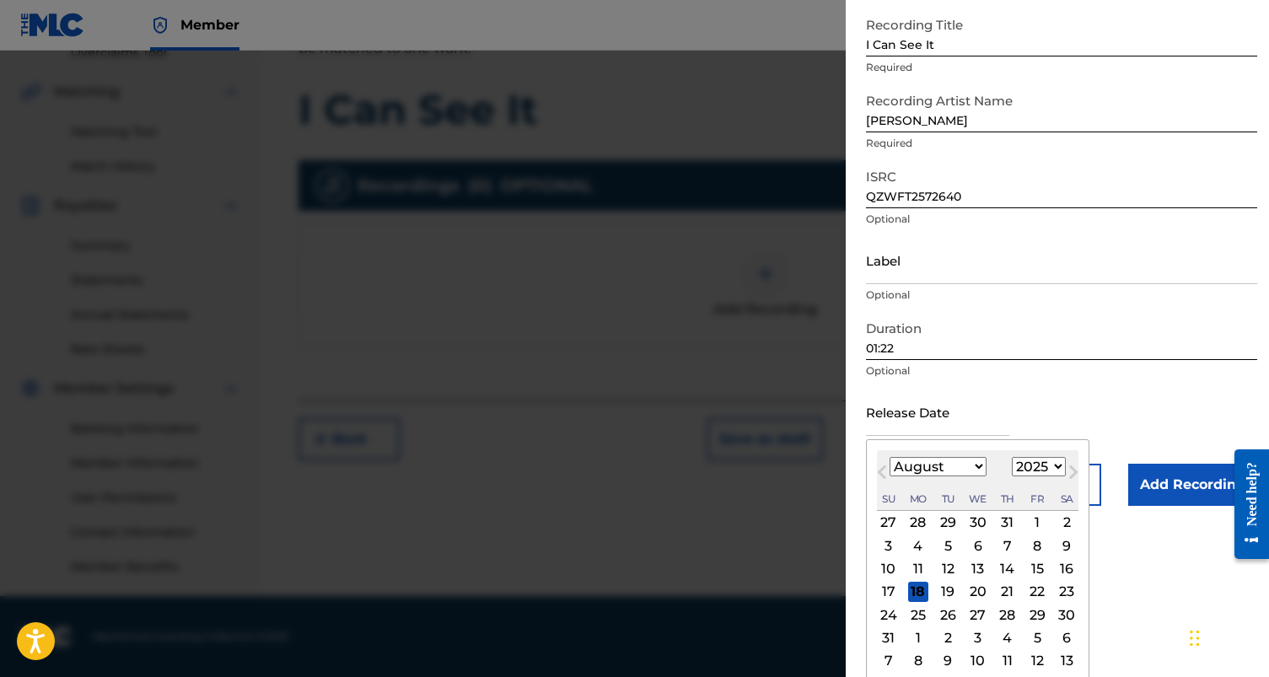
click at [1036, 570] on div "15" at bounding box center [1037, 569] width 20 height 20
type input "[DATE]"
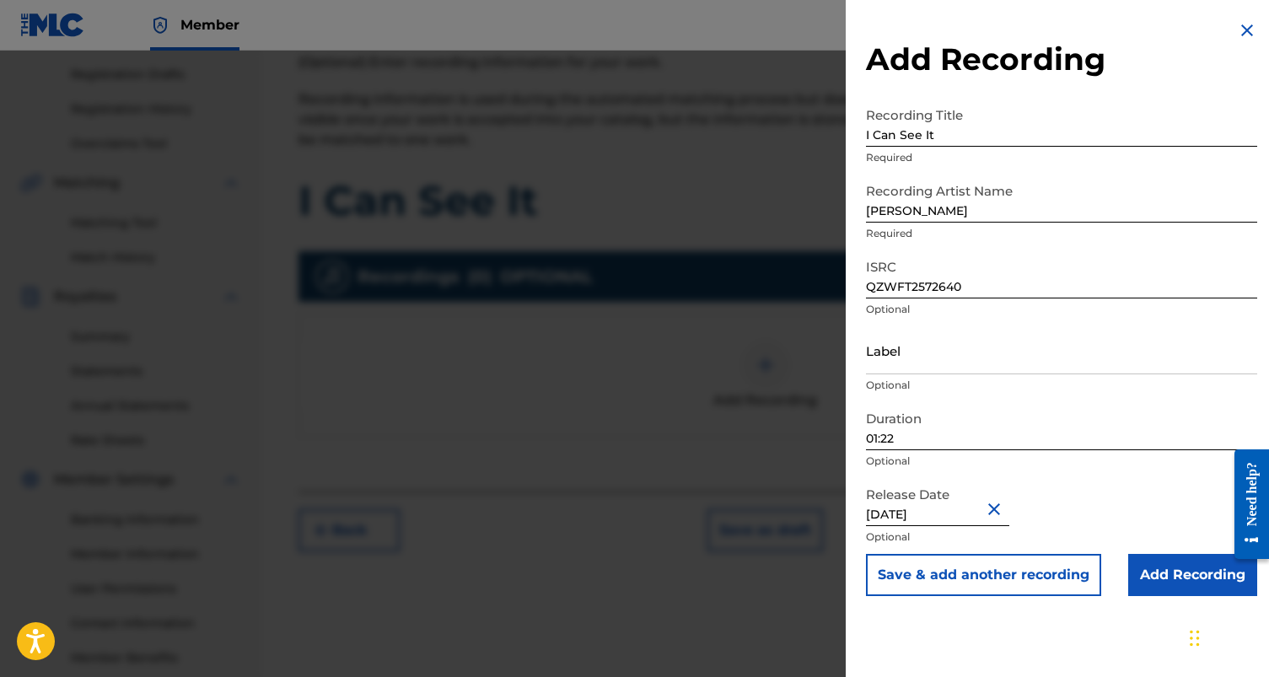
scroll to position [309, 0]
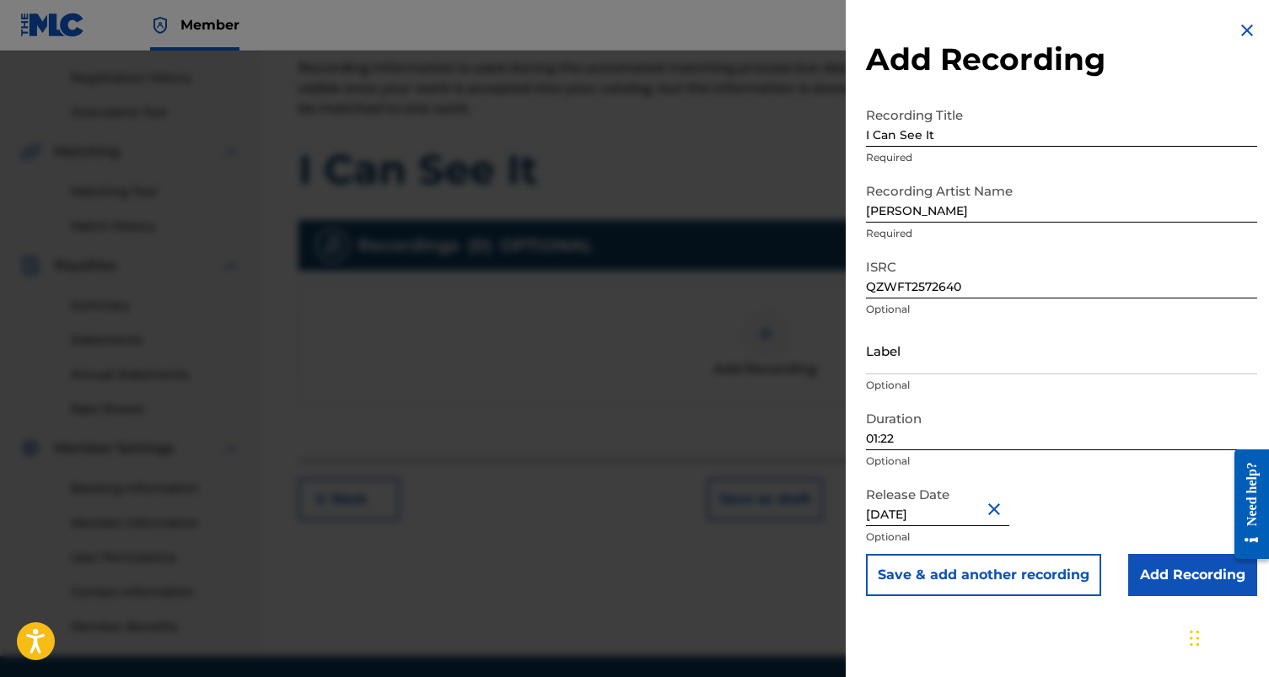
click at [1144, 576] on input "Add Recording" at bounding box center [1192, 575] width 129 height 42
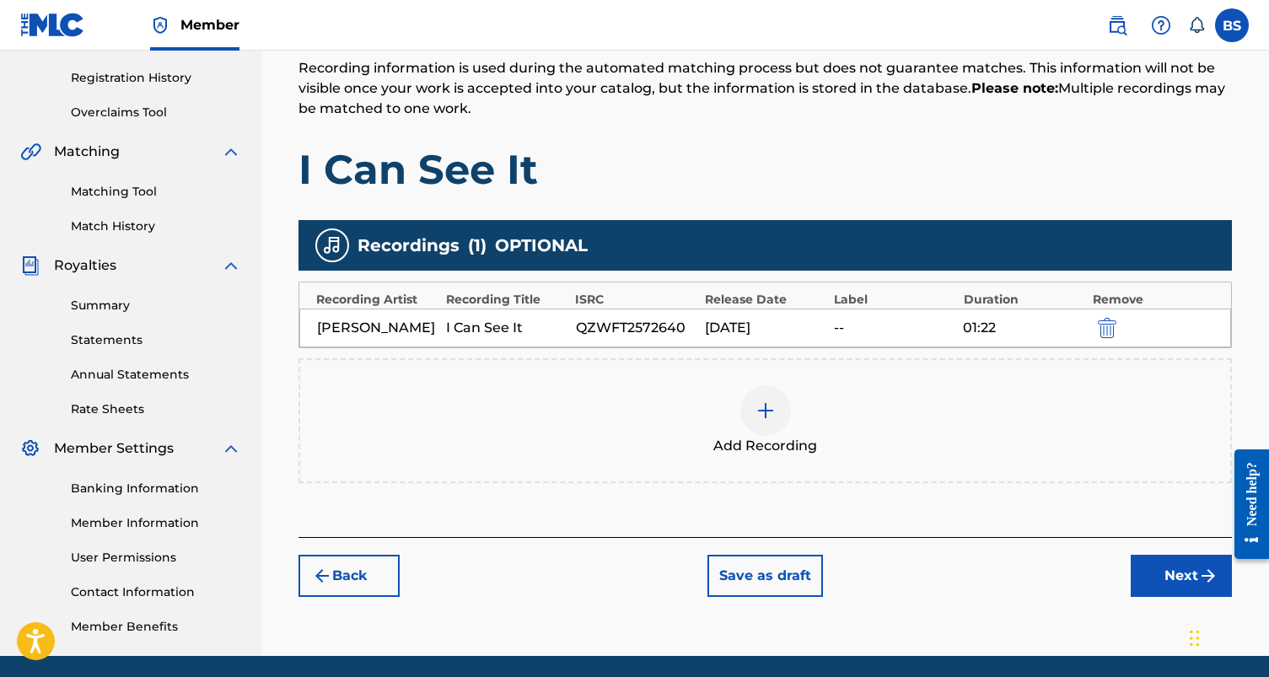
click at [1165, 592] on button "Next" at bounding box center [1181, 576] width 101 height 42
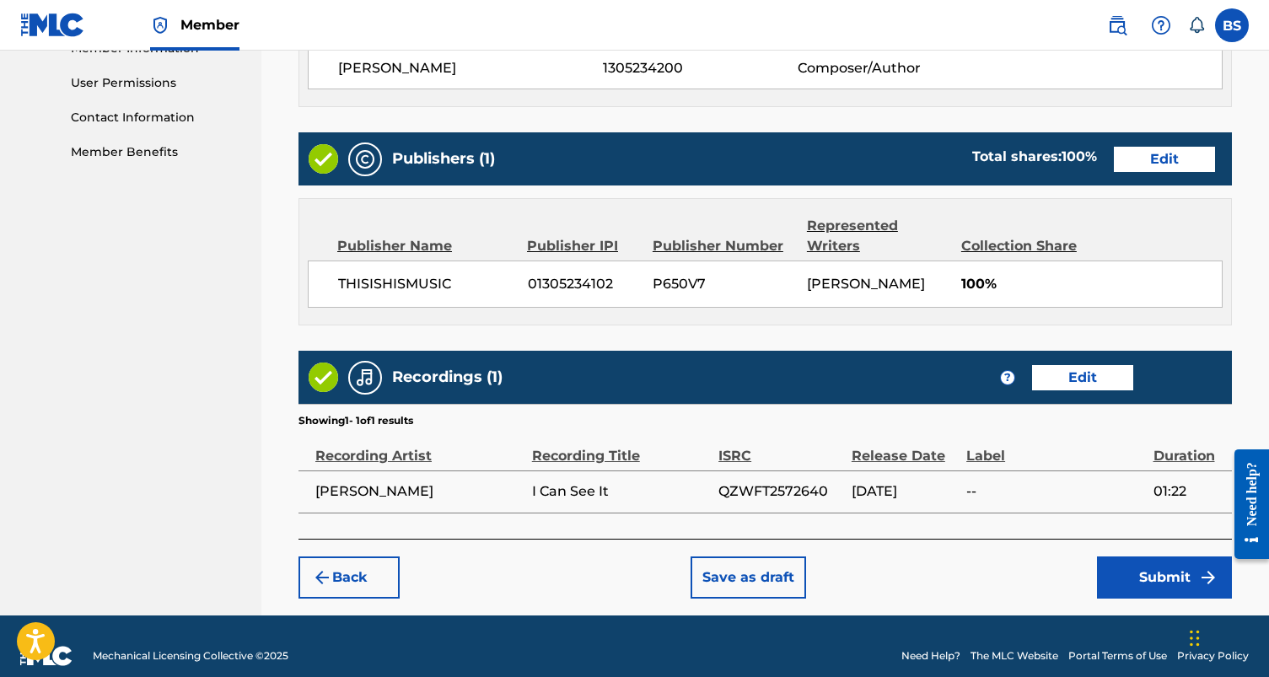
scroll to position [801, 0]
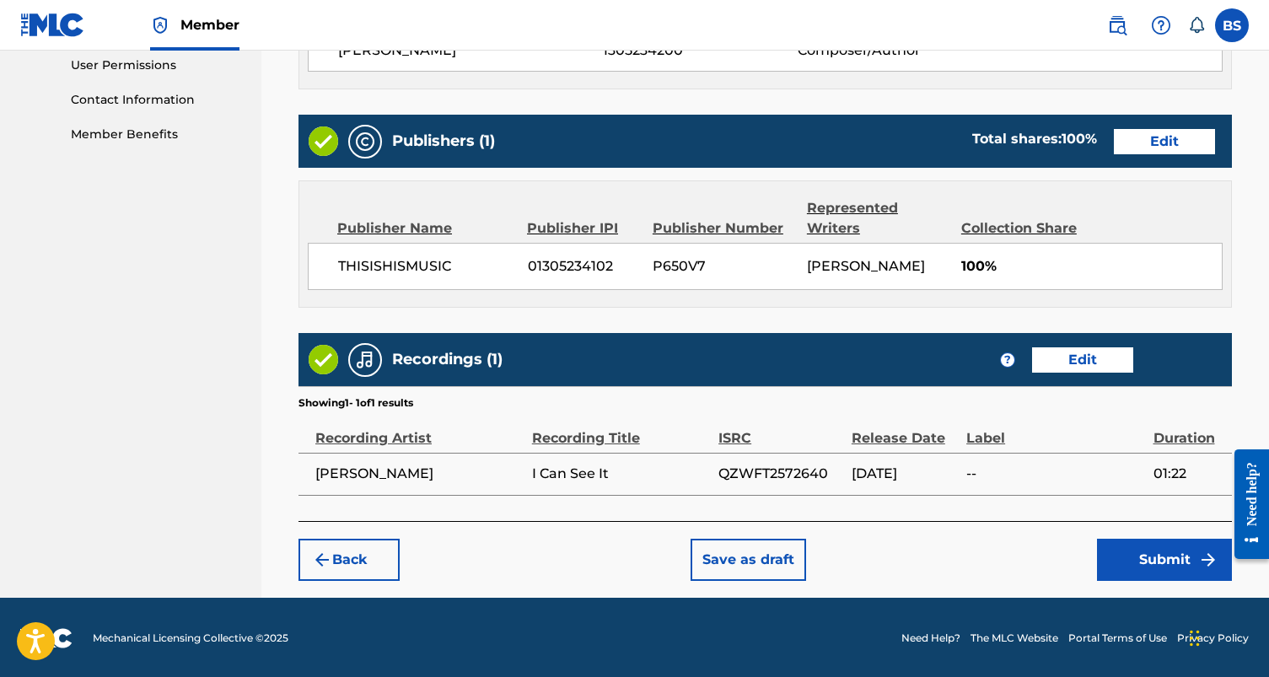
click at [1156, 558] on button "Submit" at bounding box center [1164, 560] width 135 height 42
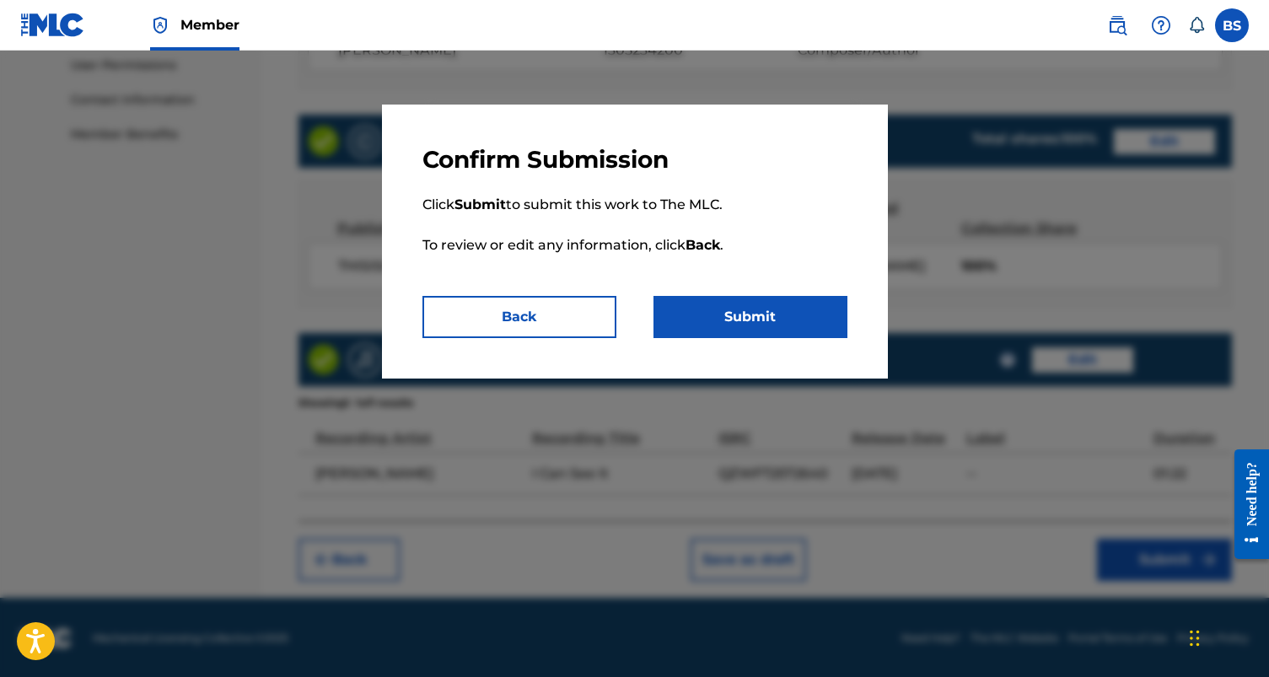
click at [737, 312] on button "Submit" at bounding box center [750, 317] width 194 height 42
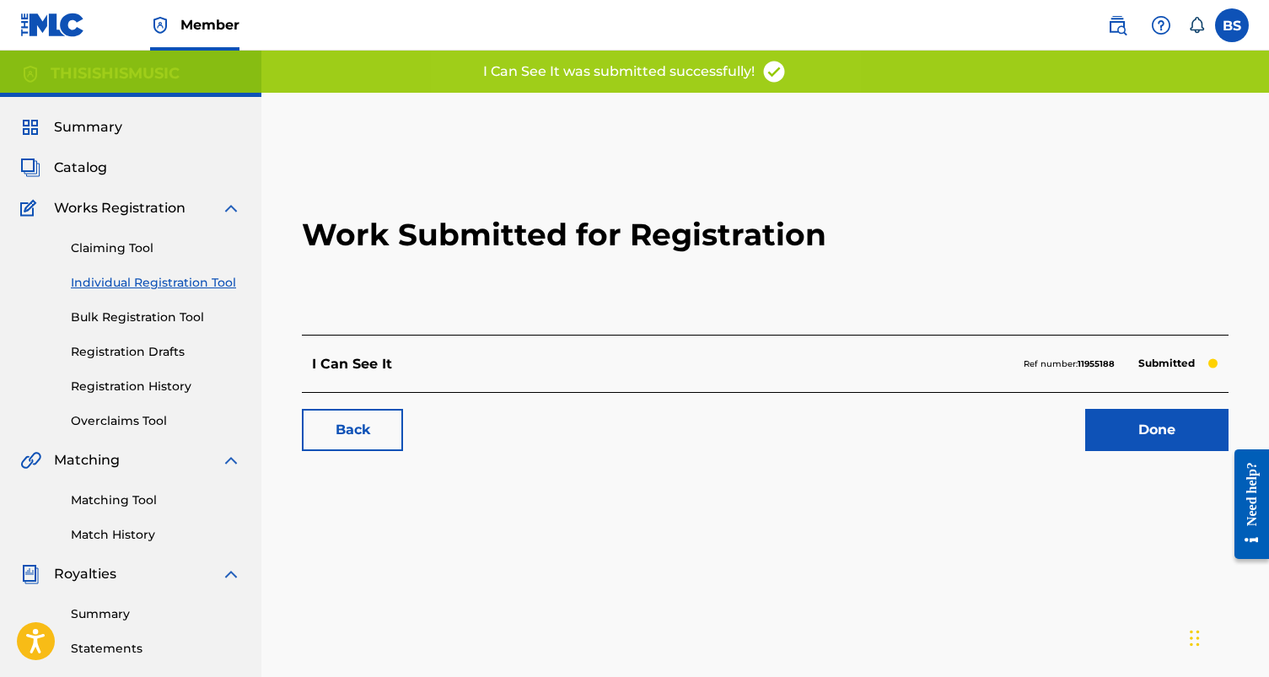
click at [94, 130] on span "Summary" at bounding box center [88, 127] width 68 height 20
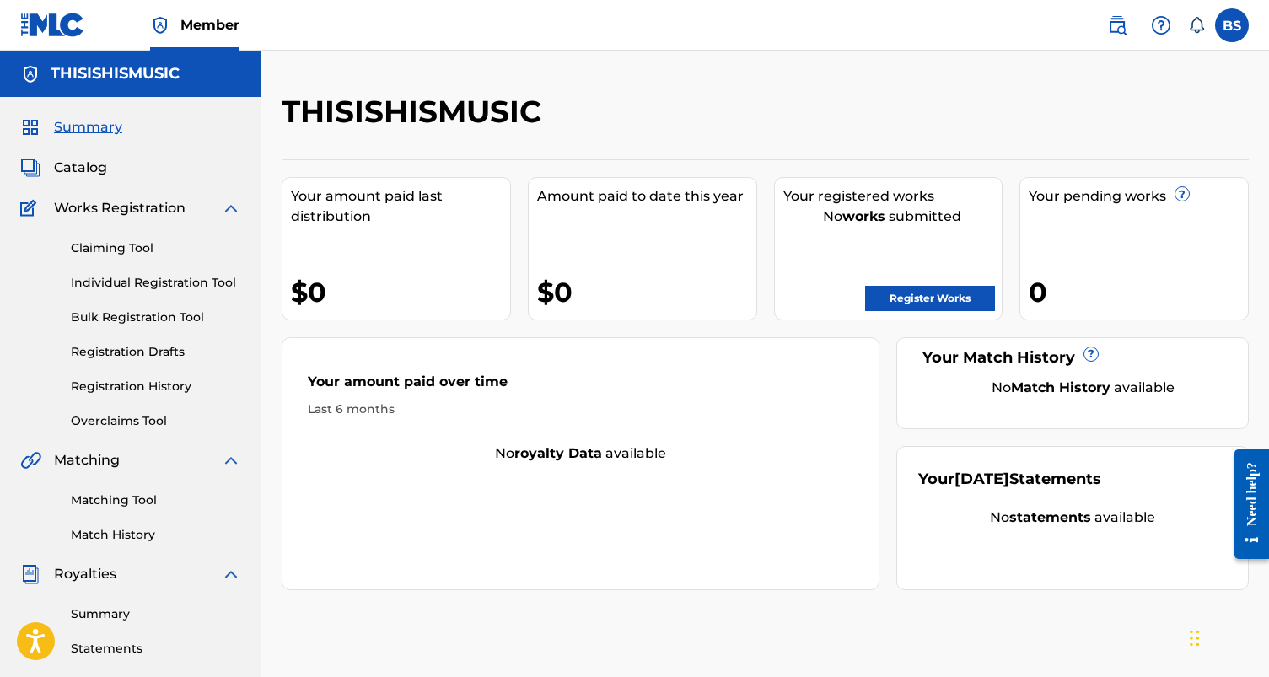
click at [143, 377] on div "Claiming Tool Individual Registration Tool Bulk Registration Tool Registration …" at bounding box center [130, 324] width 221 height 212
click at [154, 391] on link "Registration History" at bounding box center [156, 387] width 170 height 18
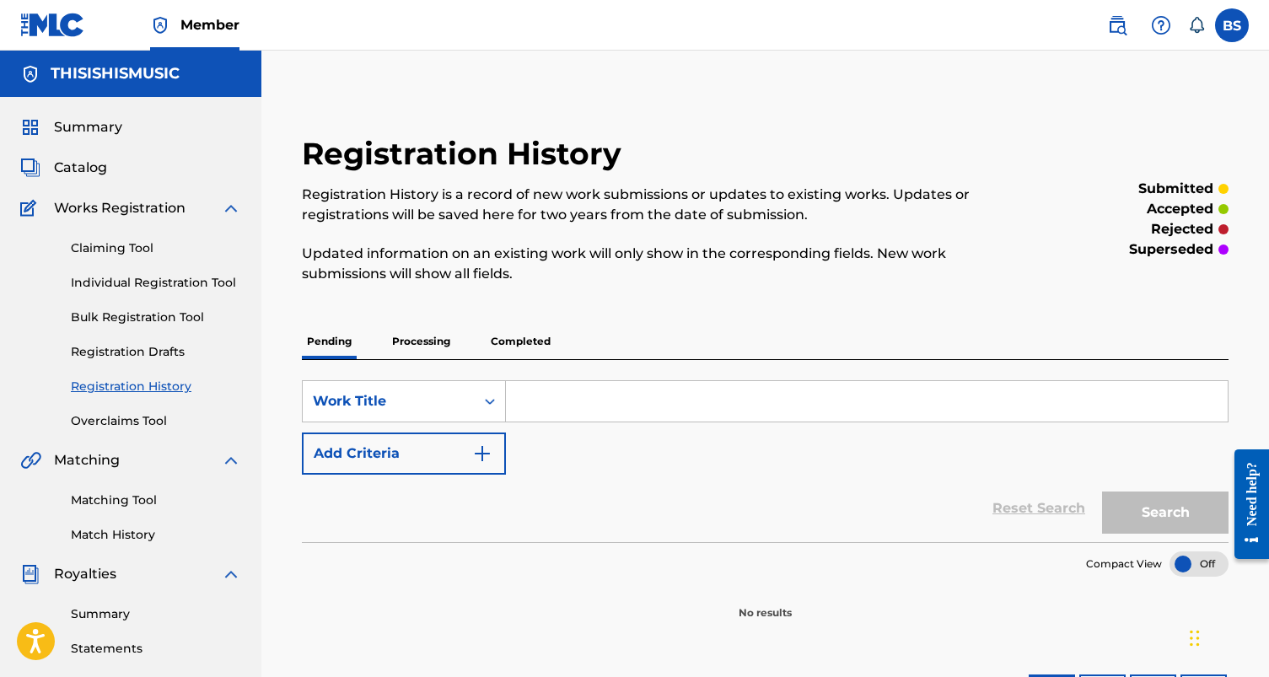
click at [442, 342] on p "Processing" at bounding box center [421, 341] width 68 height 35
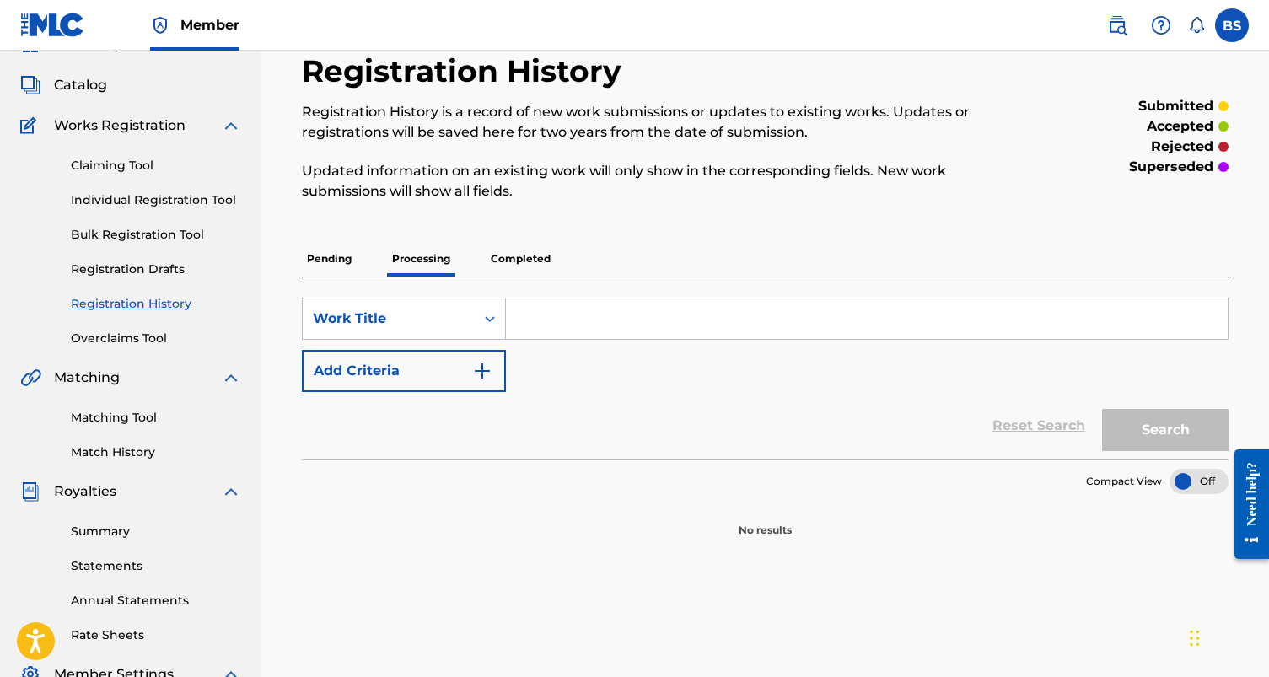
scroll to position [78, 0]
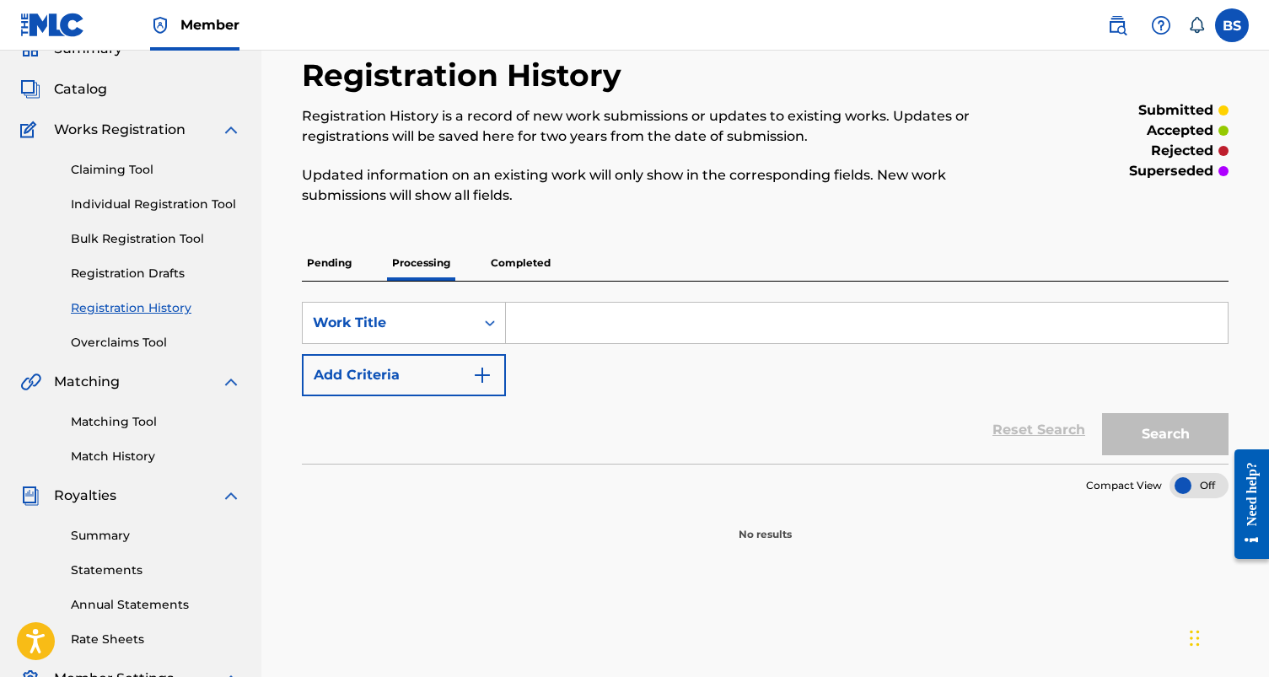
click at [337, 260] on p "Pending" at bounding box center [329, 262] width 55 height 35
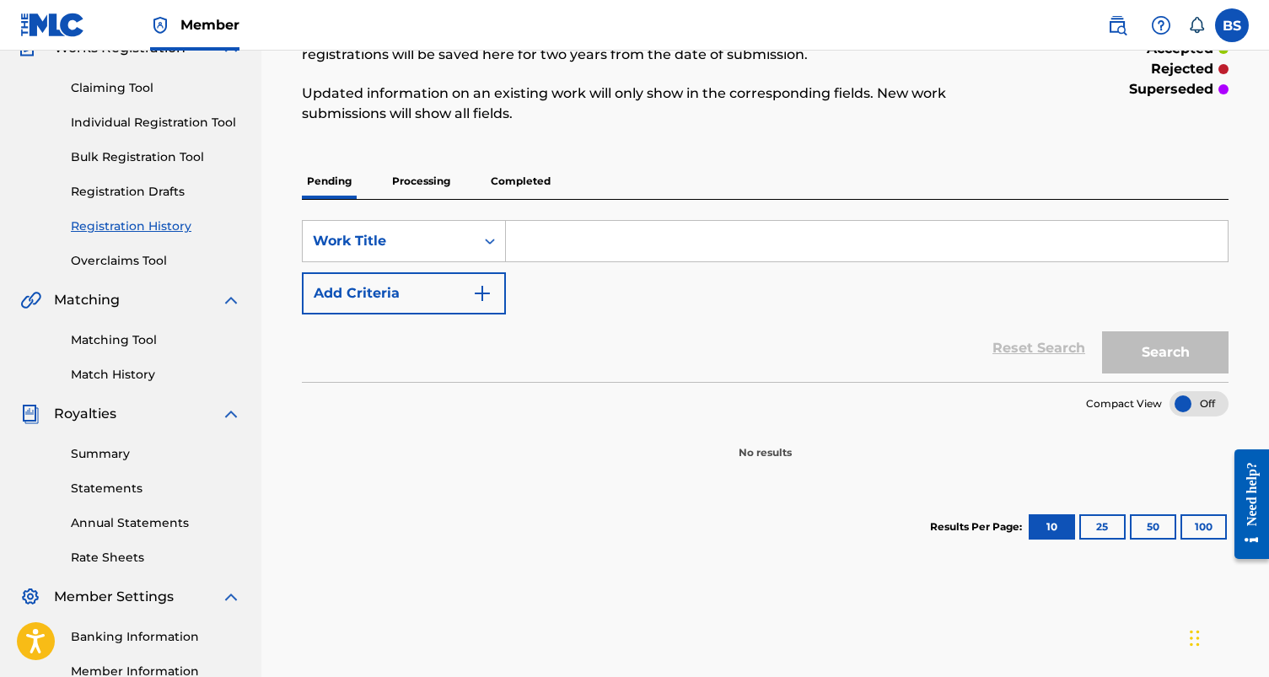
scroll to position [149, 0]
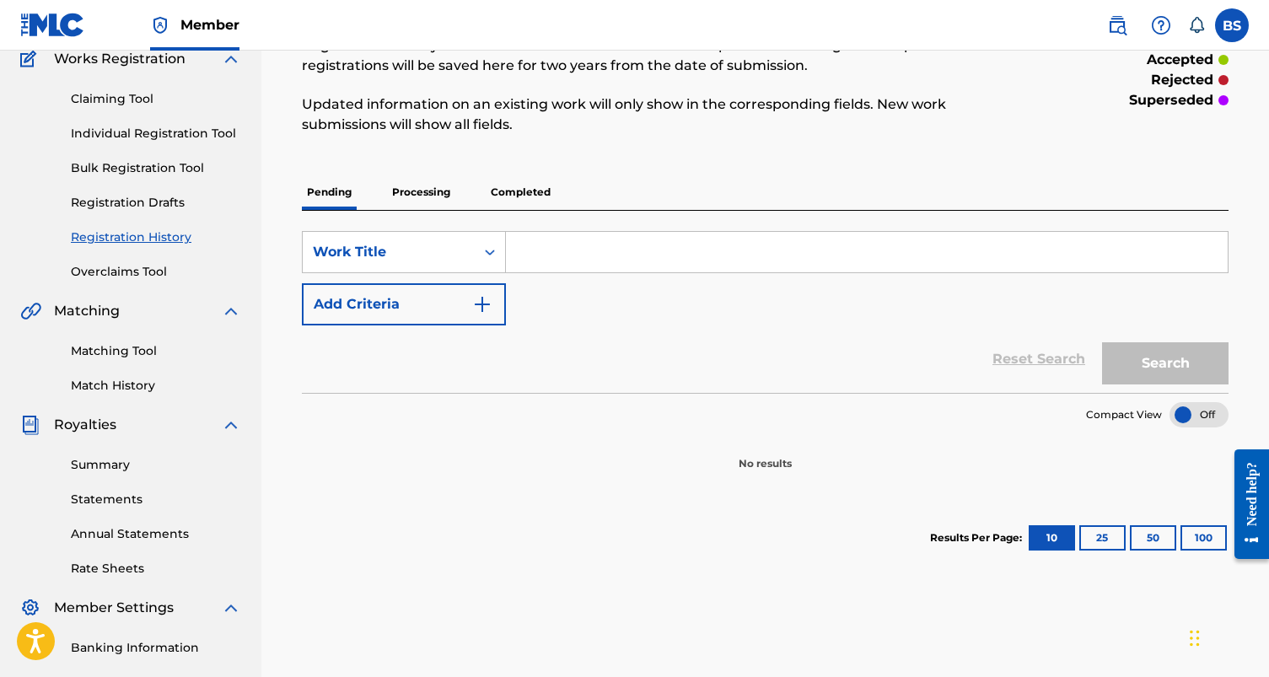
click at [503, 207] on p "Completed" at bounding box center [521, 192] width 70 height 35
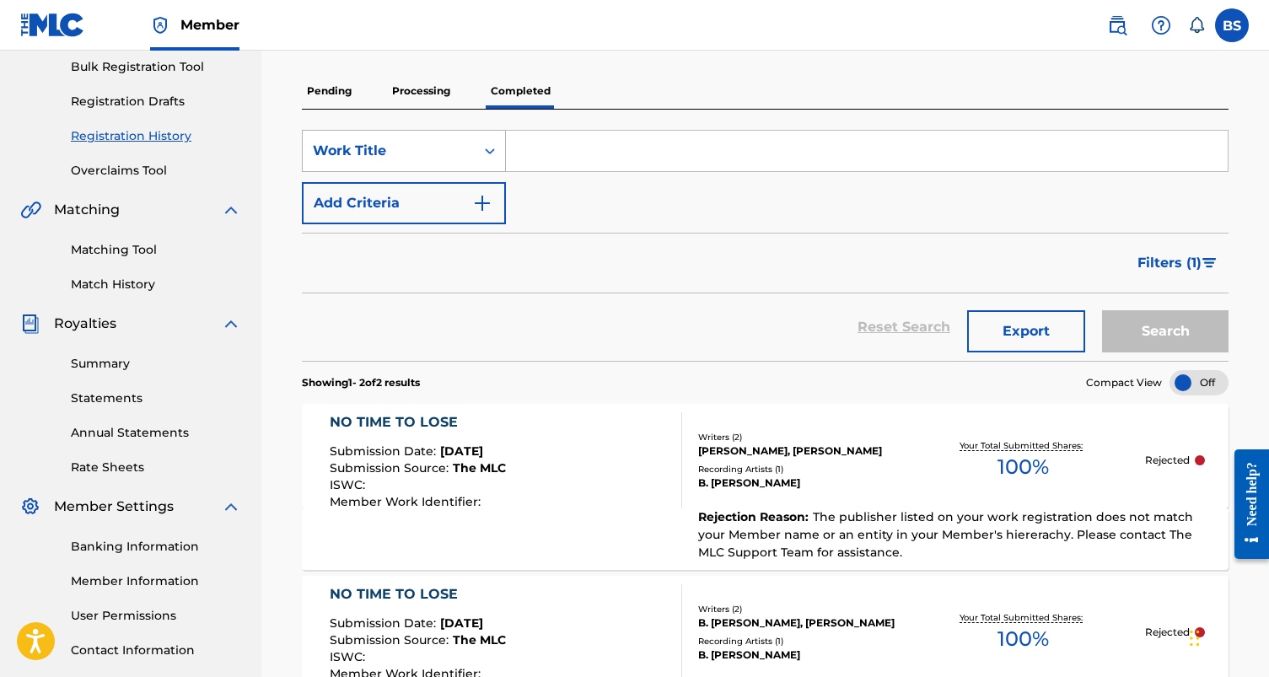
scroll to position [250, 0]
click at [427, 102] on p "Processing" at bounding box center [421, 91] width 68 height 35
